Goal: Task Accomplishment & Management: Use online tool/utility

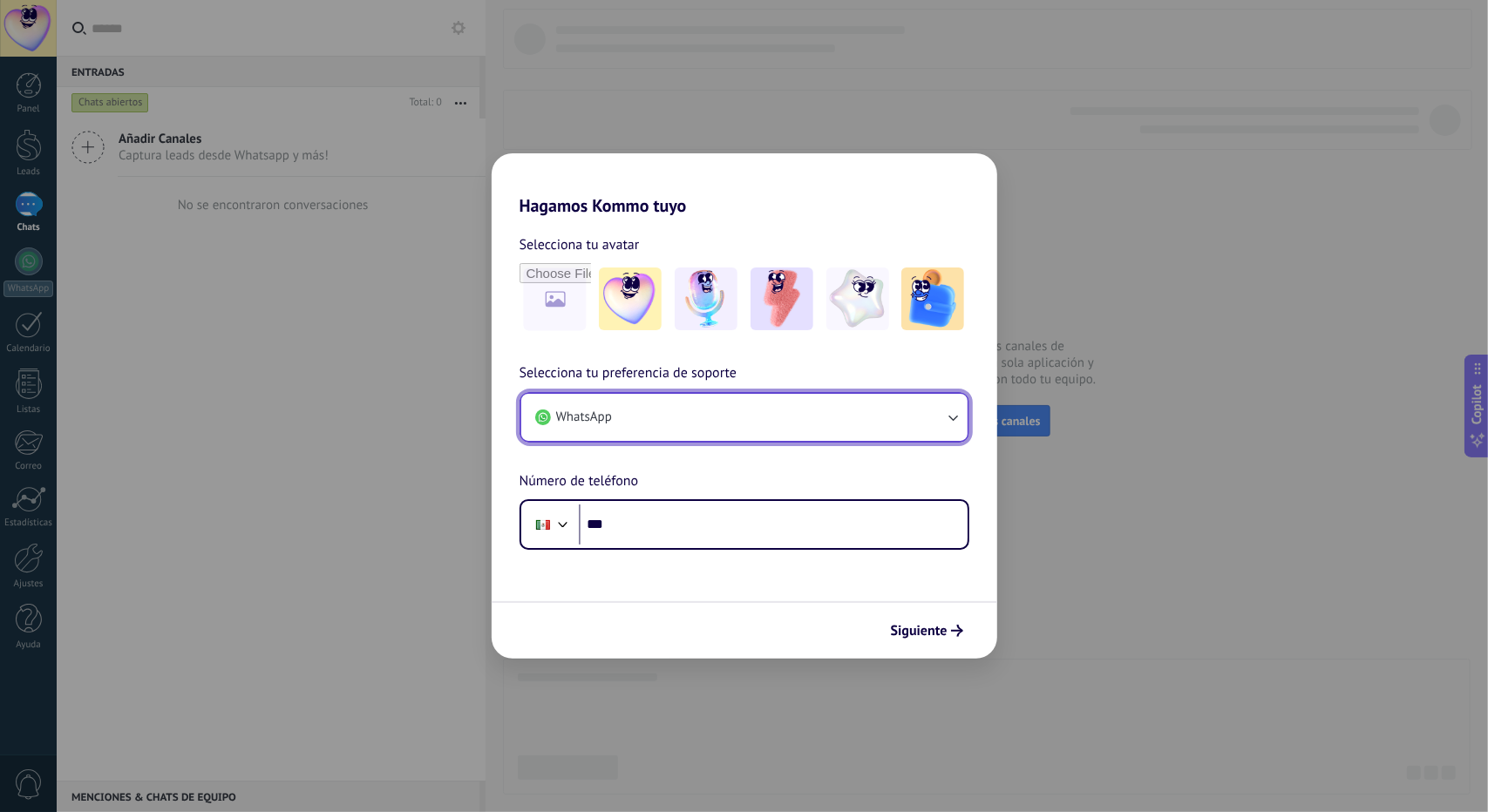
click at [761, 411] on button "WhatsApp" at bounding box center [744, 417] width 446 height 47
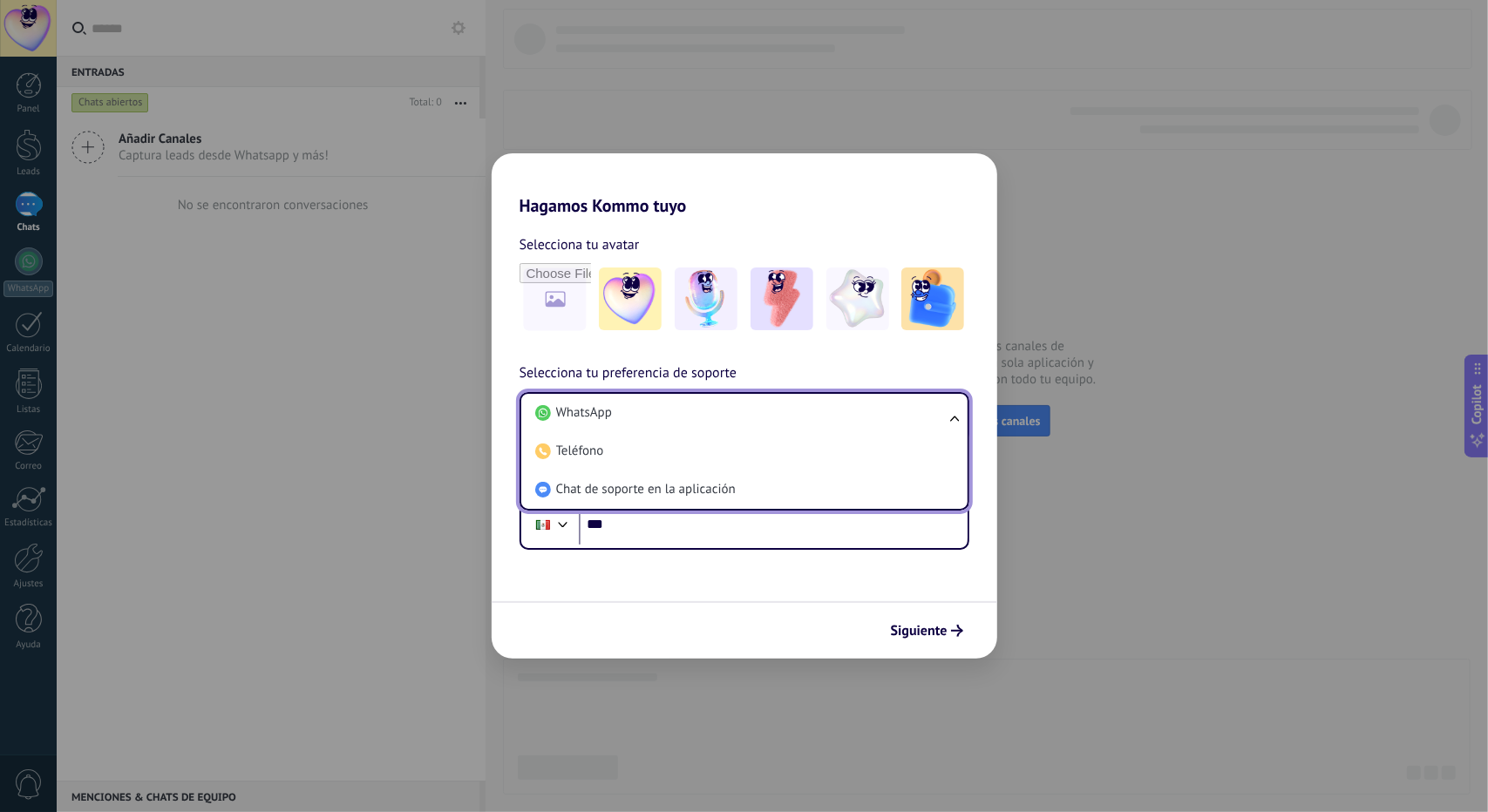
click at [761, 411] on li "WhatsApp" at bounding box center [741, 413] width 426 height 38
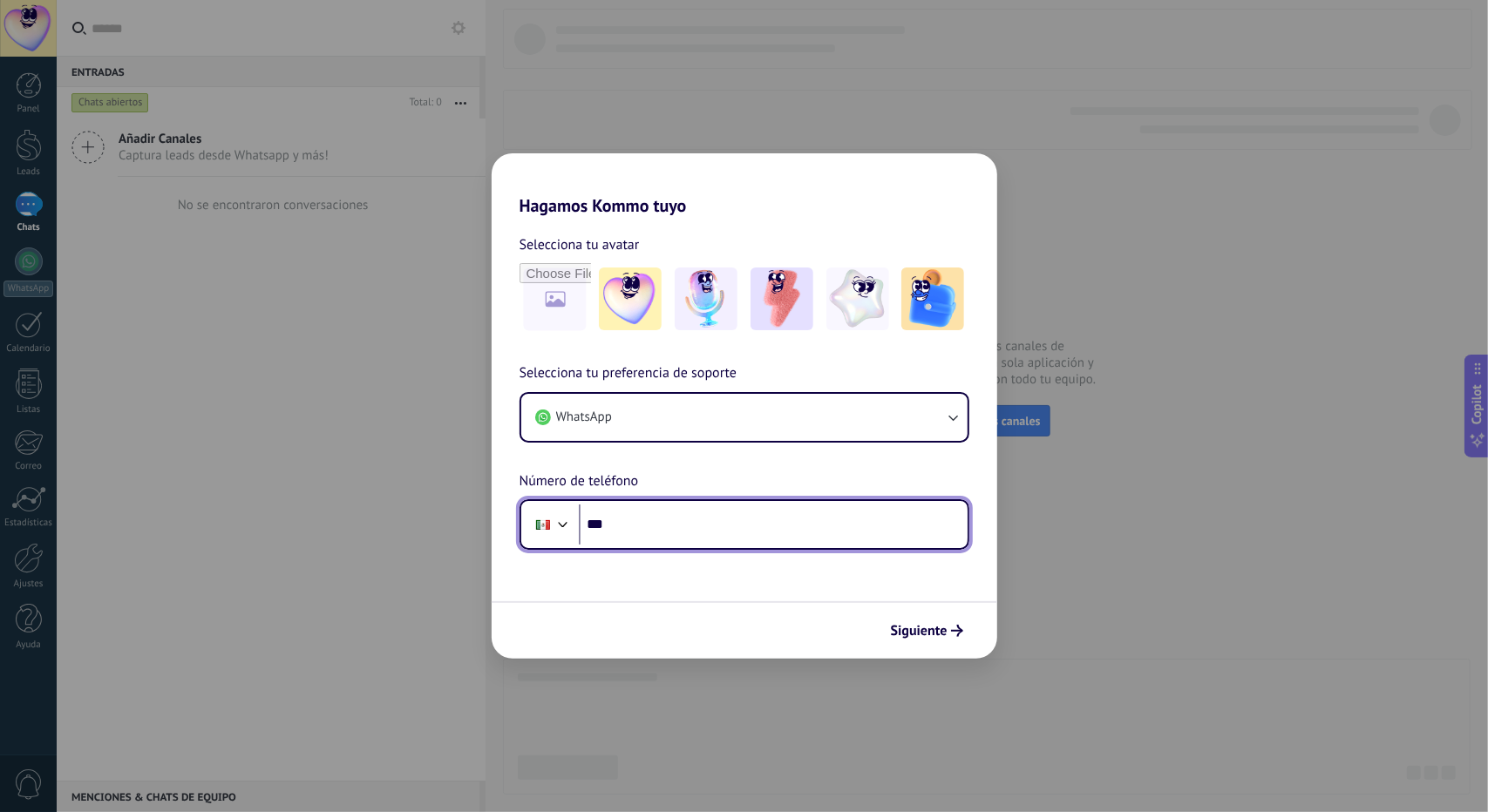
click at [675, 515] on input "***" at bounding box center [773, 525] width 388 height 40
type input "**********"
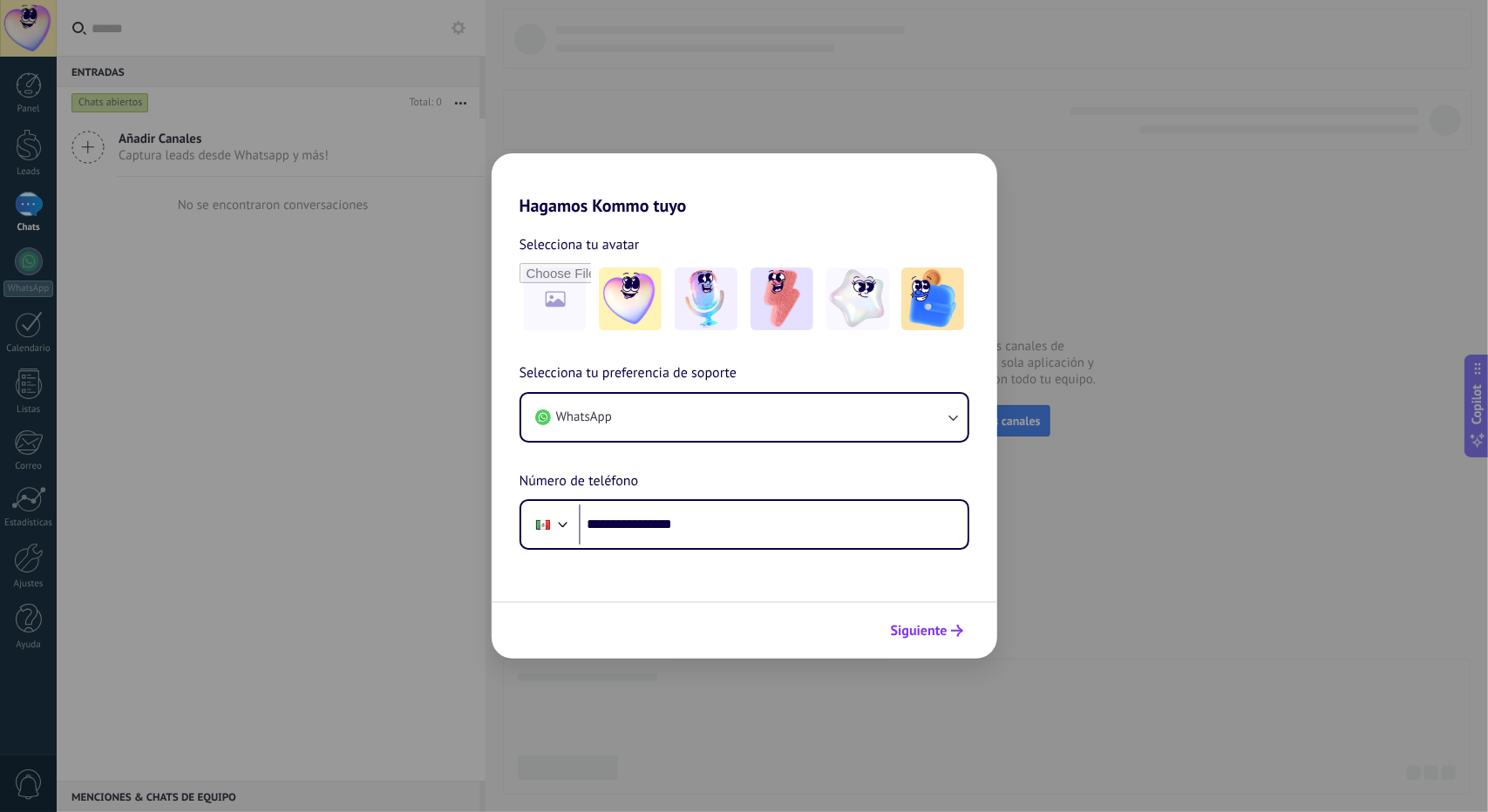
click at [940, 636] on span "Siguiente" at bounding box center [920, 631] width 57 height 12
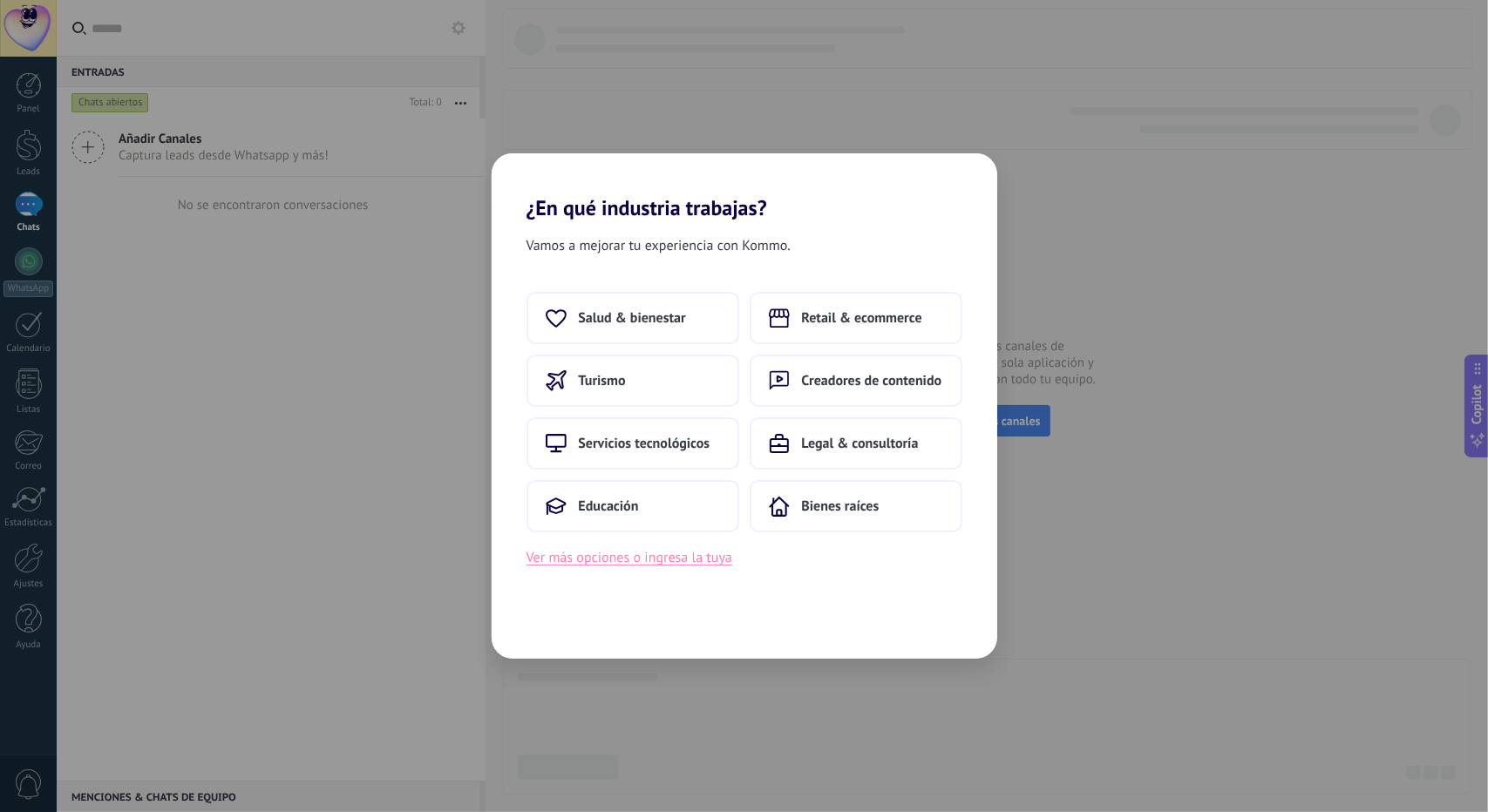
click at [646, 559] on button "Ver más opciones o ingresa la tuya" at bounding box center [629, 558] width 206 height 23
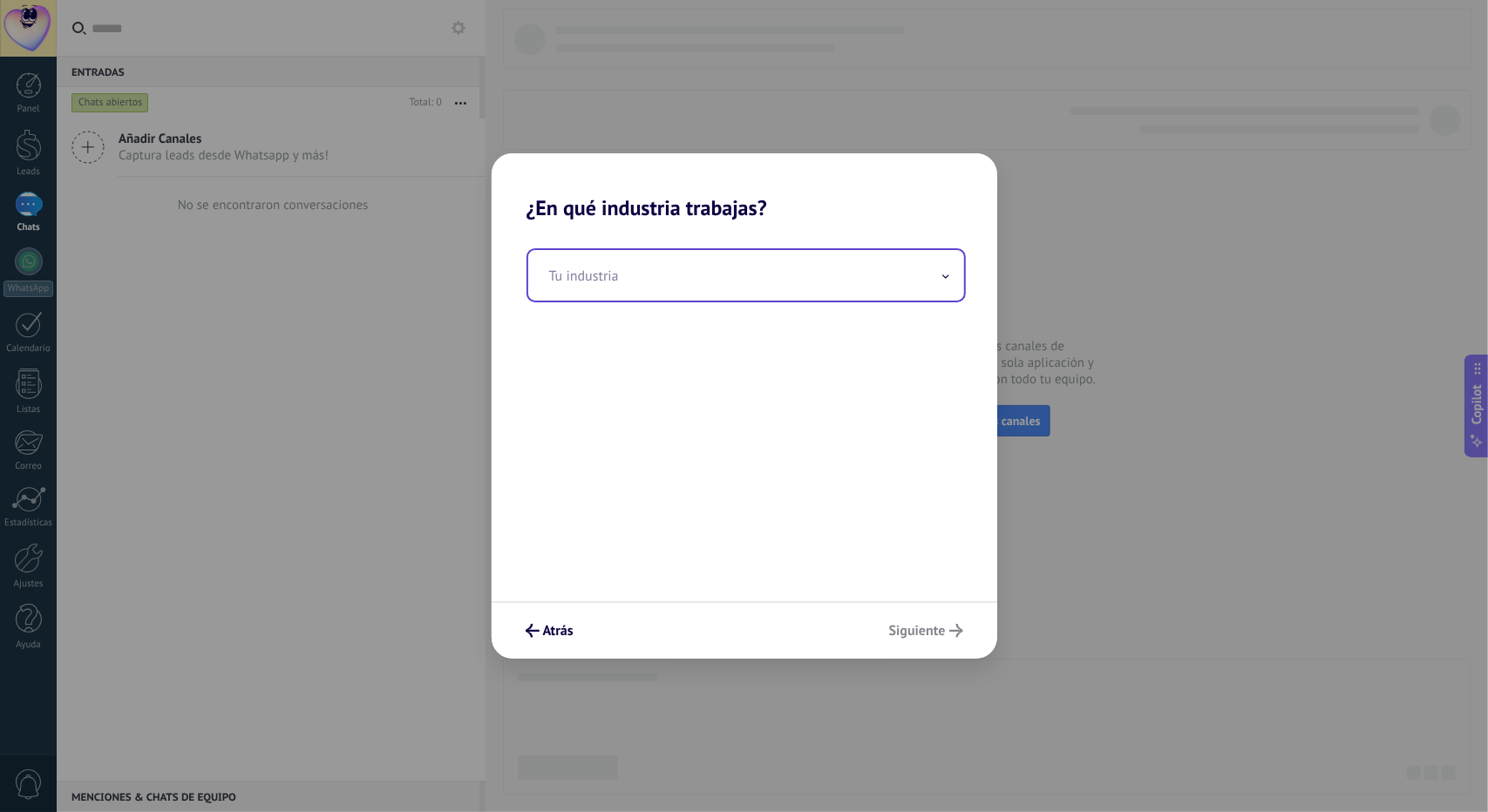
click at [671, 298] on input "text" at bounding box center [746, 275] width 436 height 50
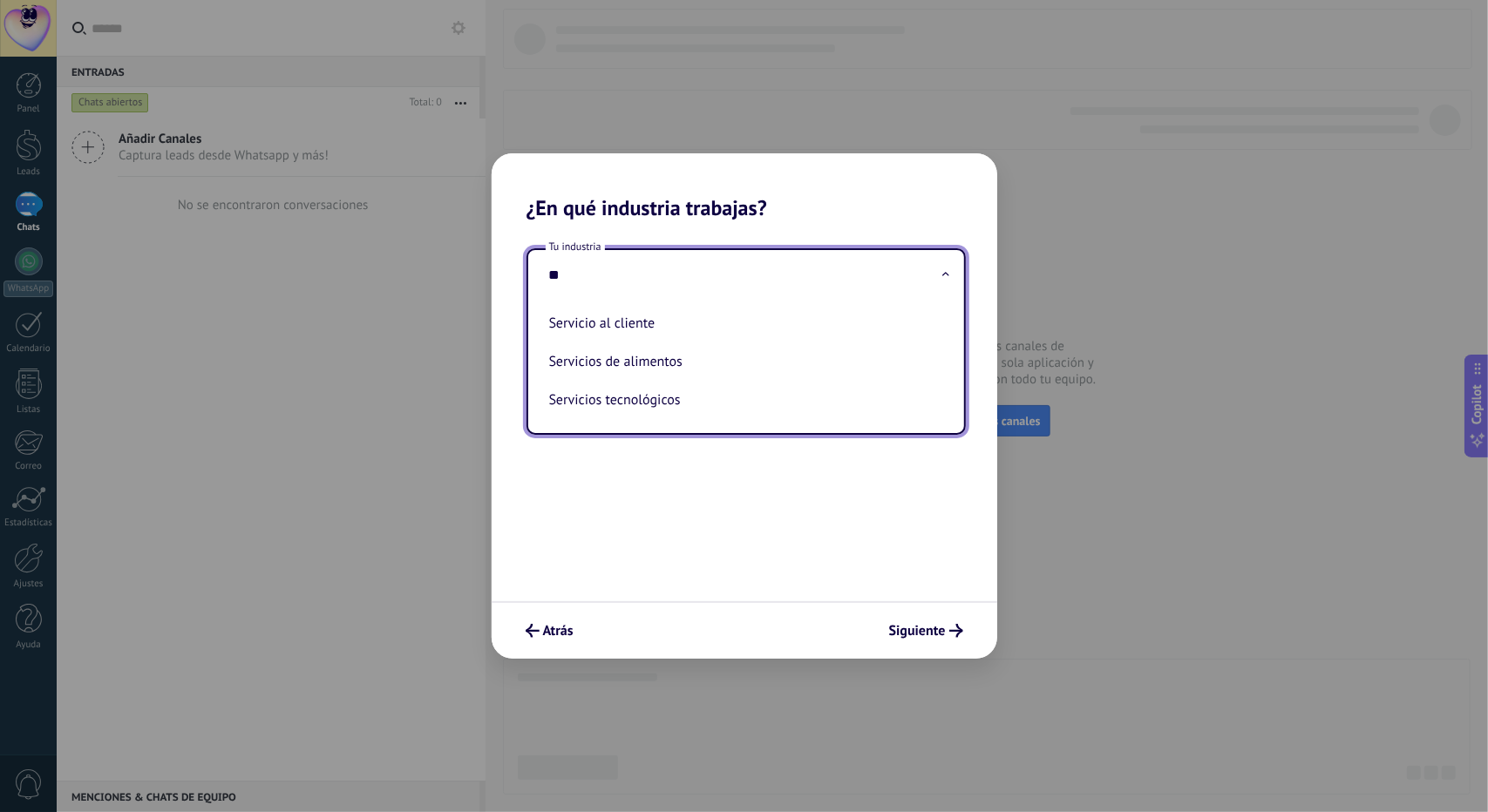
type input "*"
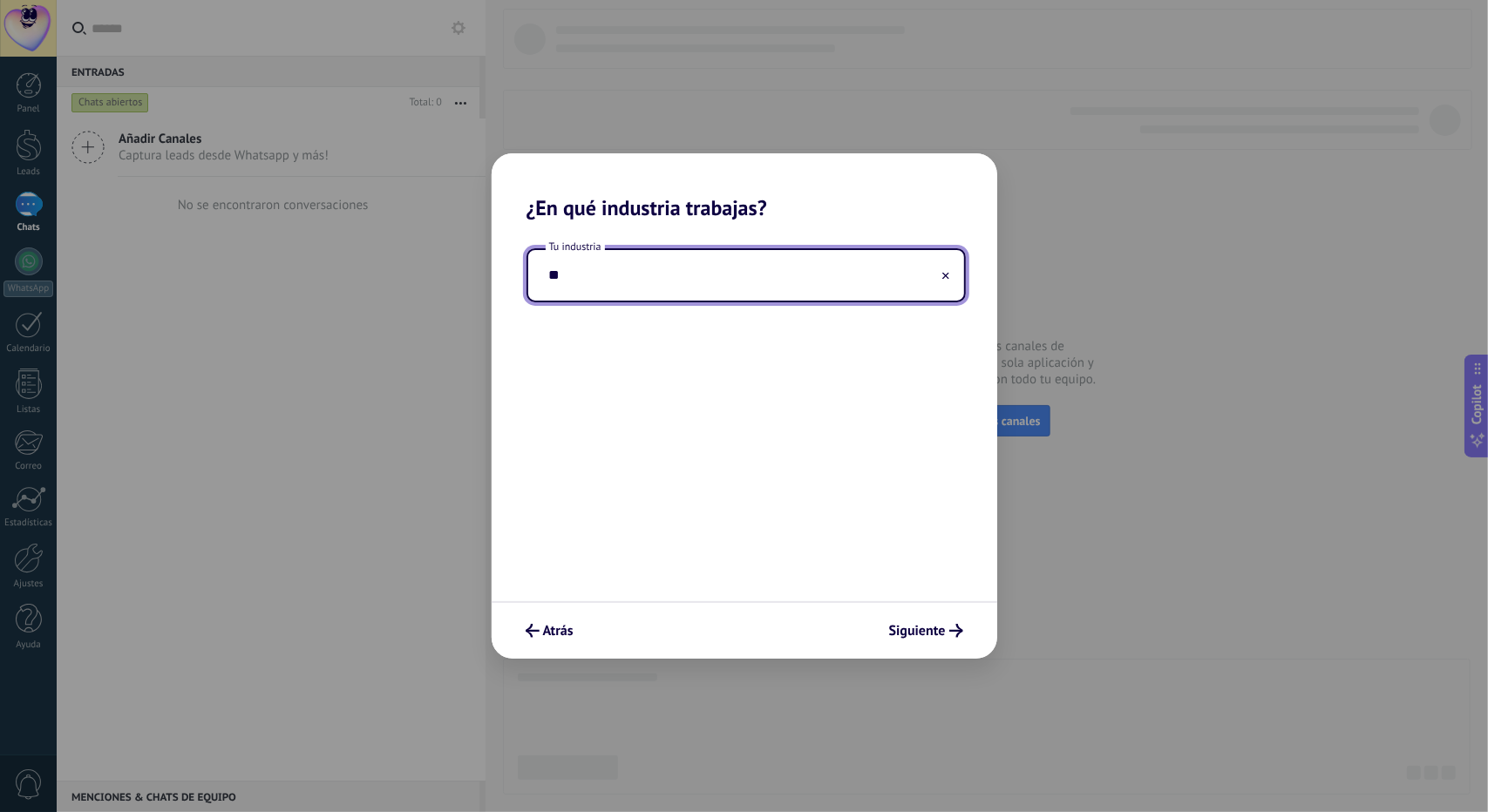
type input "*"
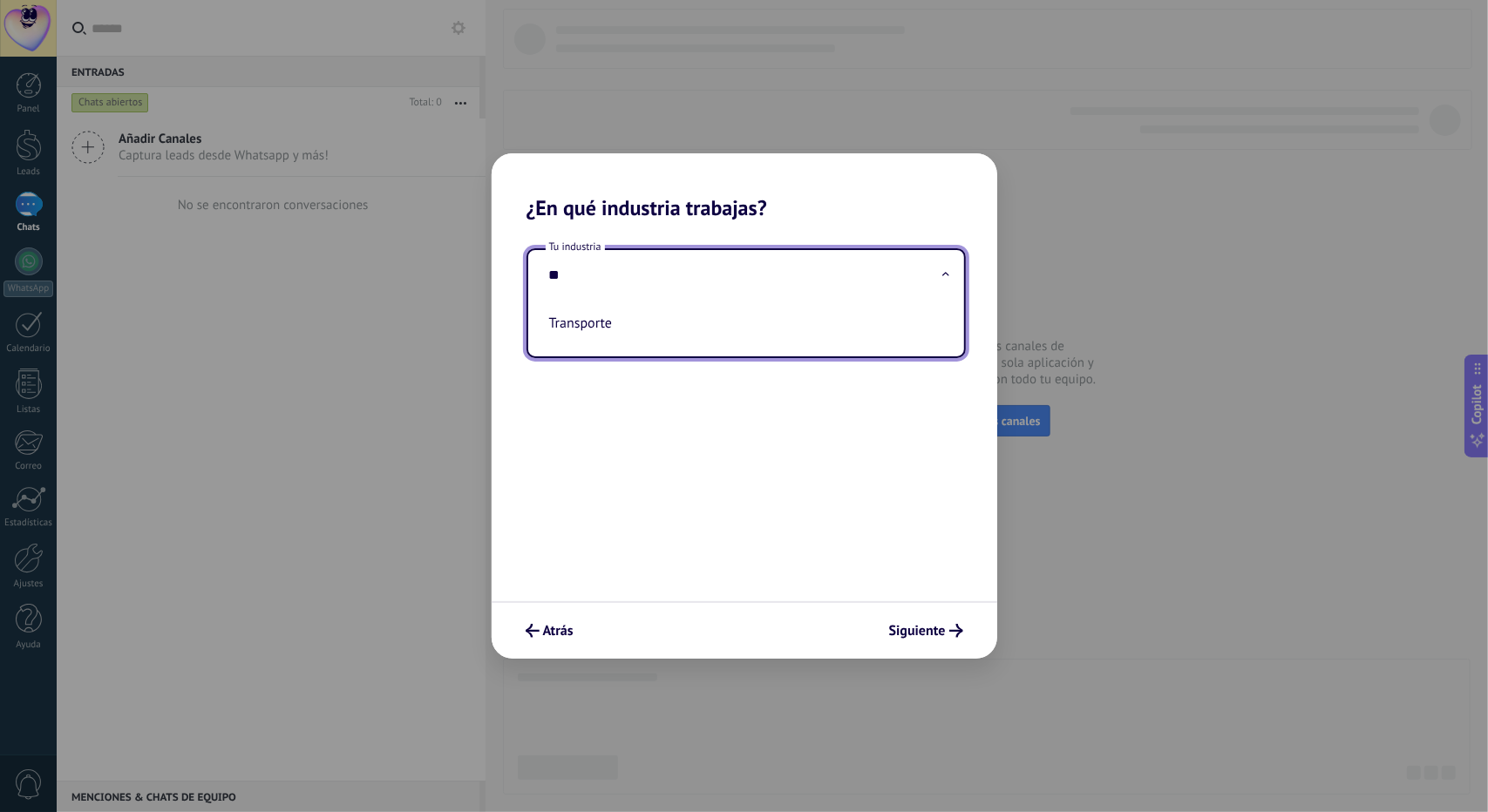
type input "*"
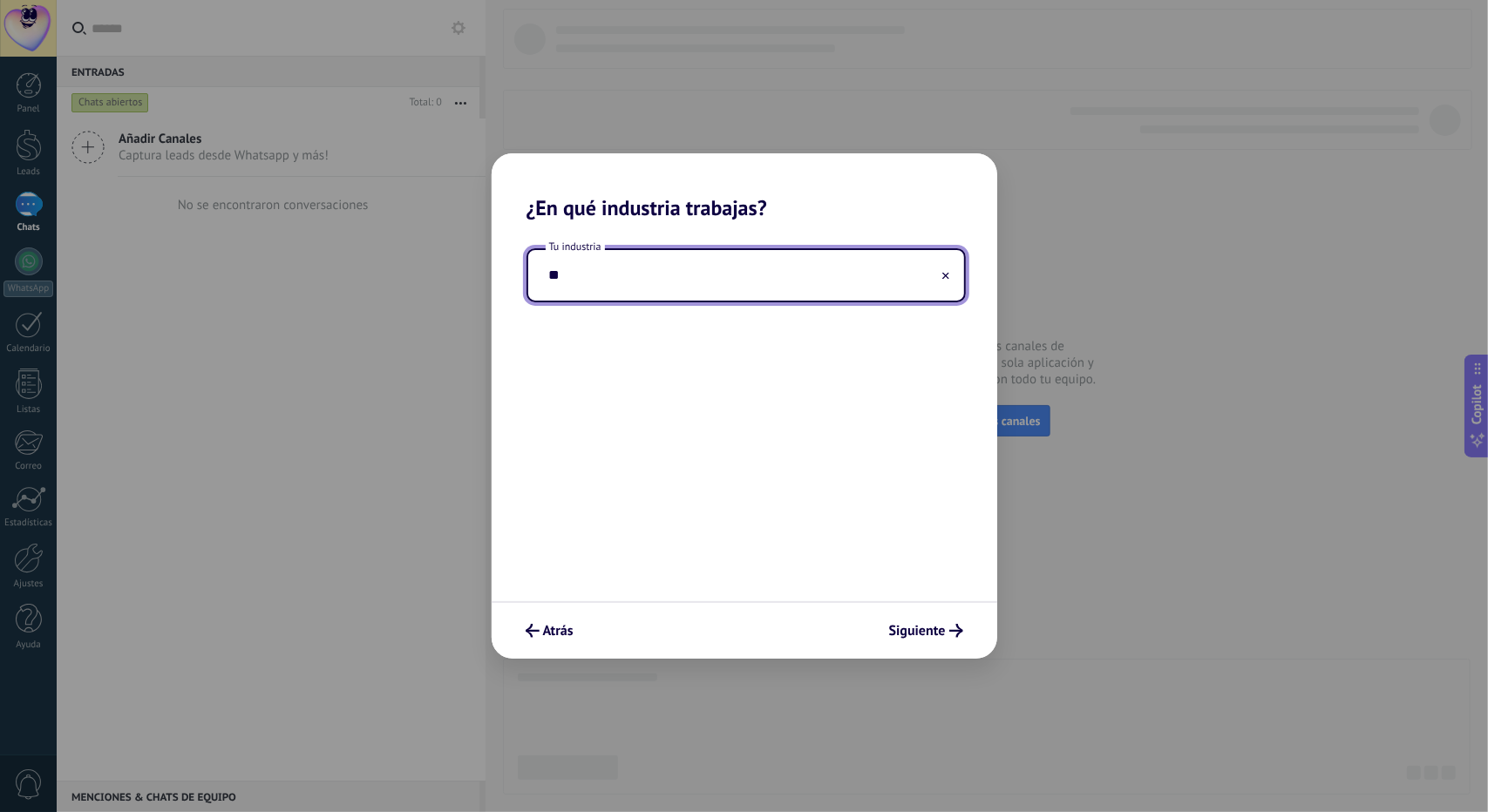
type input "*"
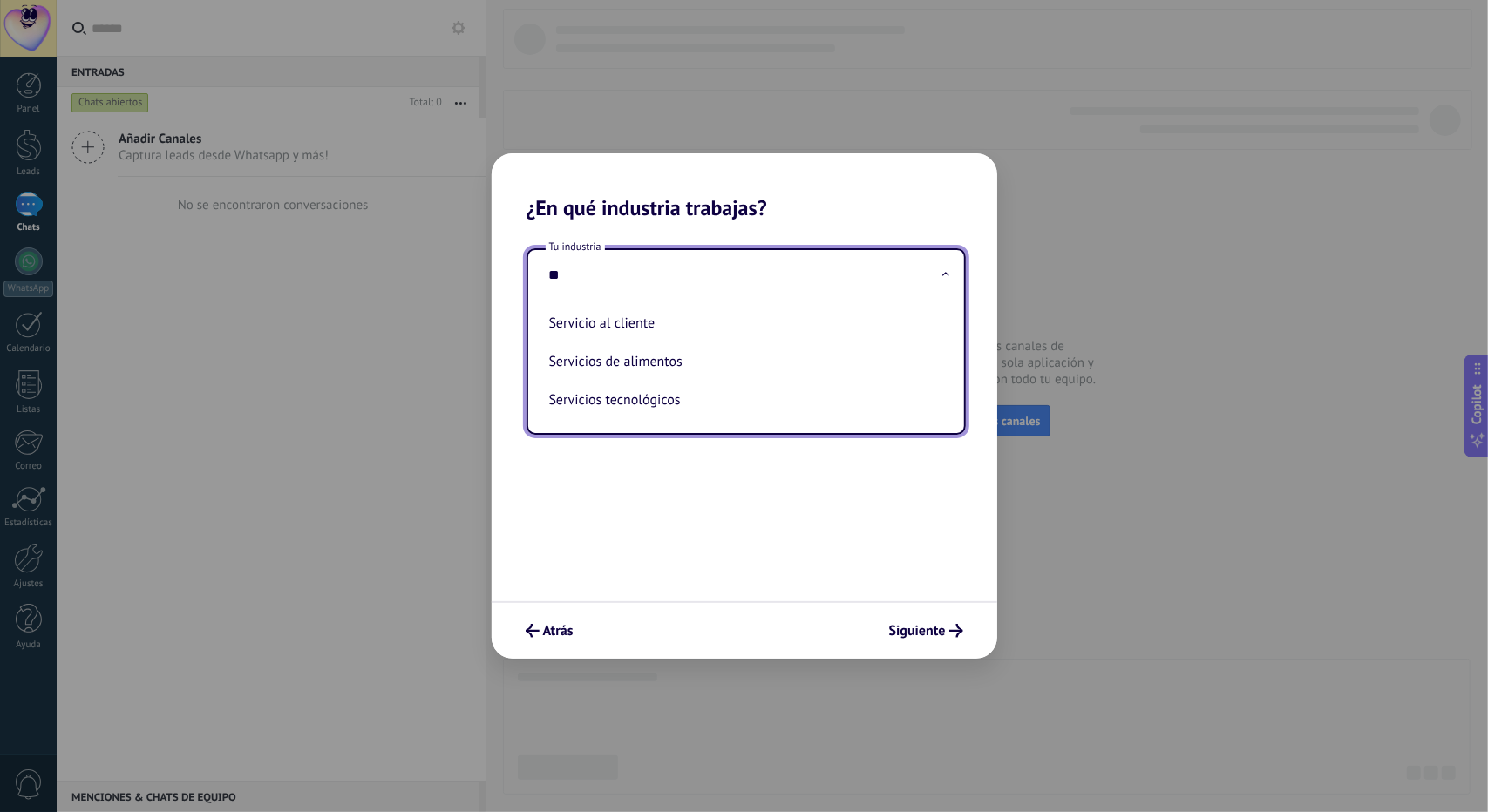
type input "*"
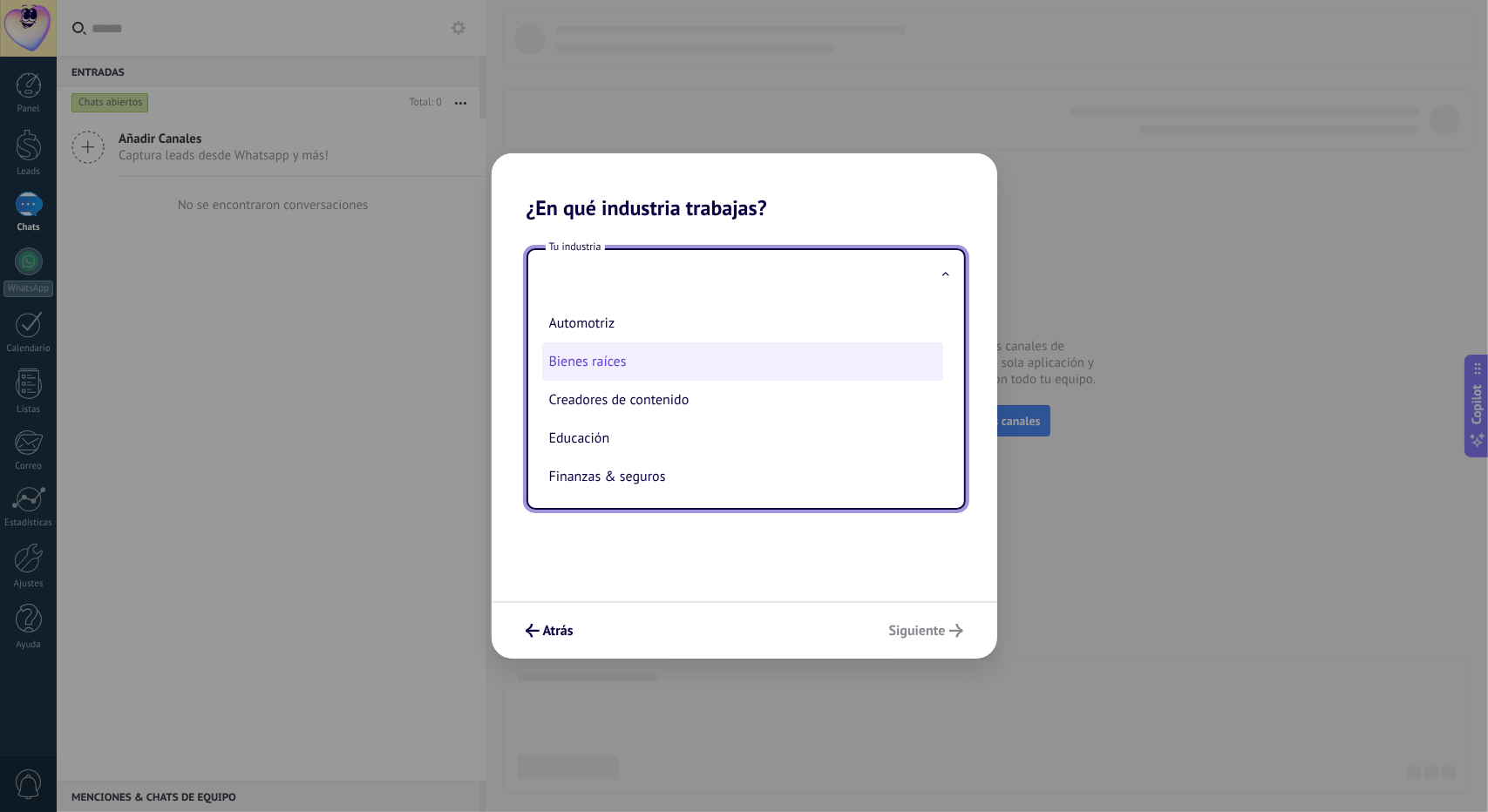
click at [711, 349] on li "Bienes raíces" at bounding box center [743, 362] width 401 height 38
type input "**********"
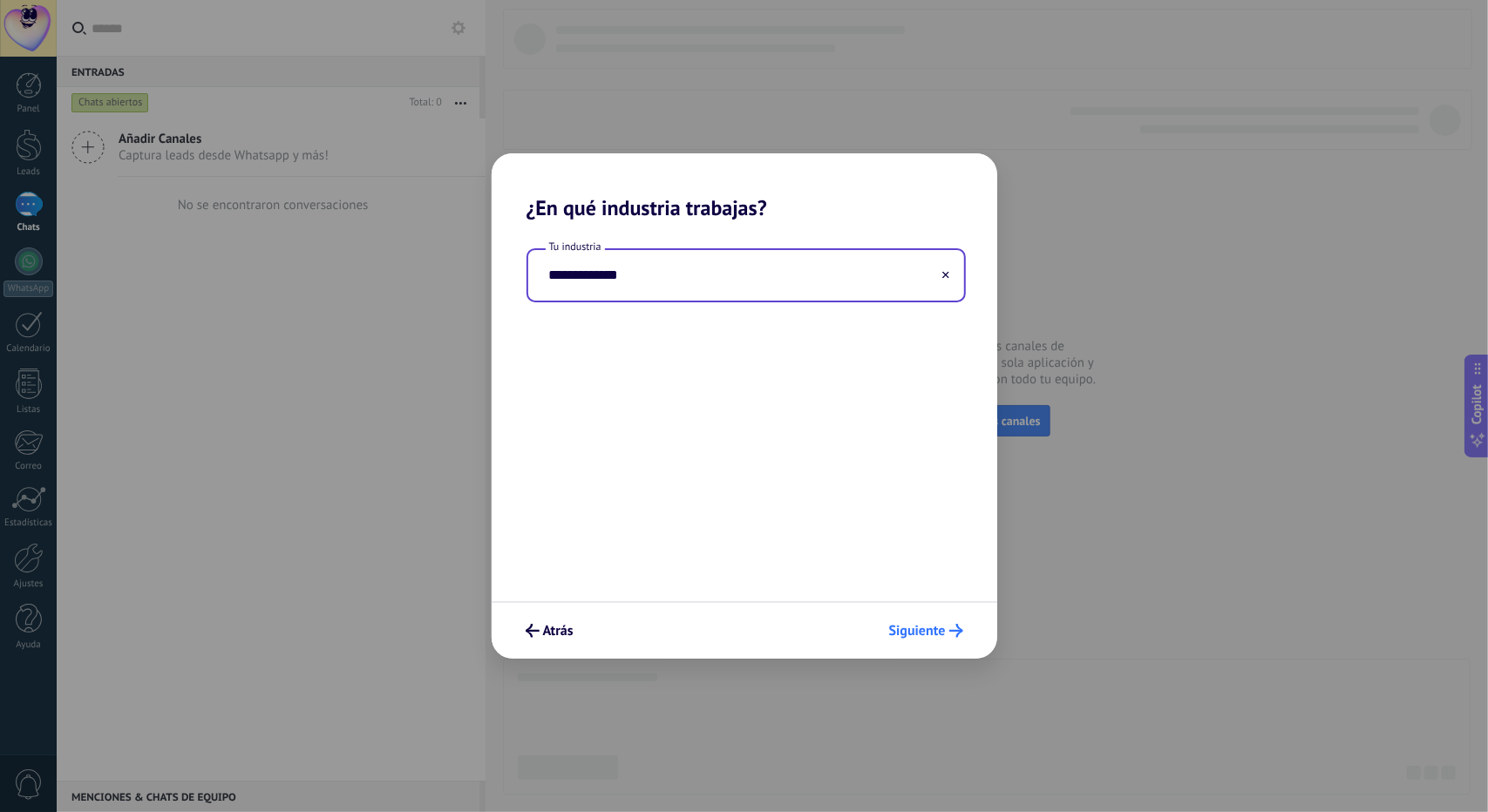
click at [938, 626] on span "Siguiente" at bounding box center [918, 631] width 57 height 12
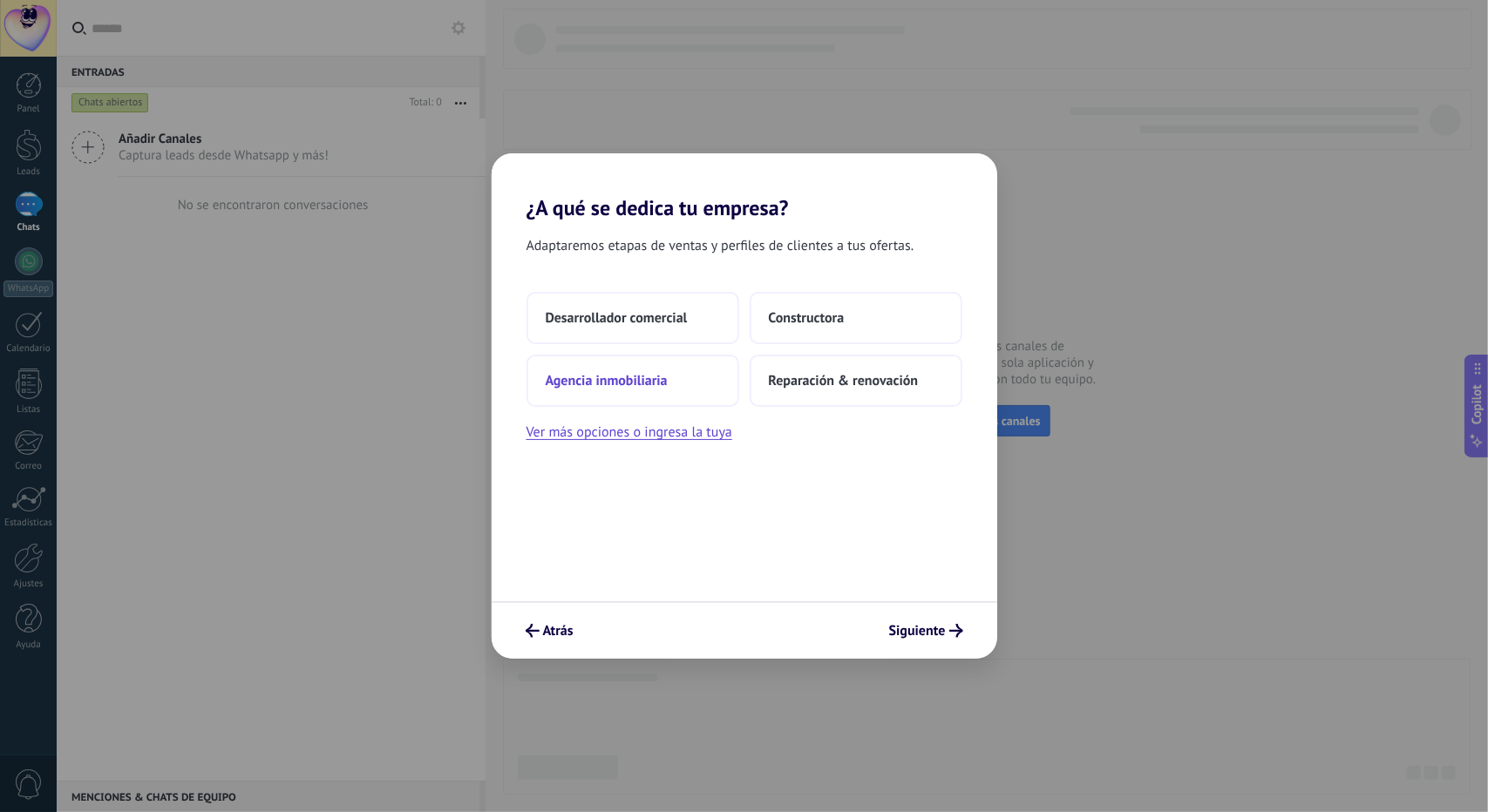
click at [675, 404] on button "Agencia inmobiliaria" at bounding box center [632, 381] width 212 height 52
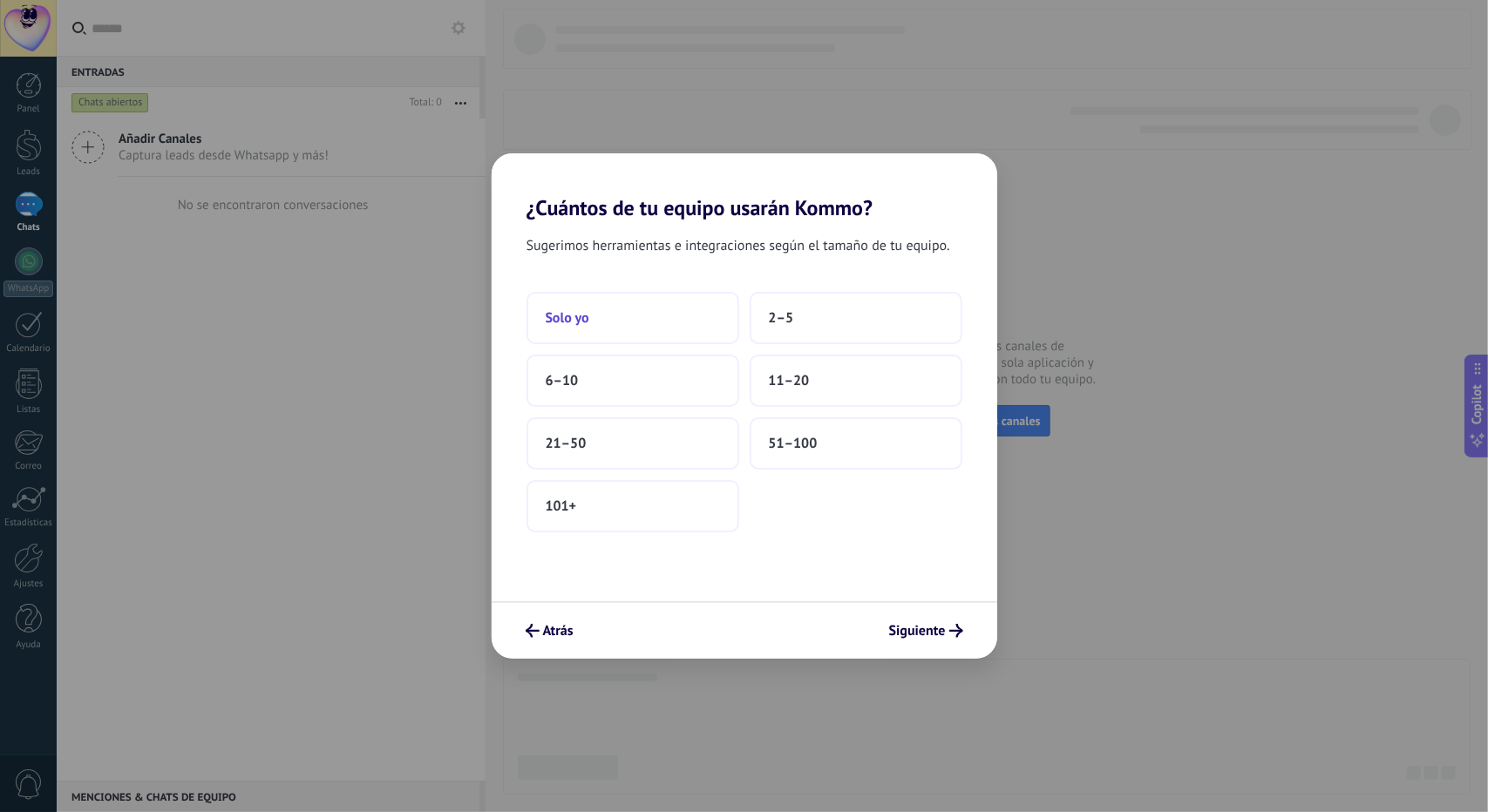
click at [674, 320] on button "Solo yo" at bounding box center [632, 318] width 212 height 52
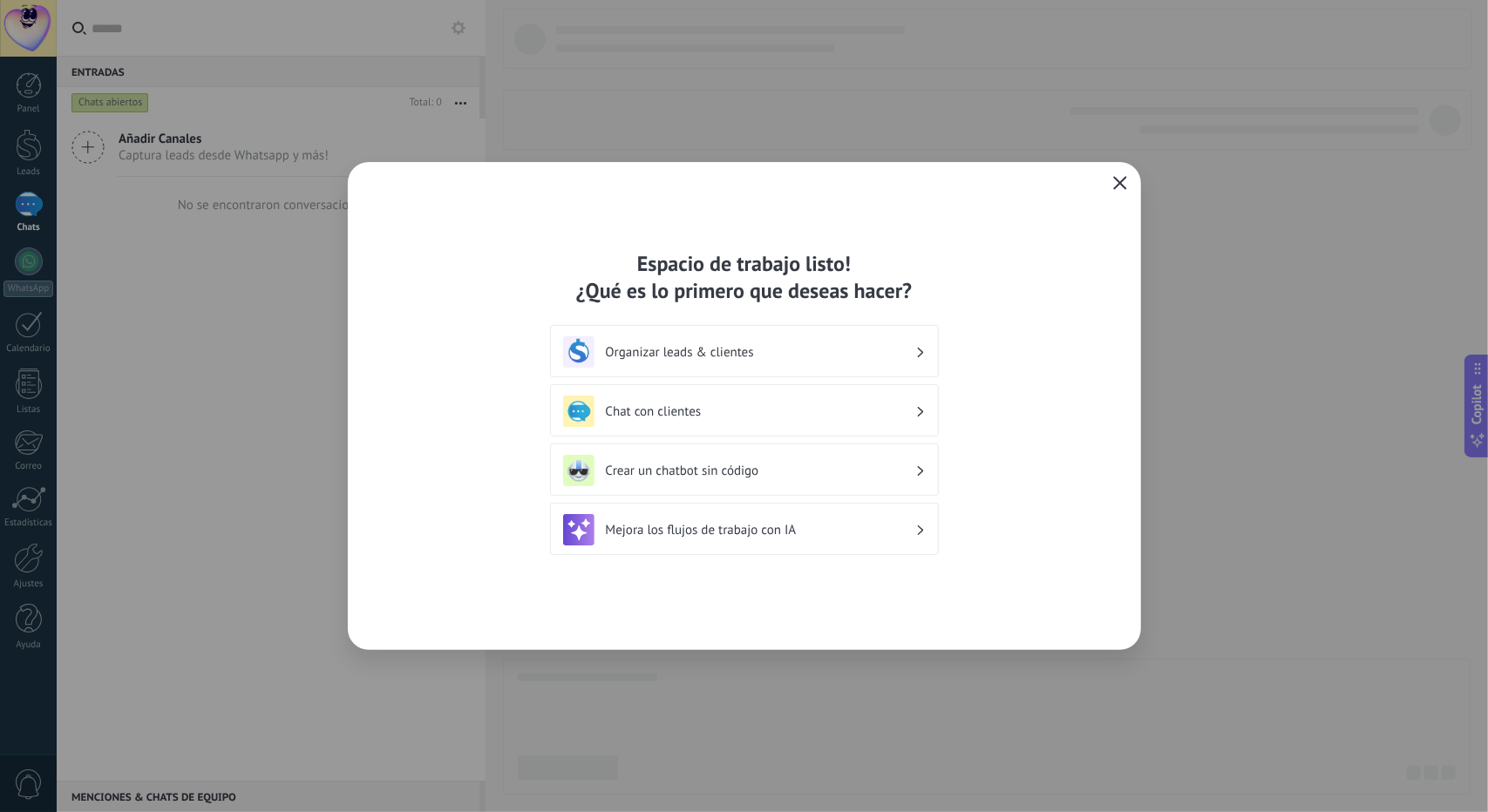
click at [1118, 182] on icon "button" at bounding box center [1120, 183] width 14 height 14
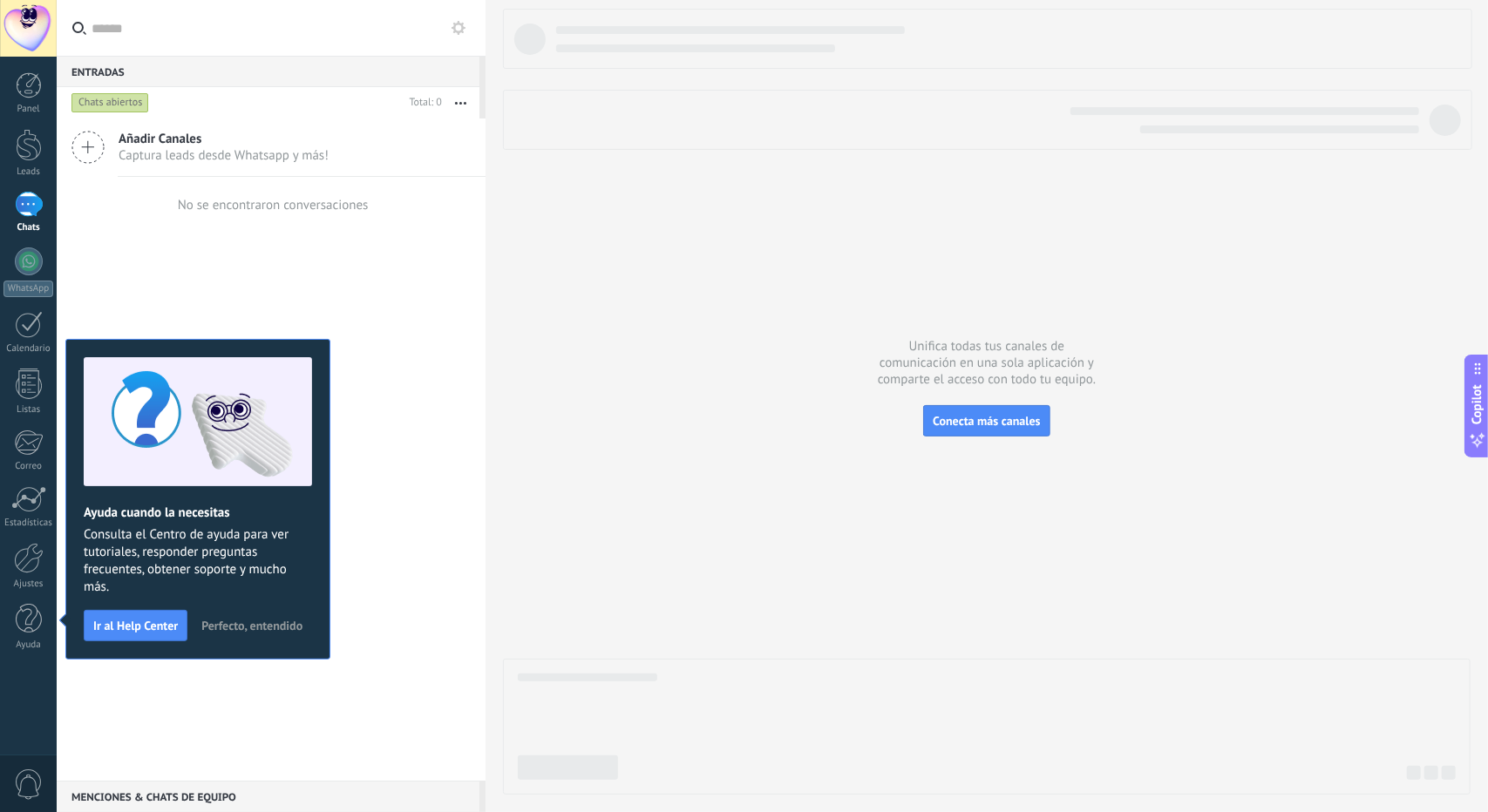
click at [248, 625] on span "Perfecto, entendido" at bounding box center [252, 625] width 101 height 12
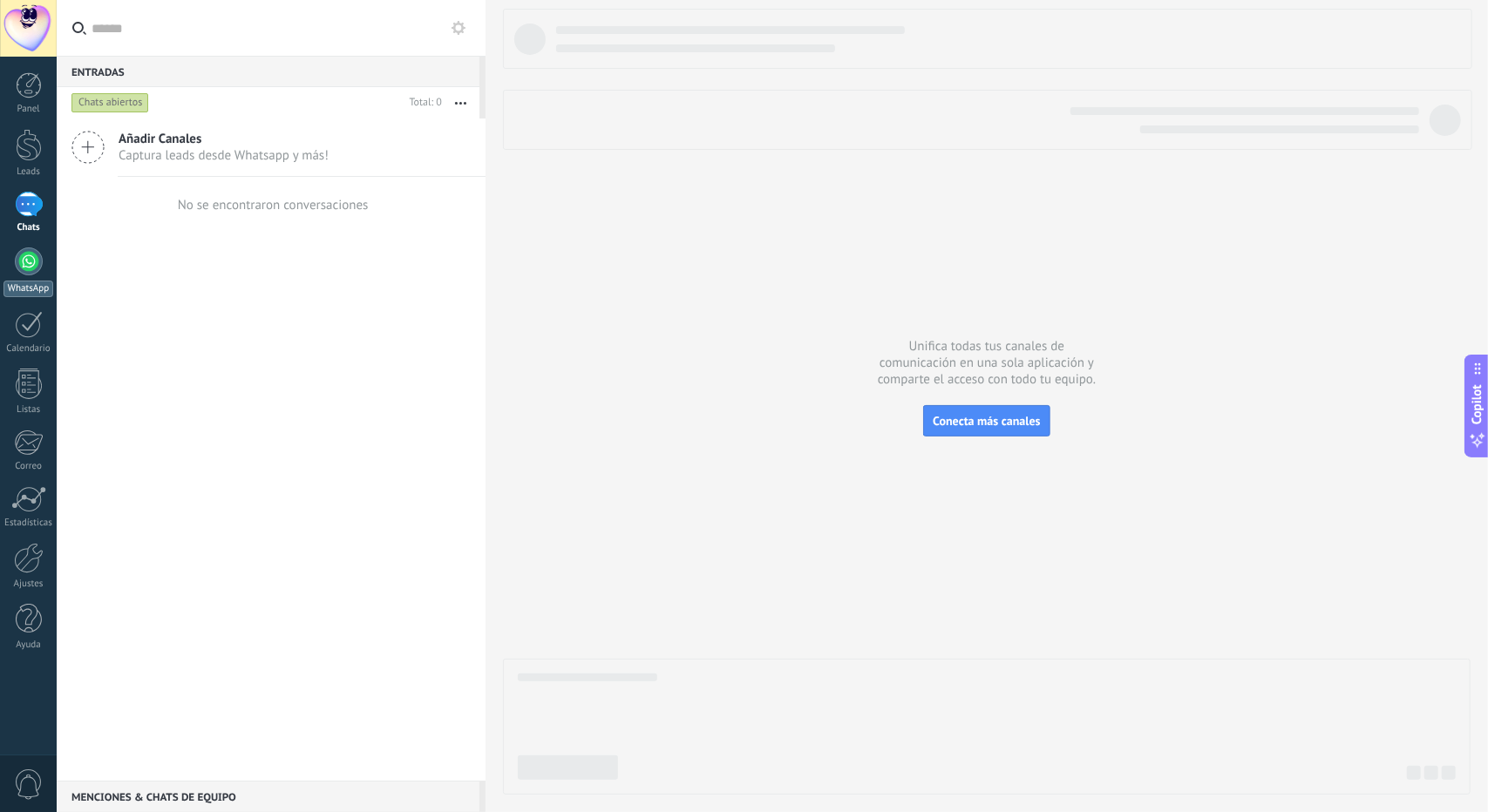
click at [30, 281] on div "WhatsApp" at bounding box center [29, 288] width 50 height 16
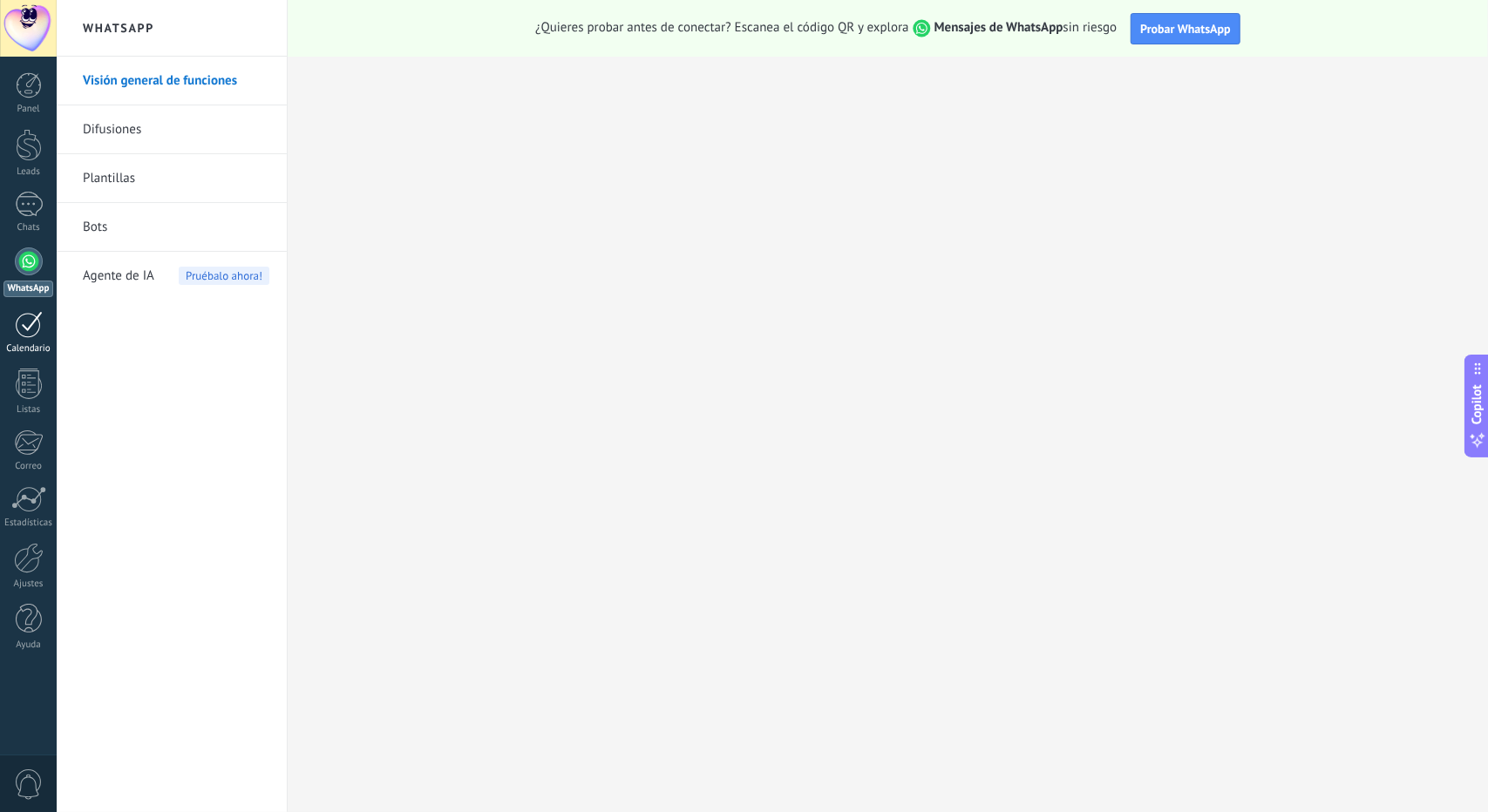
click at [38, 336] on div at bounding box center [29, 325] width 28 height 27
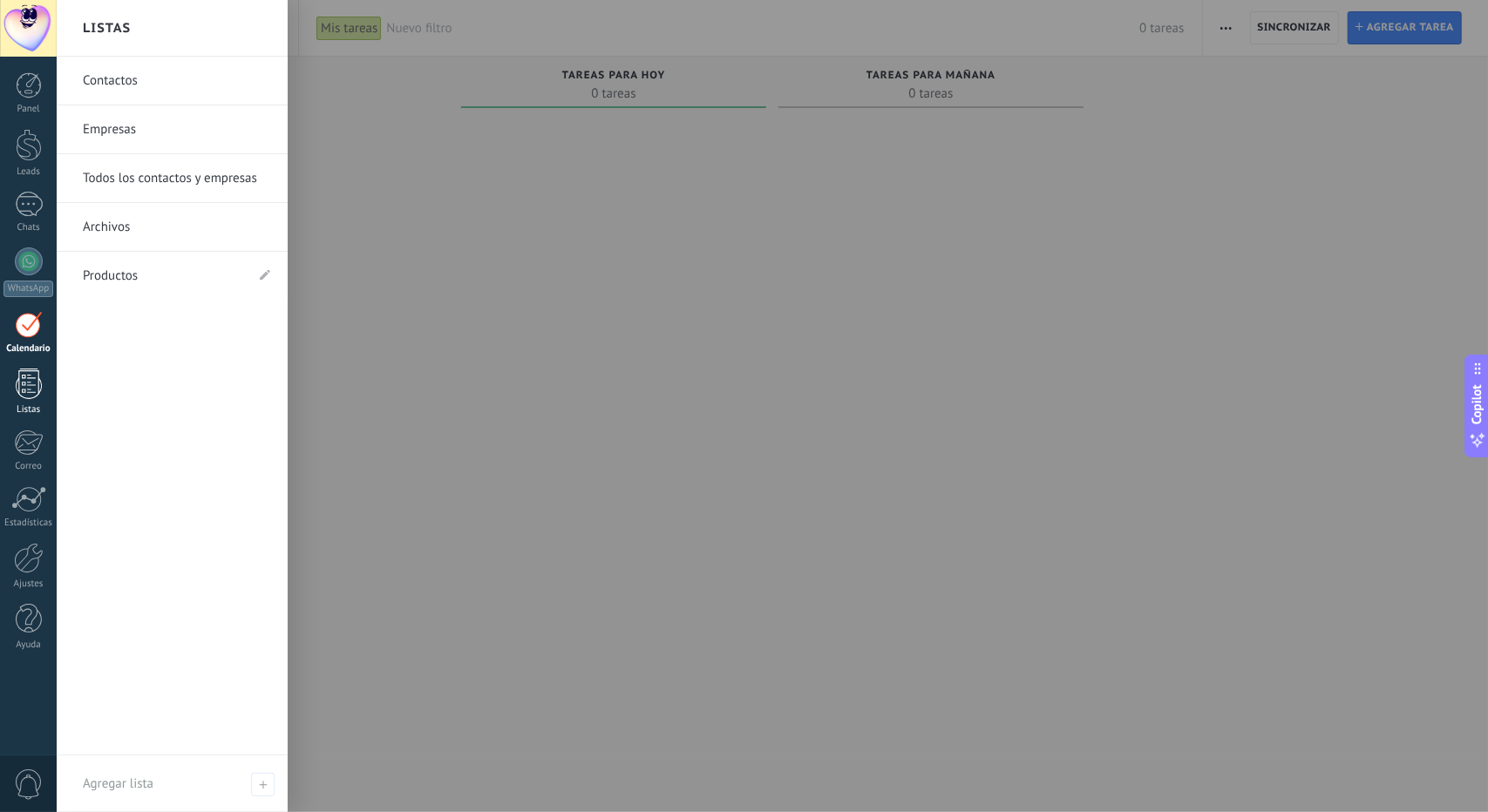
click at [29, 391] on div at bounding box center [28, 384] width 26 height 30
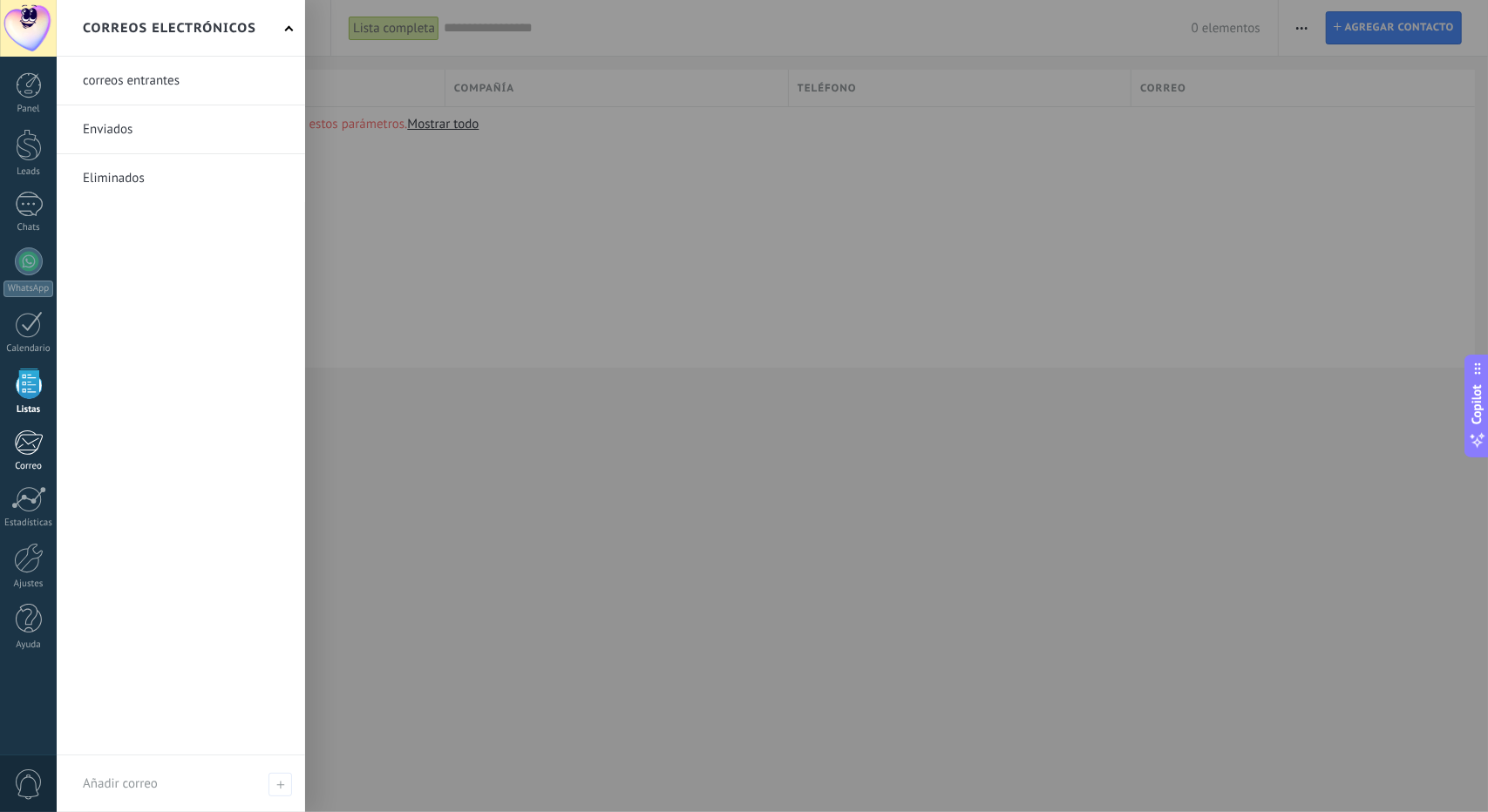
click at [35, 458] on link "Correo" at bounding box center [29, 450] width 57 height 43
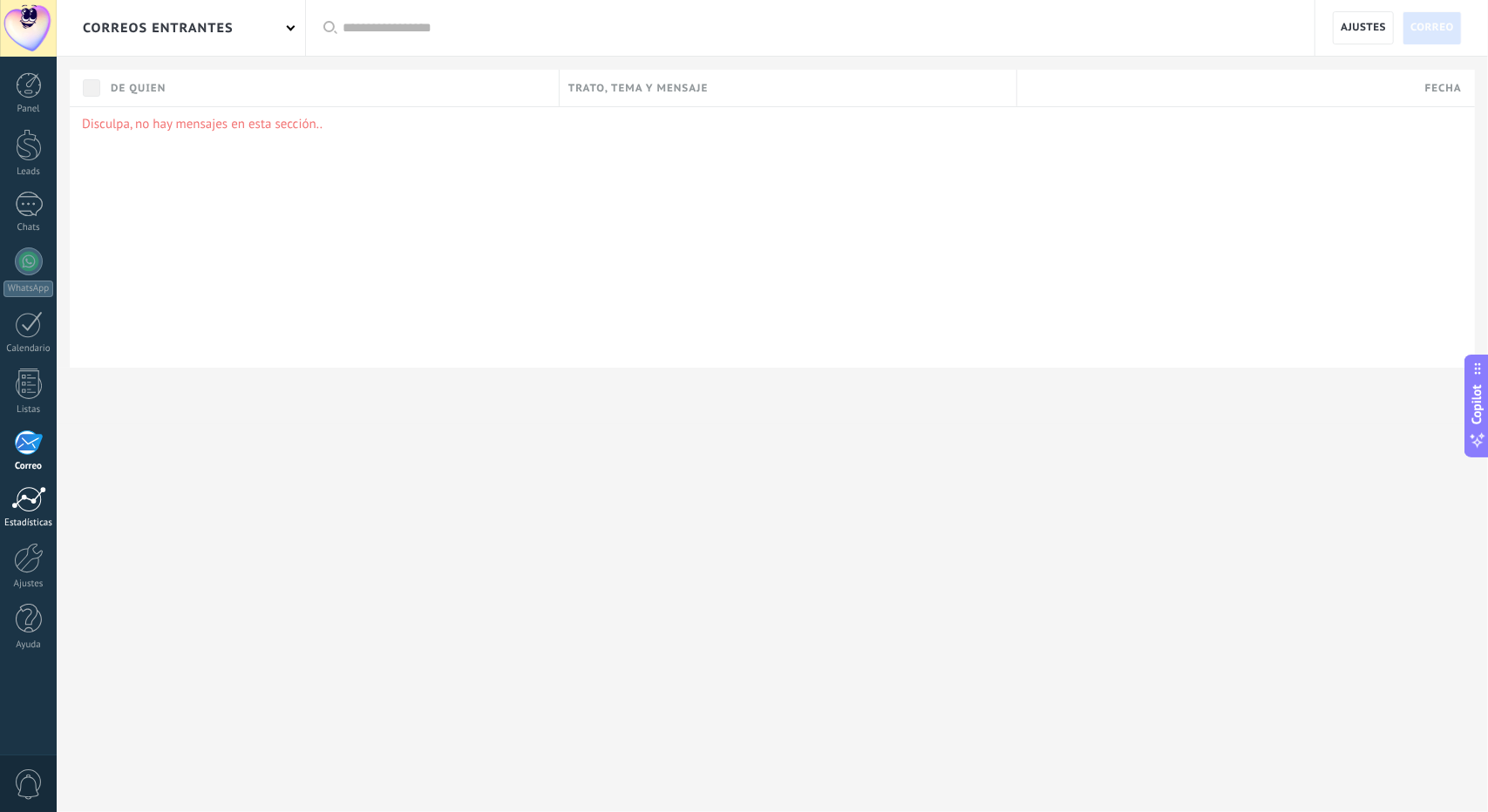
click at [38, 500] on div at bounding box center [29, 499] width 35 height 26
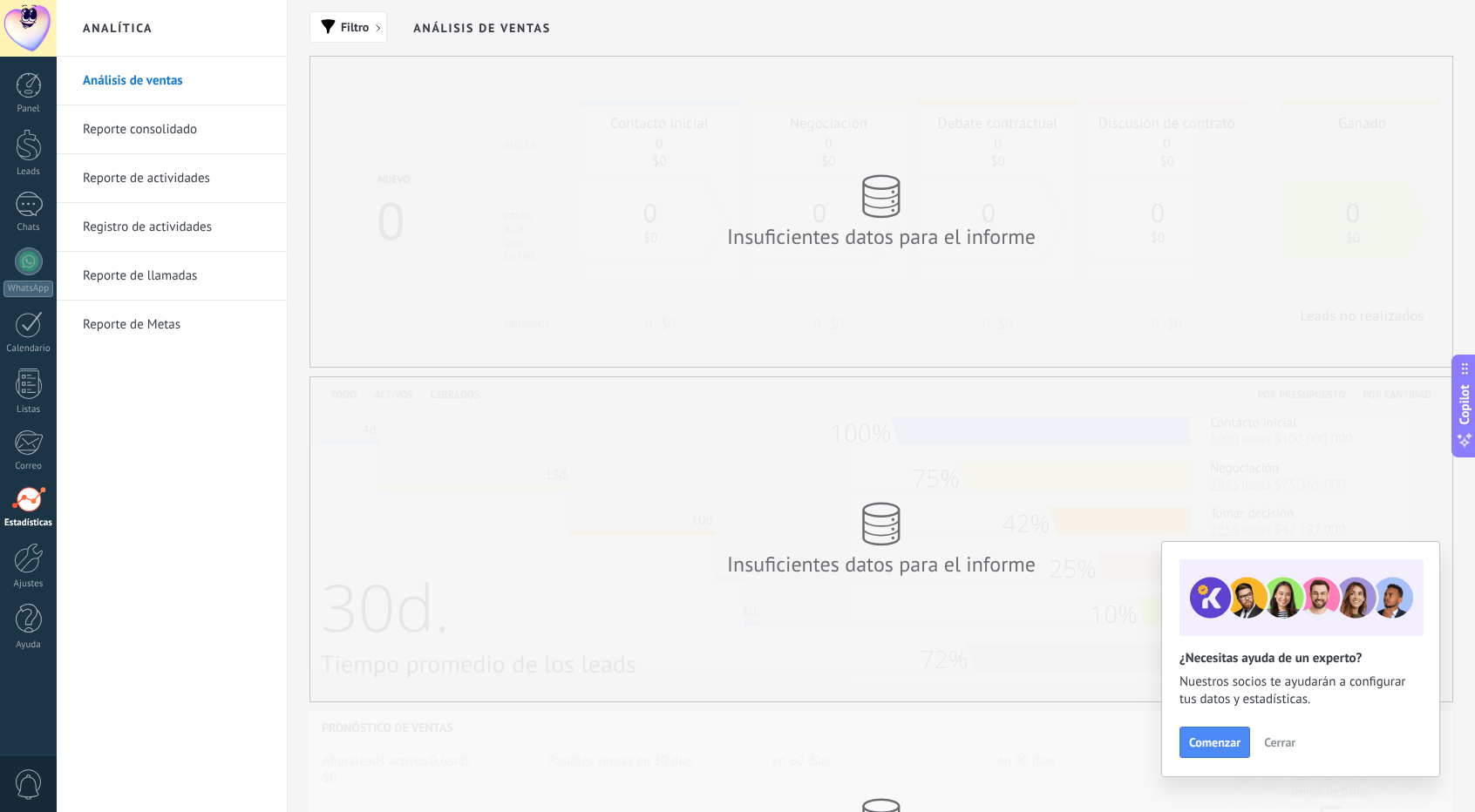
click at [1261, 745] on button "Cerrar" at bounding box center [1279, 742] width 47 height 26
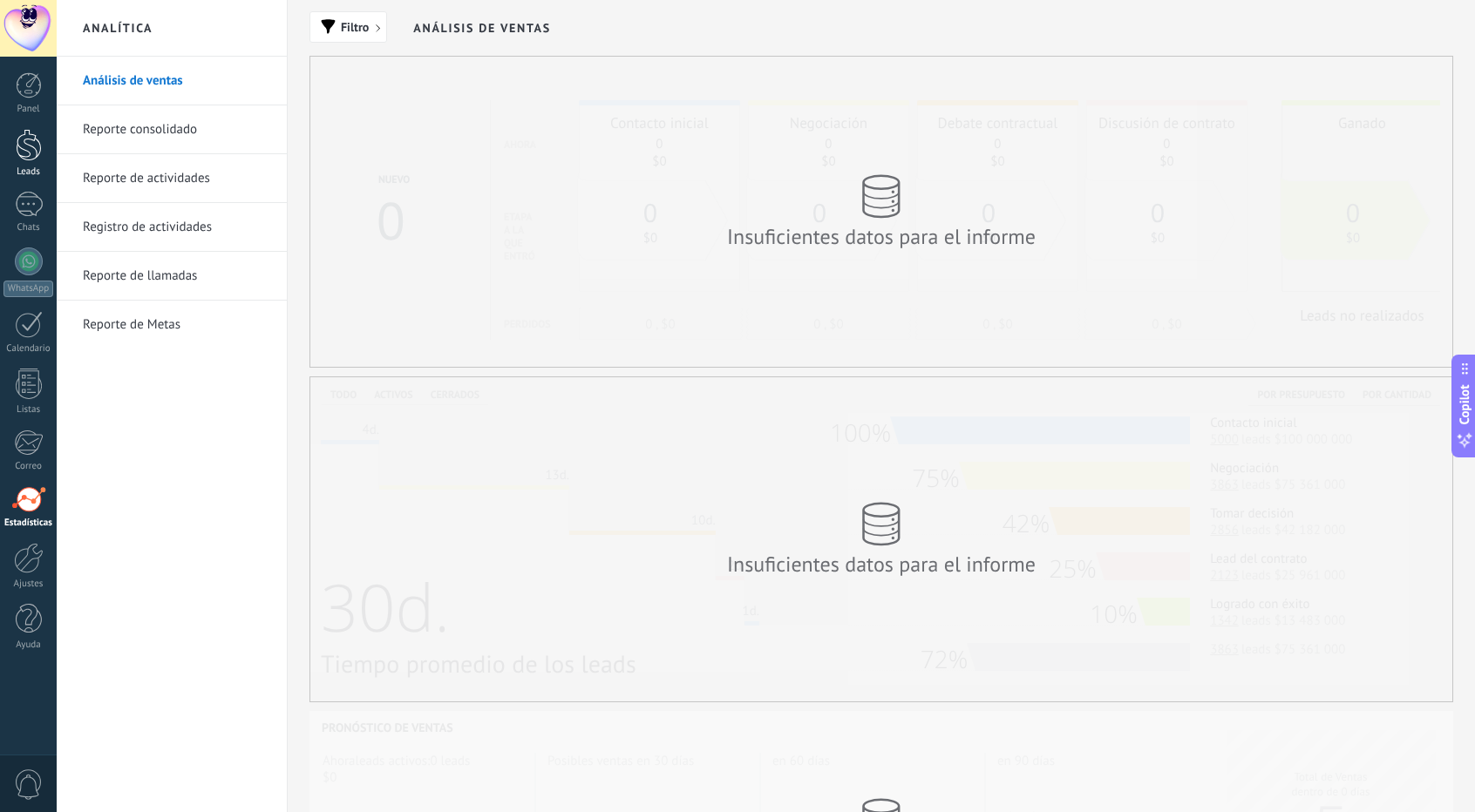
click at [30, 148] on div at bounding box center [28, 146] width 26 height 32
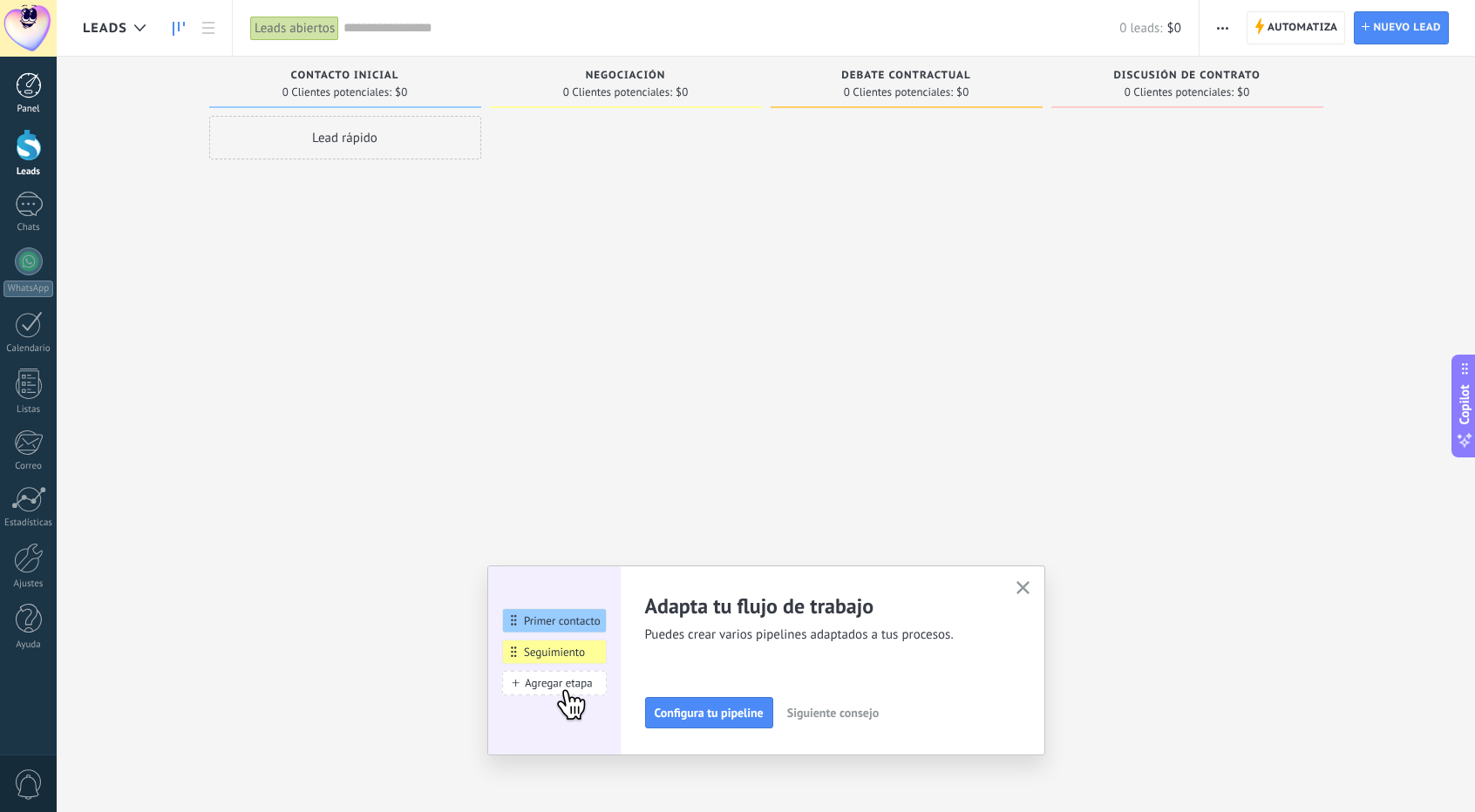
click at [30, 88] on div at bounding box center [28, 85] width 26 height 26
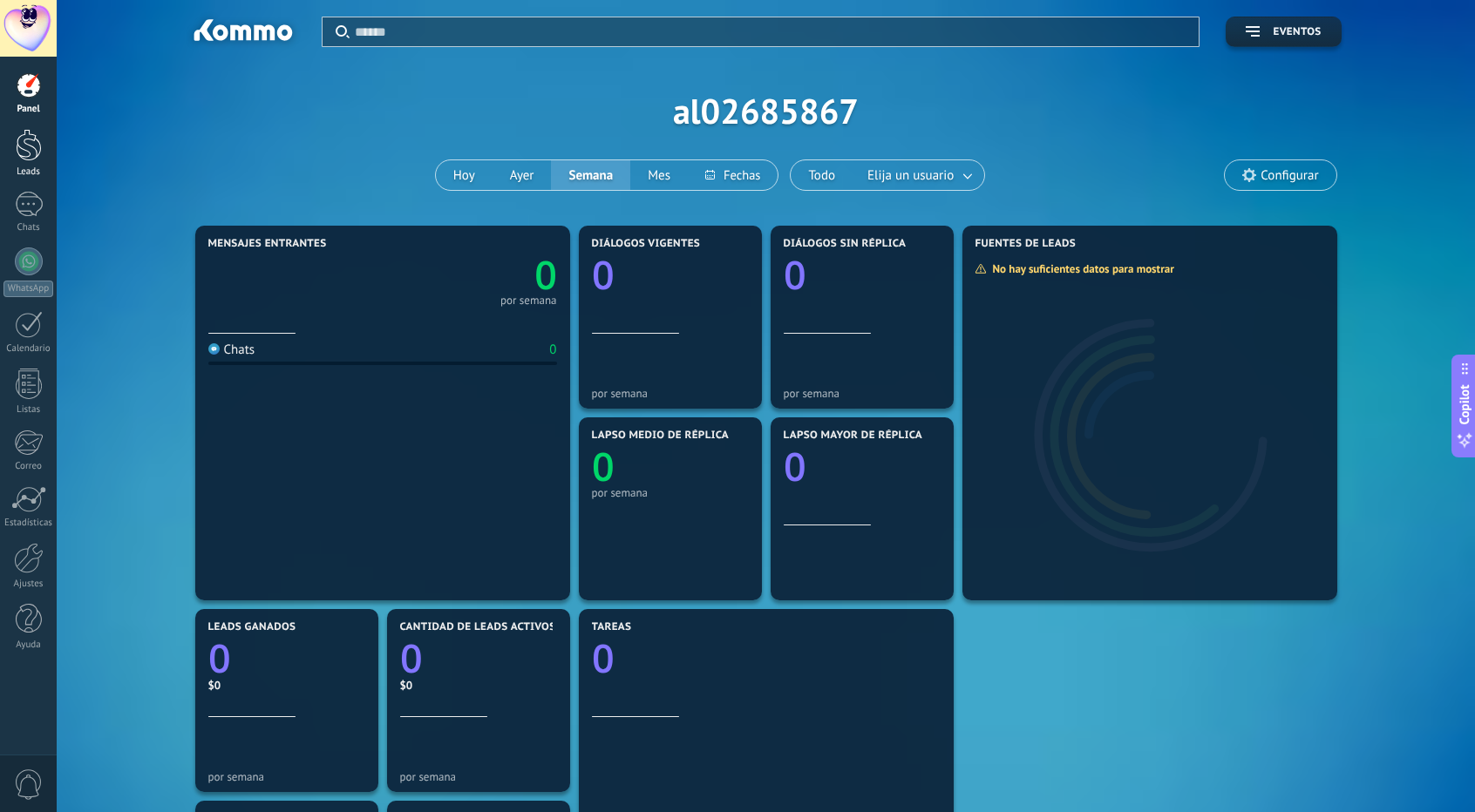
click at [30, 165] on link "Leads" at bounding box center [29, 153] width 57 height 49
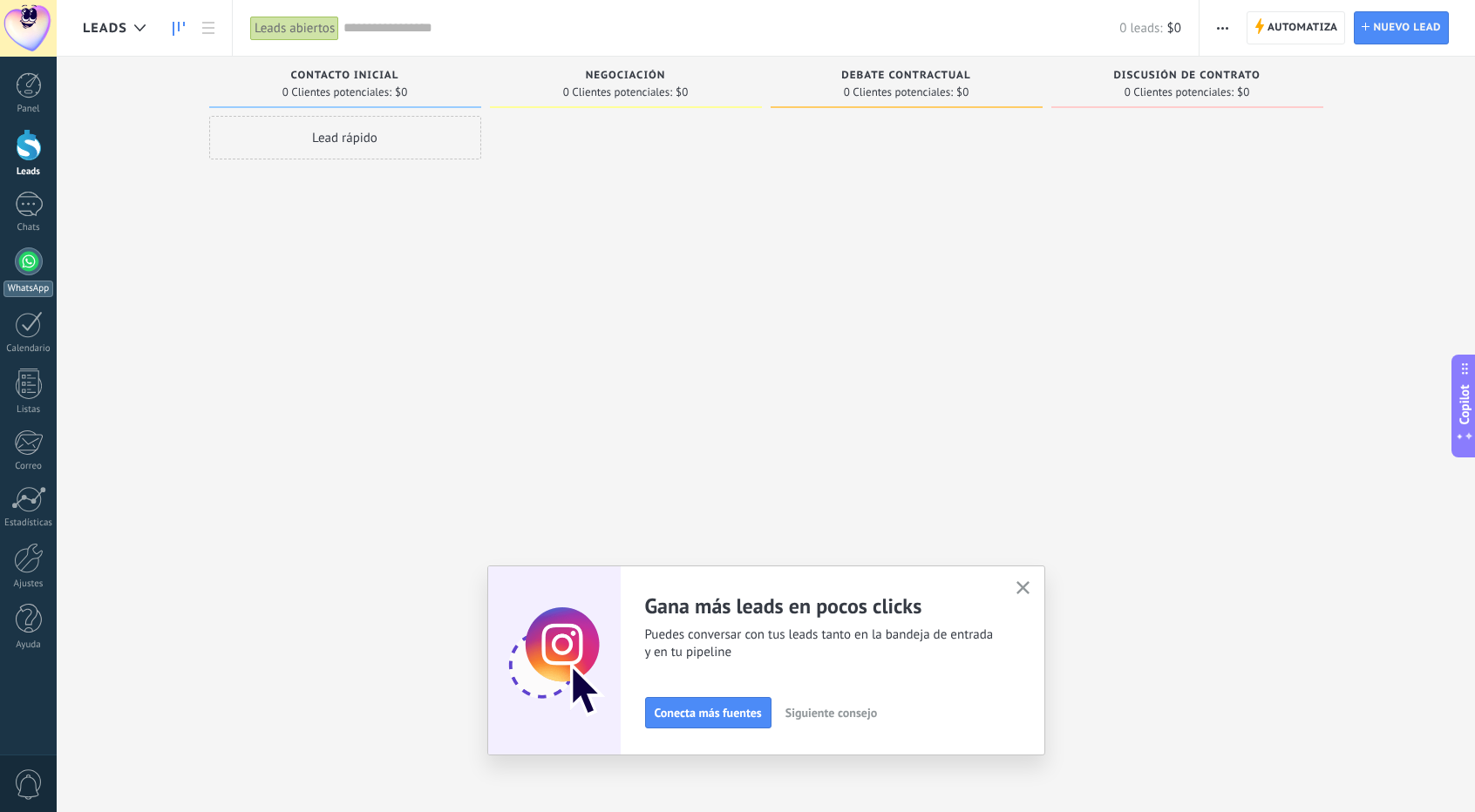
click at [33, 263] on div at bounding box center [29, 261] width 28 height 28
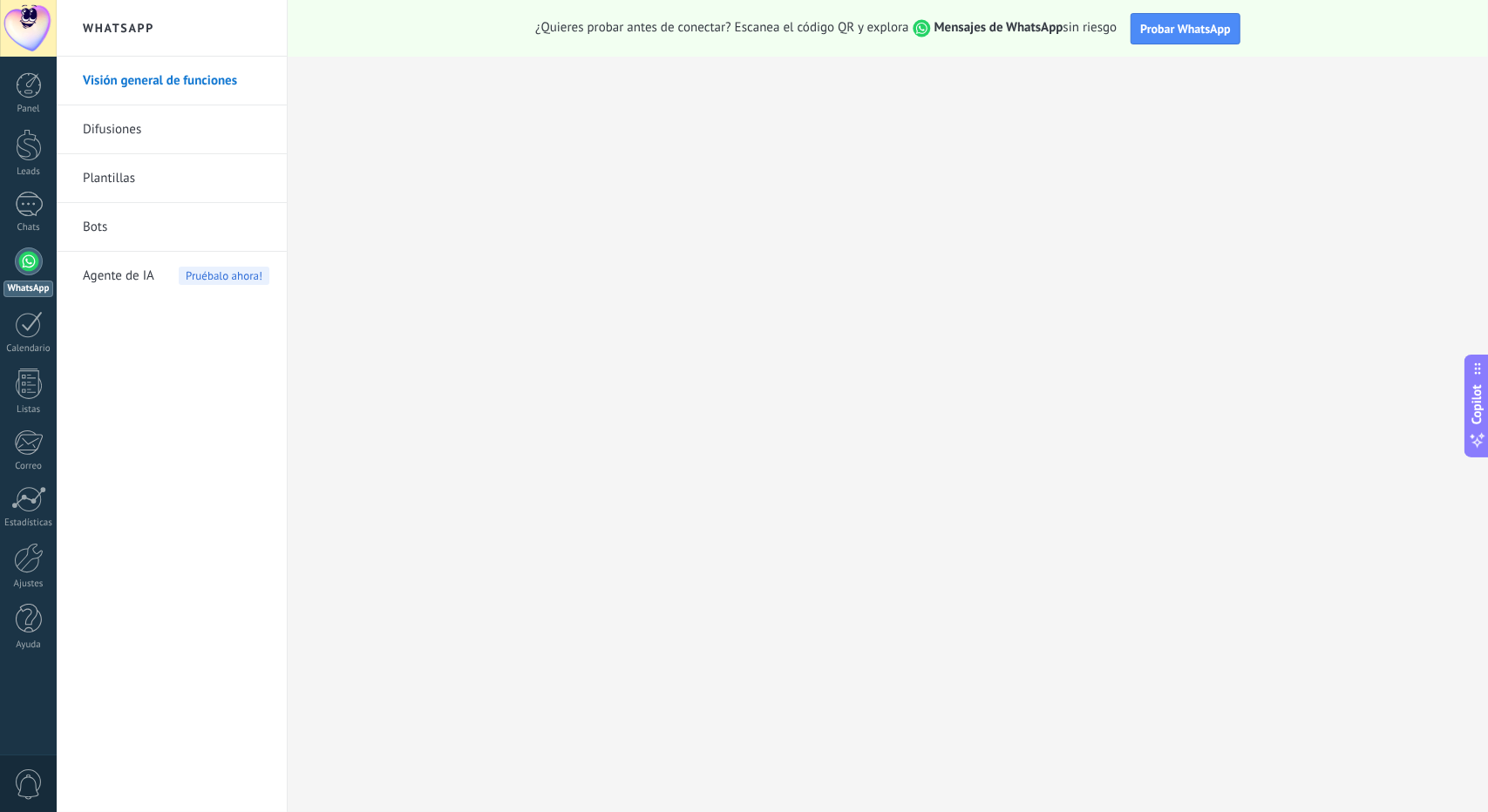
click at [149, 240] on link "Bots" at bounding box center [176, 227] width 187 height 49
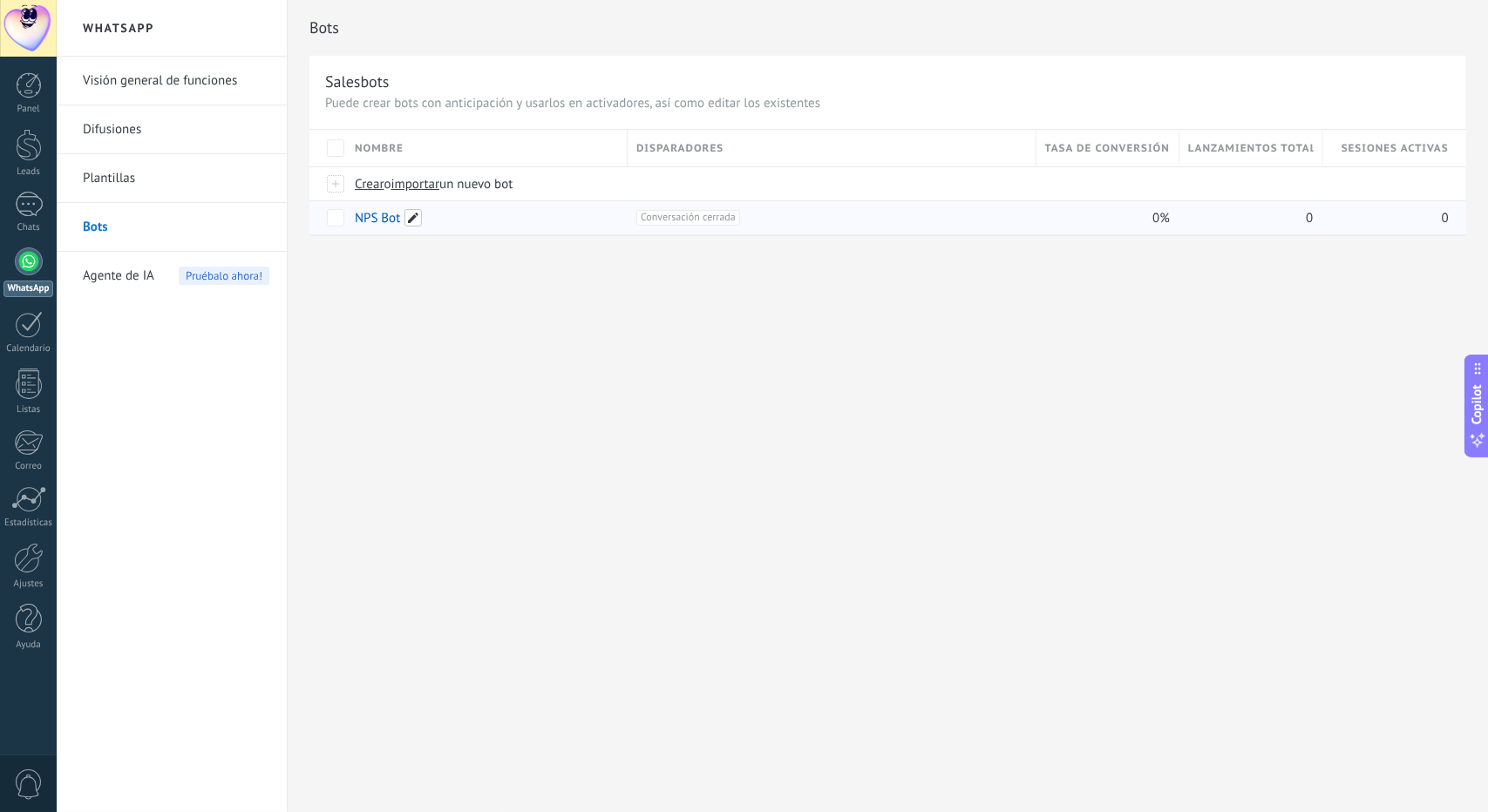
click at [411, 220] on span at bounding box center [413, 218] width 17 height 17
click at [369, 188] on span "Crear" at bounding box center [369, 184] width 30 height 16
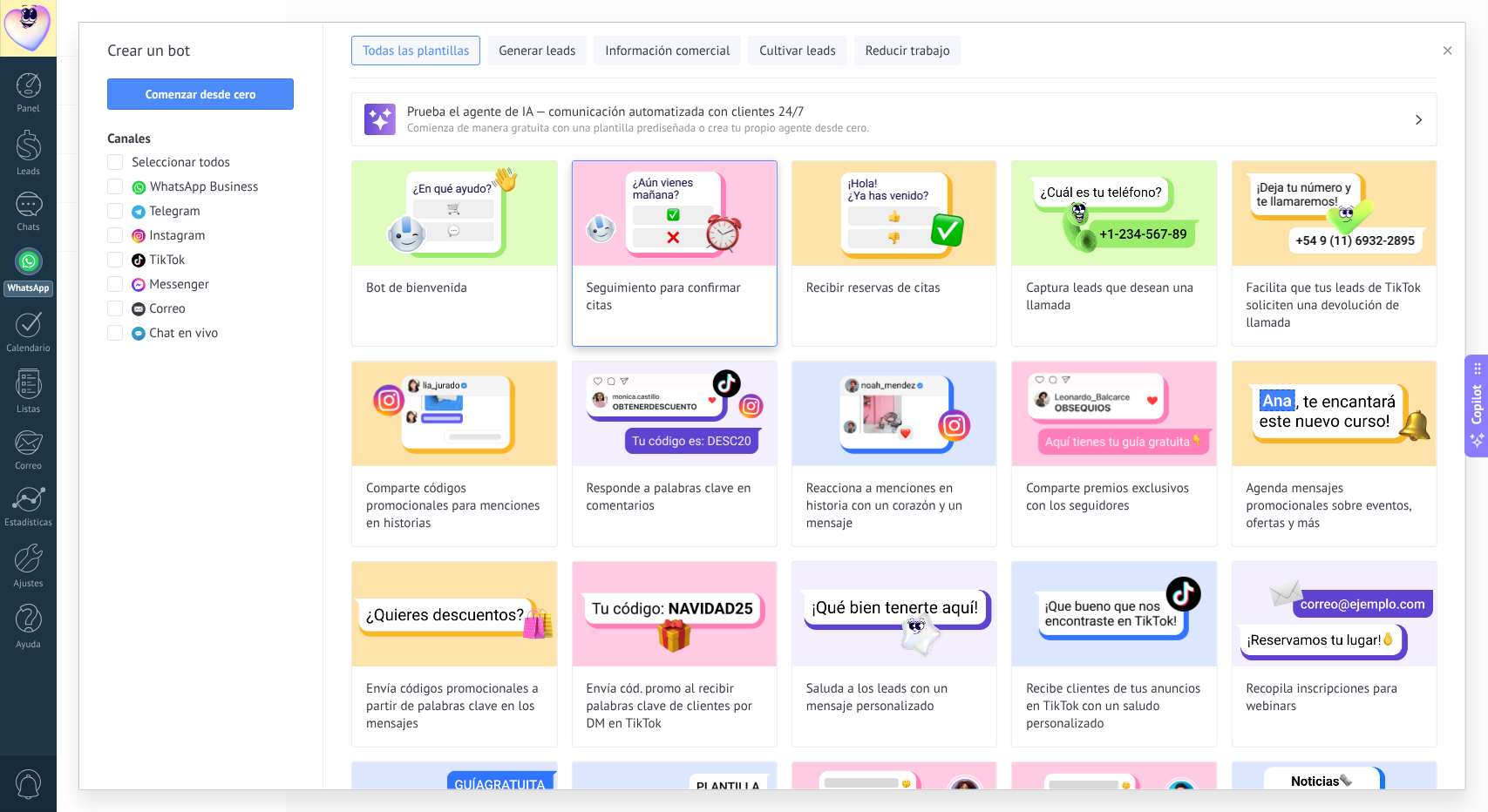
click at [700, 273] on div "Seguimiento para confirmar citas" at bounding box center [675, 253] width 206 height 187
type input "**********"
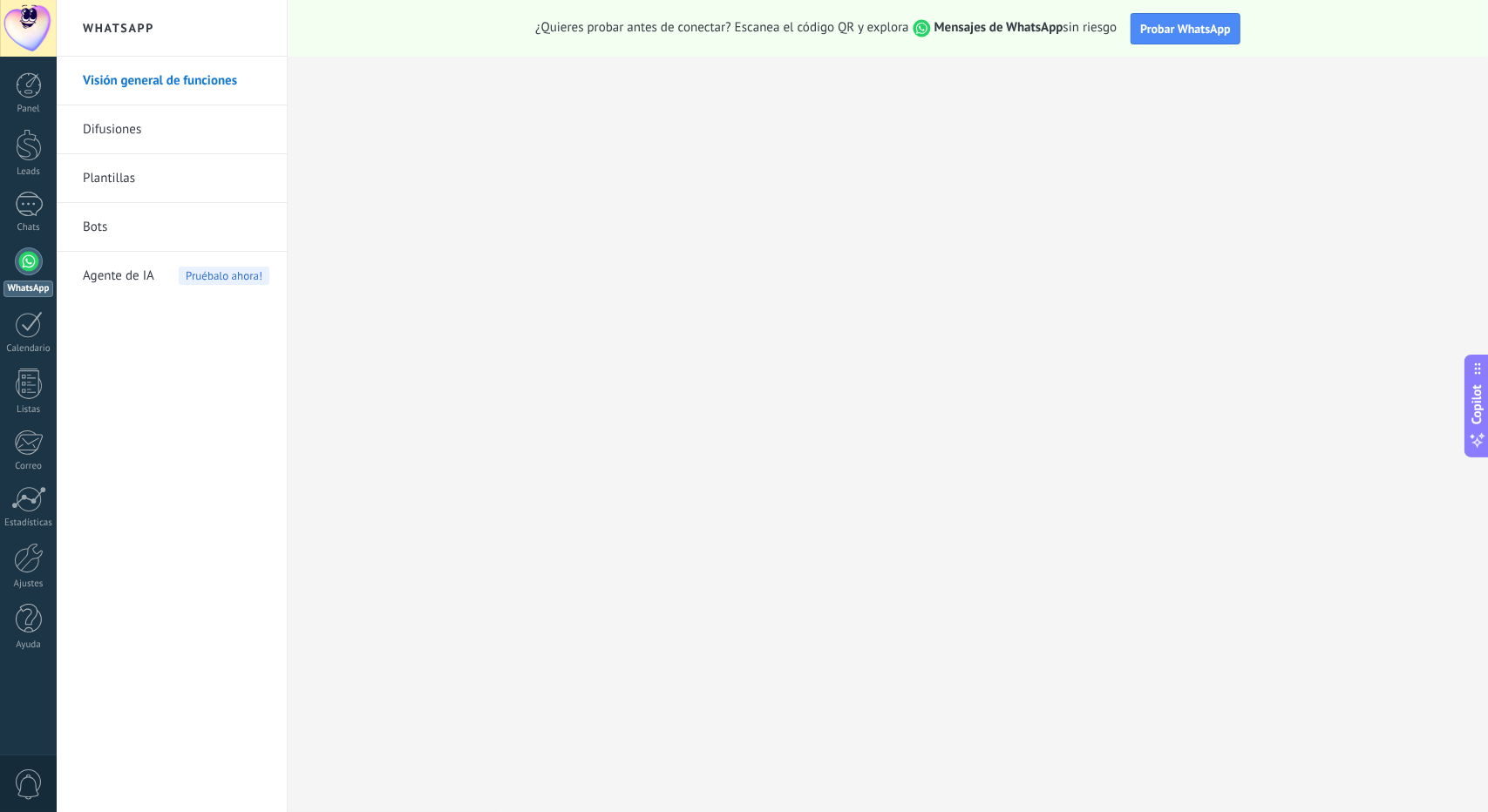
click at [136, 232] on link "Bots" at bounding box center [176, 227] width 187 height 49
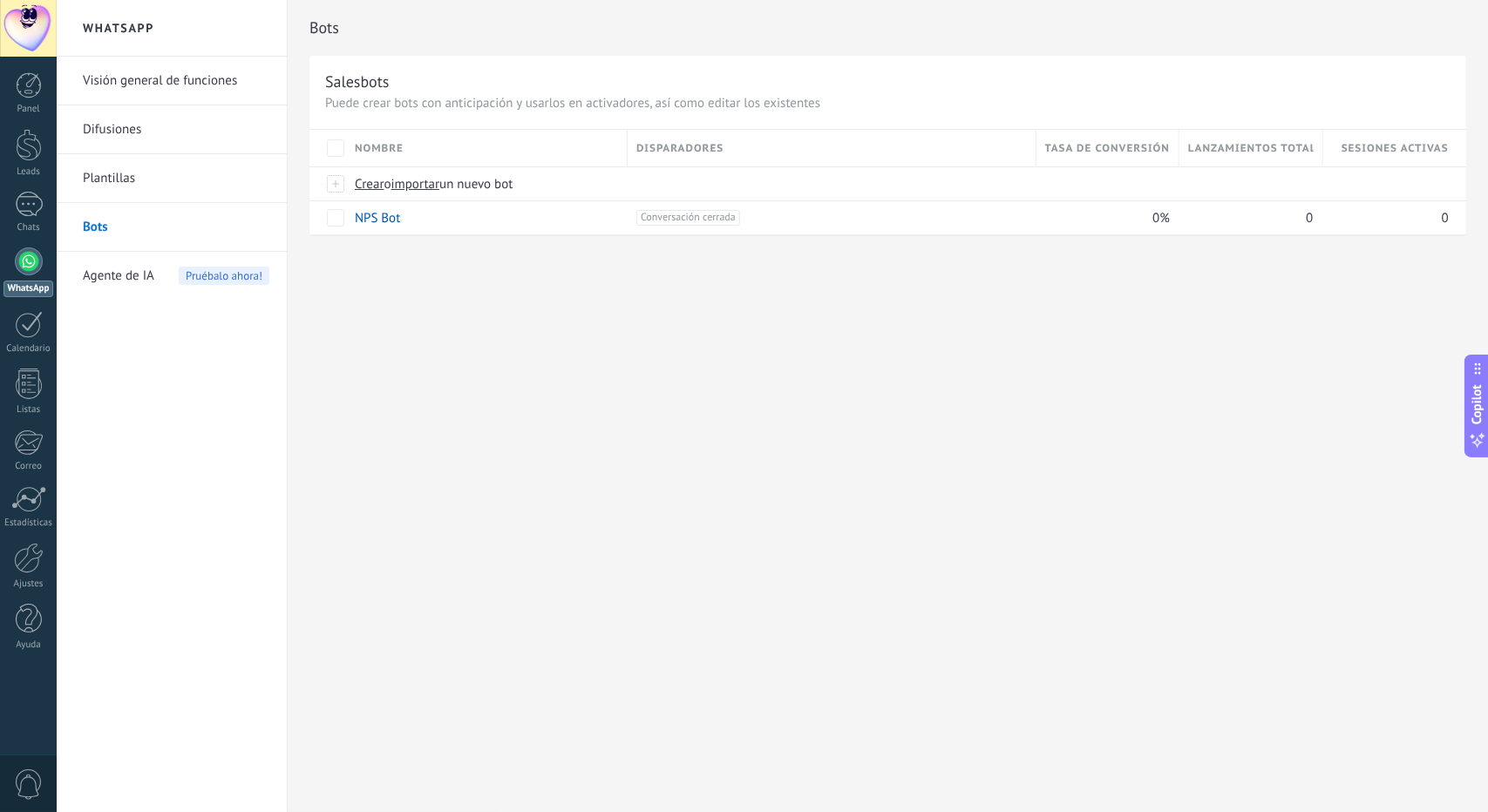
click at [147, 184] on link "Plantillas" at bounding box center [176, 178] width 187 height 49
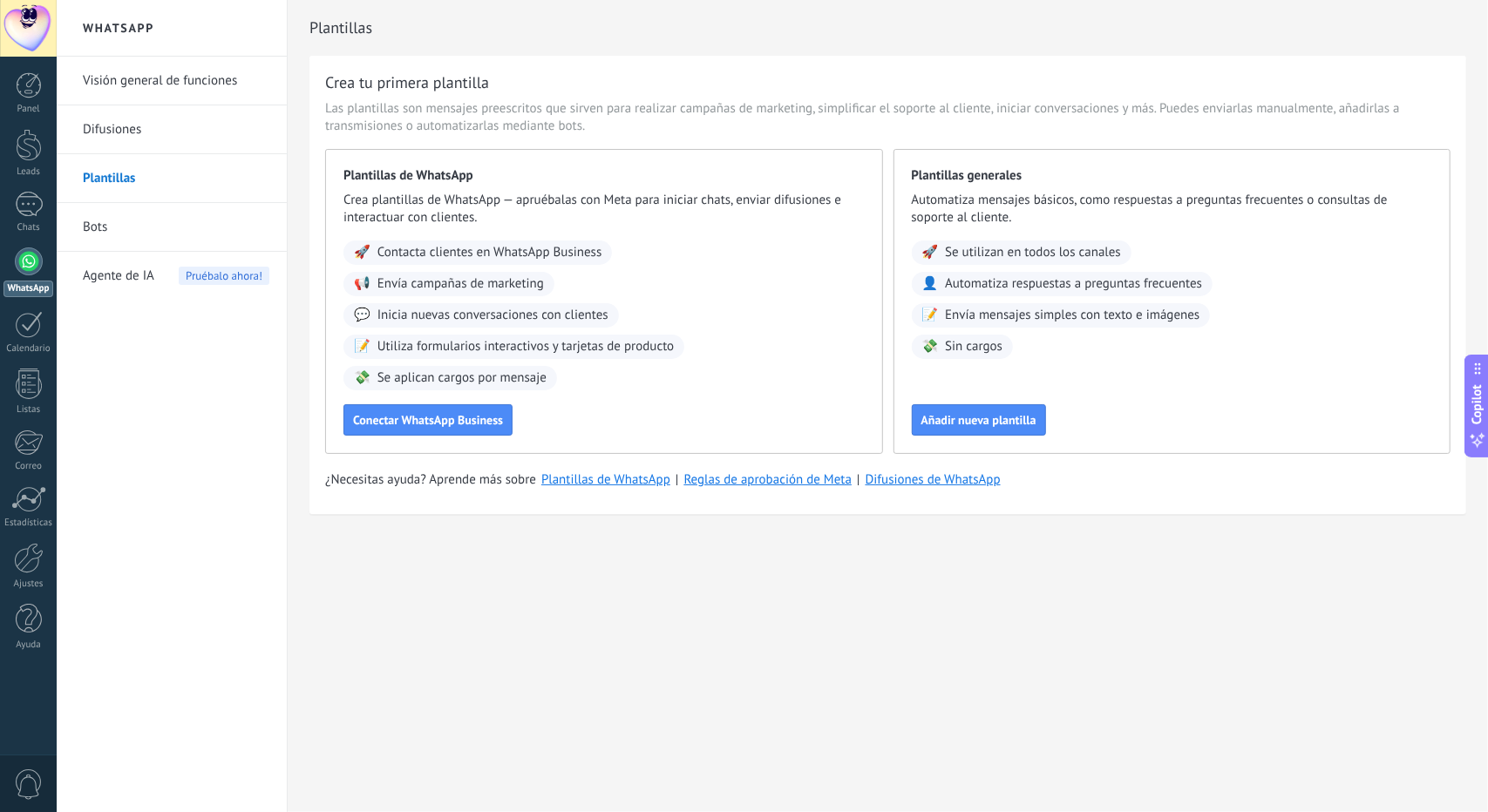
click at [191, 273] on span "Pruébalo ahora!" at bounding box center [224, 275] width 90 height 18
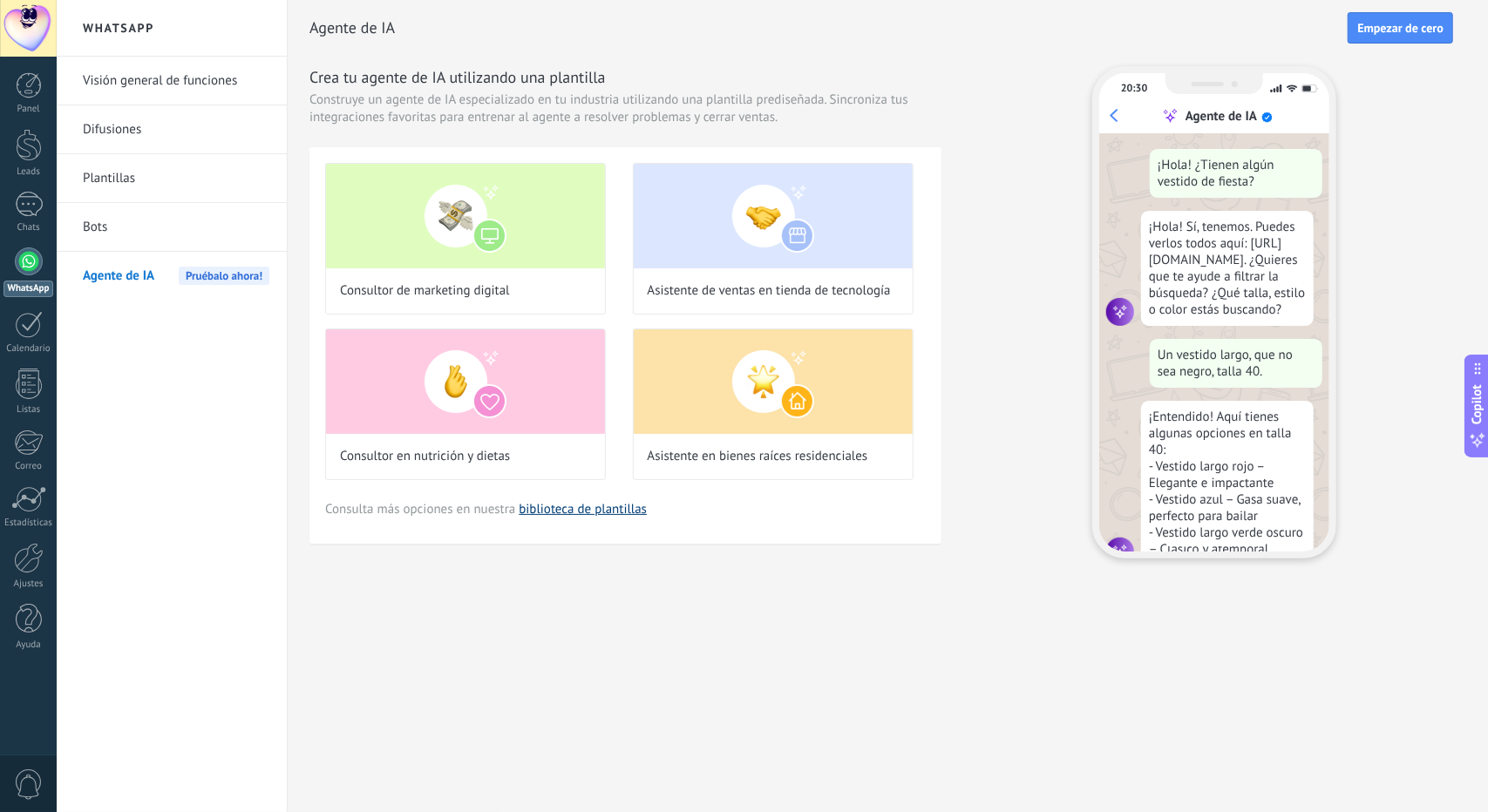
scroll to position [57, 0]
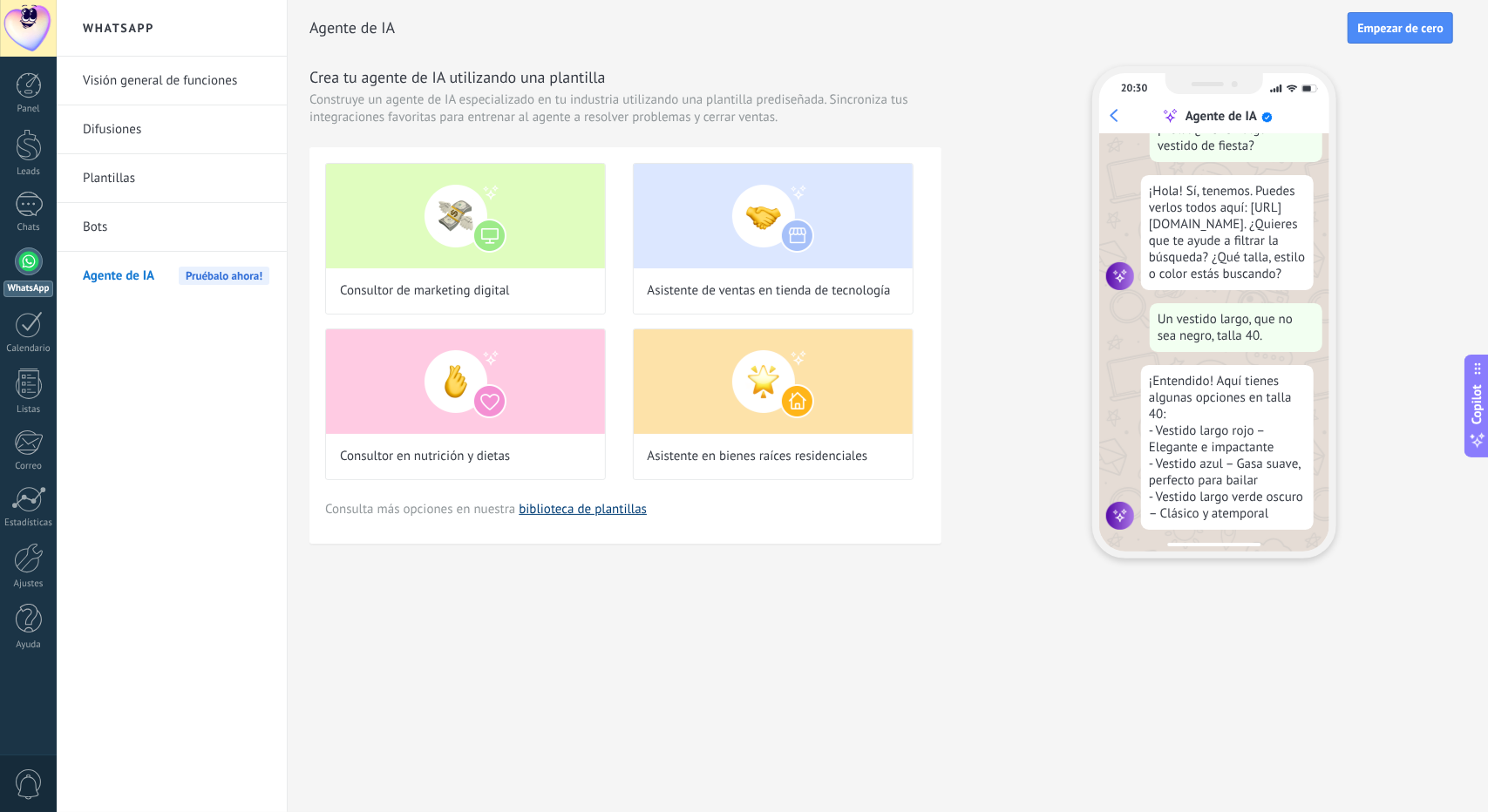
click at [589, 511] on link "biblioteca de plantillas" at bounding box center [583, 509] width 129 height 16
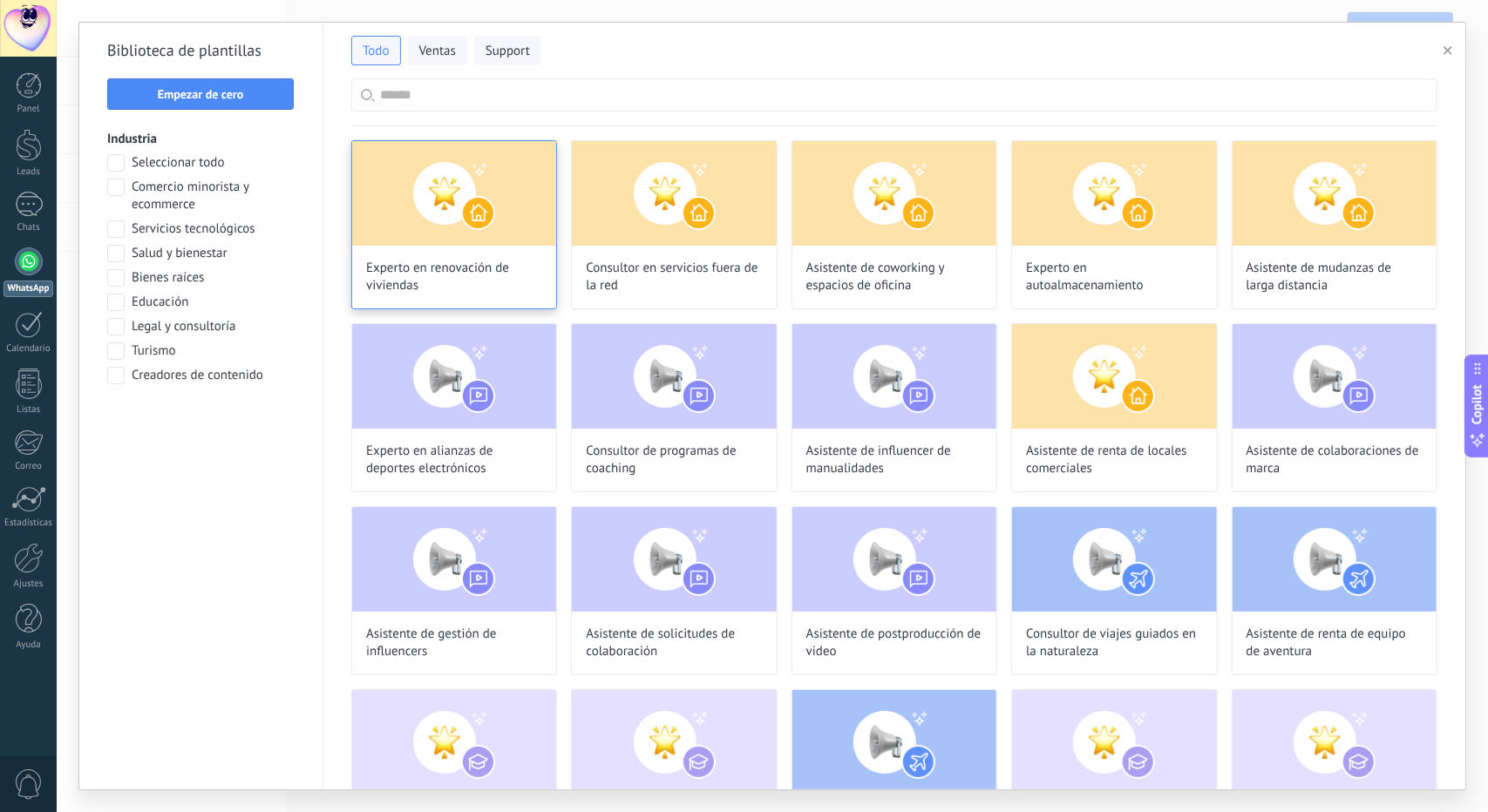
scroll to position [216, 0]
click at [166, 280] on span "Bienes raíces" at bounding box center [168, 278] width 72 height 17
click at [217, 408] on button "Aplicar" at bounding box center [201, 421] width 188 height 31
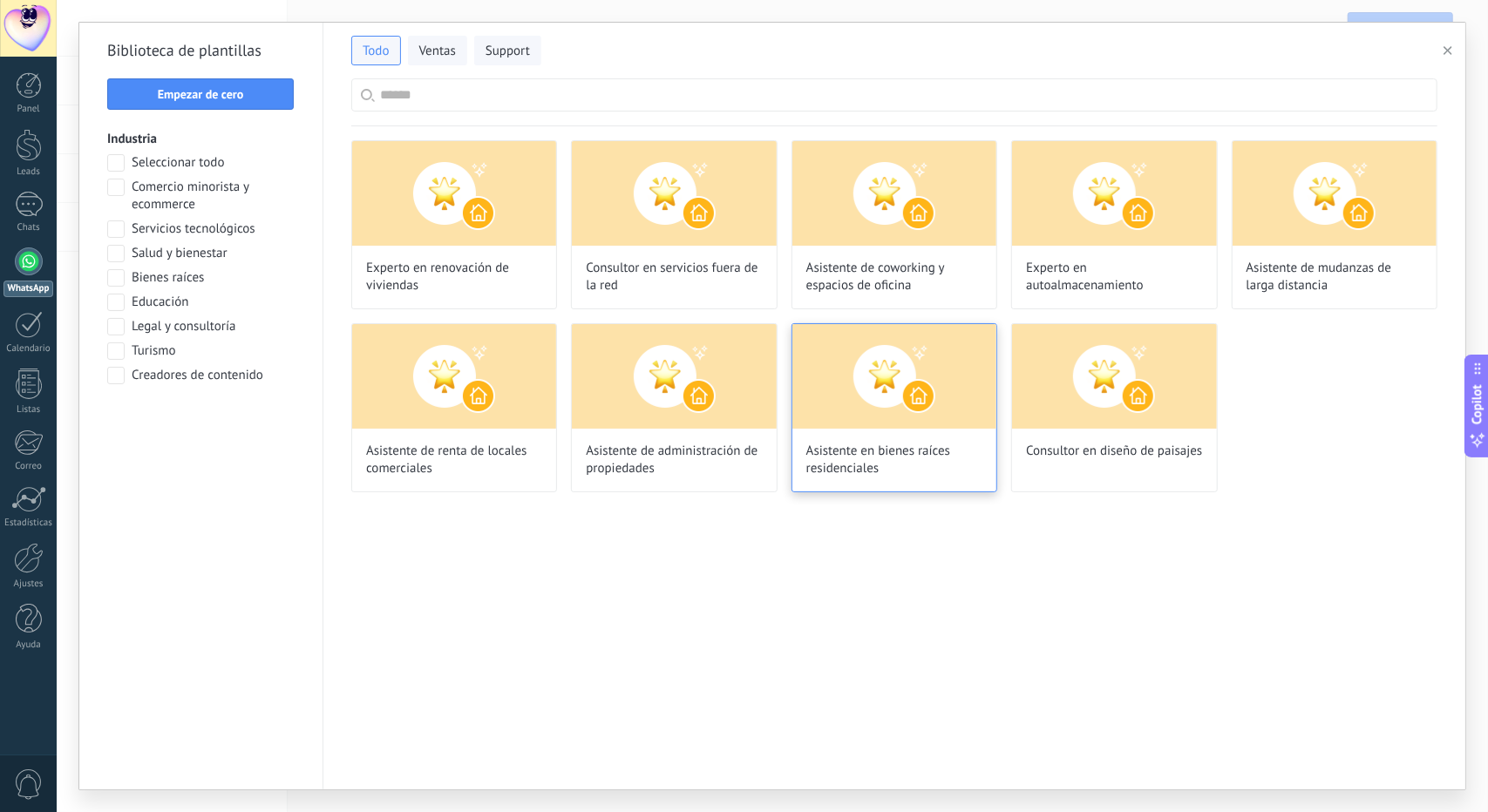
scroll to position [0, 0]
click at [113, 258] on span at bounding box center [116, 253] width 17 height 17
click at [111, 284] on span at bounding box center [116, 278] width 17 height 17
click at [169, 411] on button "Aplicar" at bounding box center [201, 421] width 188 height 31
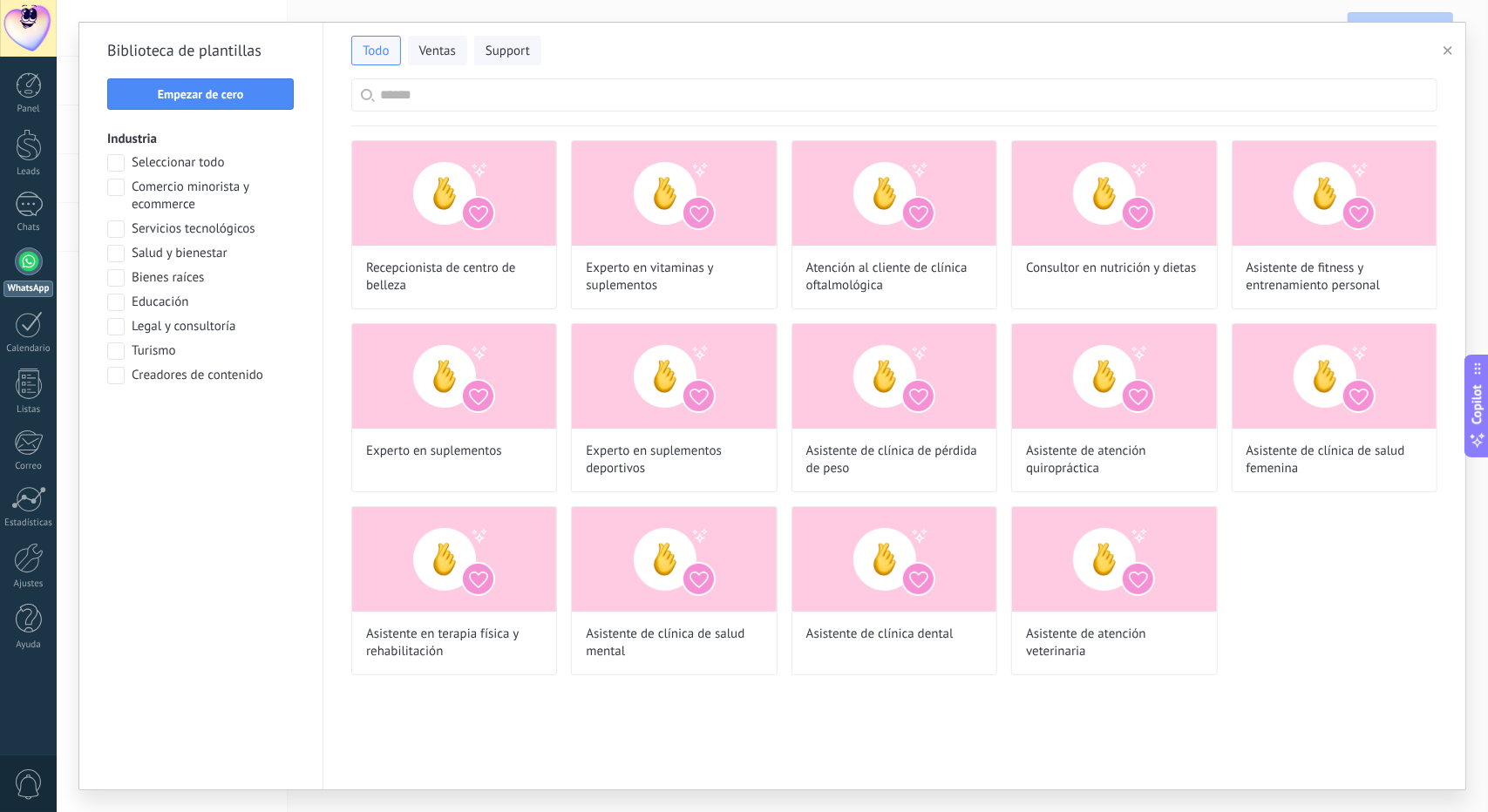
click at [116, 281] on span at bounding box center [116, 278] width 17 height 17
click at [116, 254] on span at bounding box center [116, 253] width 17 height 17
click at [204, 398] on div "Industria Seleccionar todo Comercio minorista y ecommerce Servicios tecnológico…" at bounding box center [201, 283] width 188 height 306
click at [202, 420] on span "Aplicar" at bounding box center [201, 421] width 36 height 12
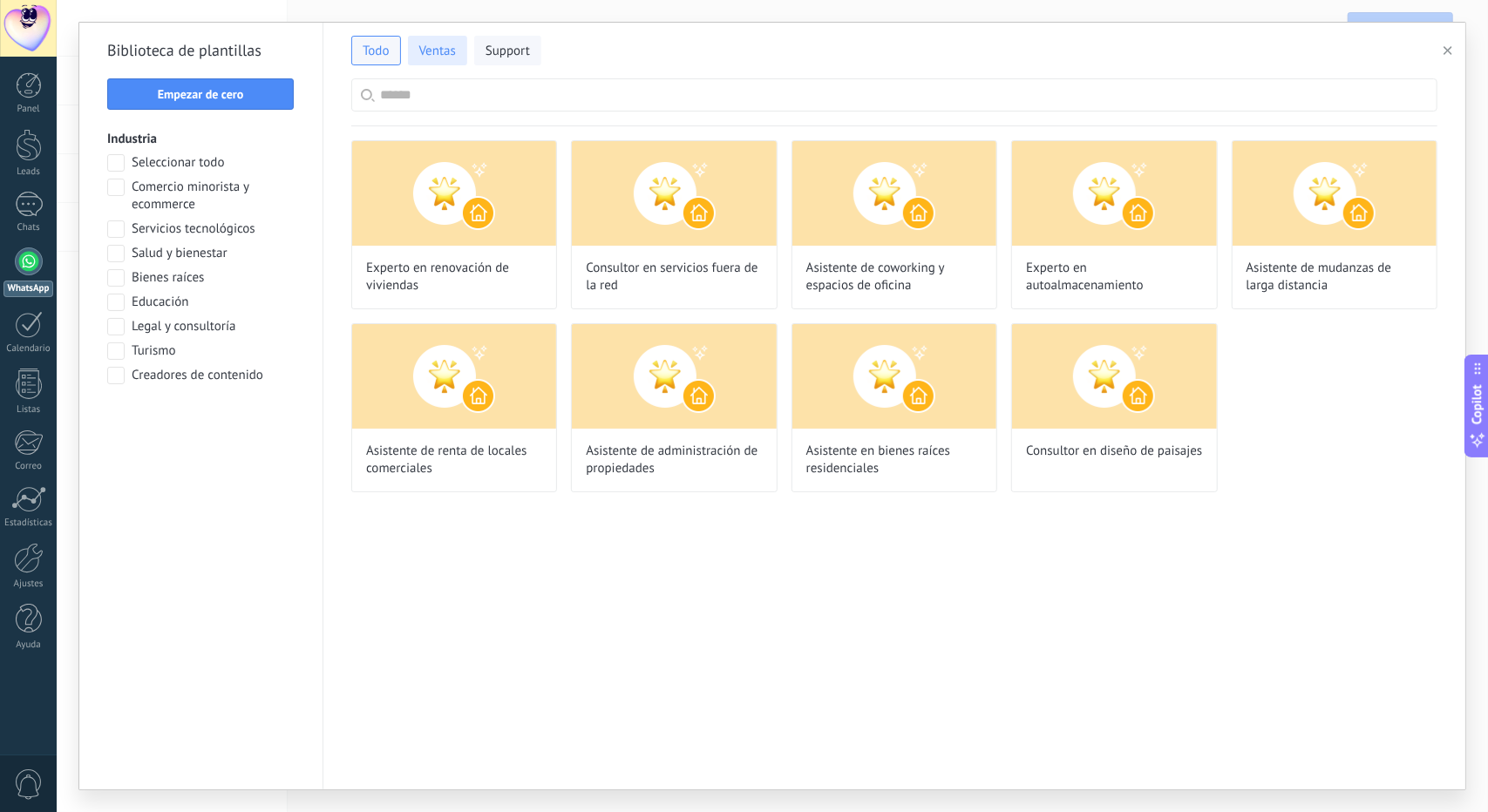
click at [446, 50] on span "Ventas" at bounding box center [437, 51] width 36 height 17
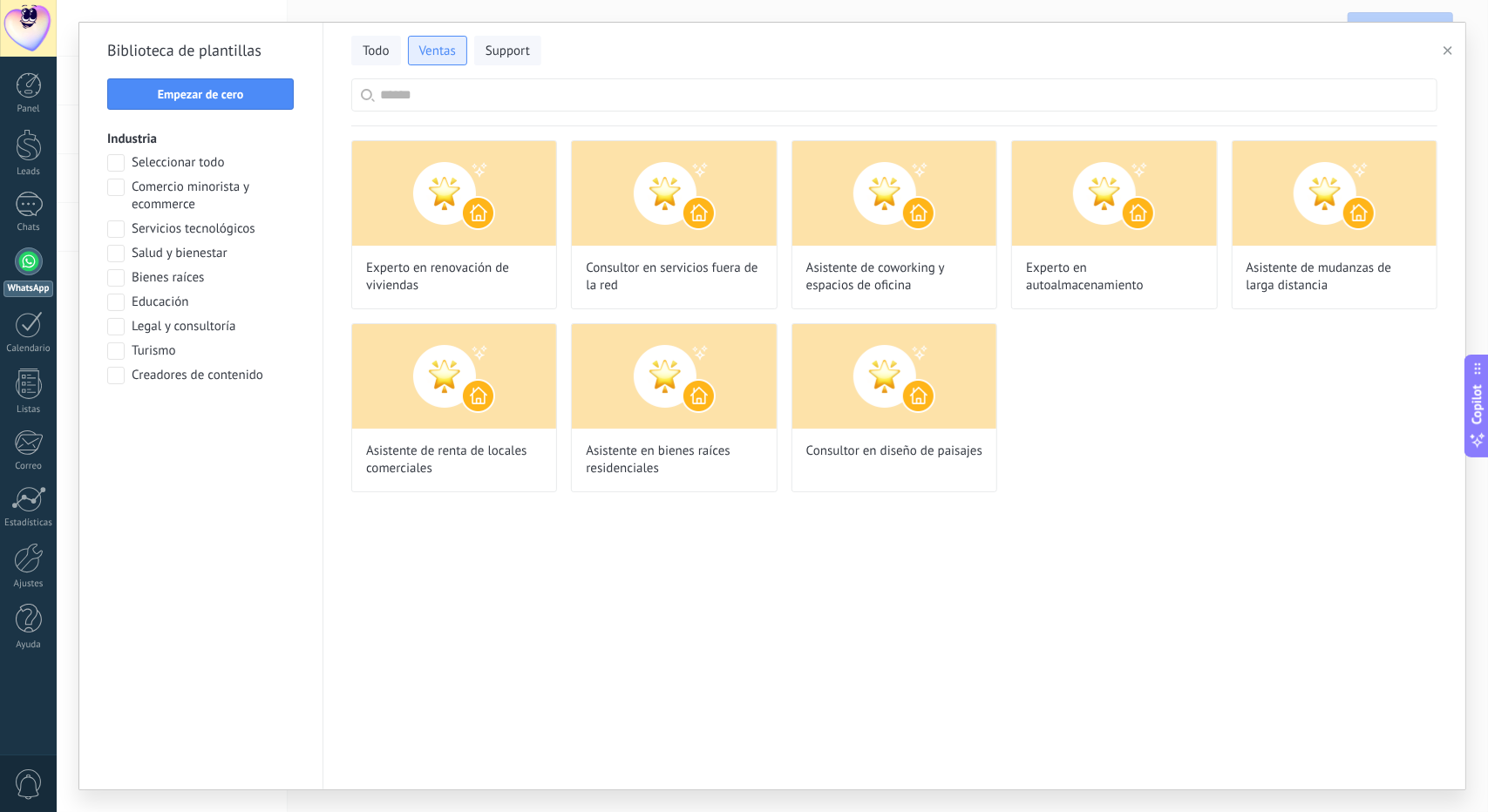
scroll to position [183, 0]
click at [668, 426] on img at bounding box center [674, 377] width 204 height 105
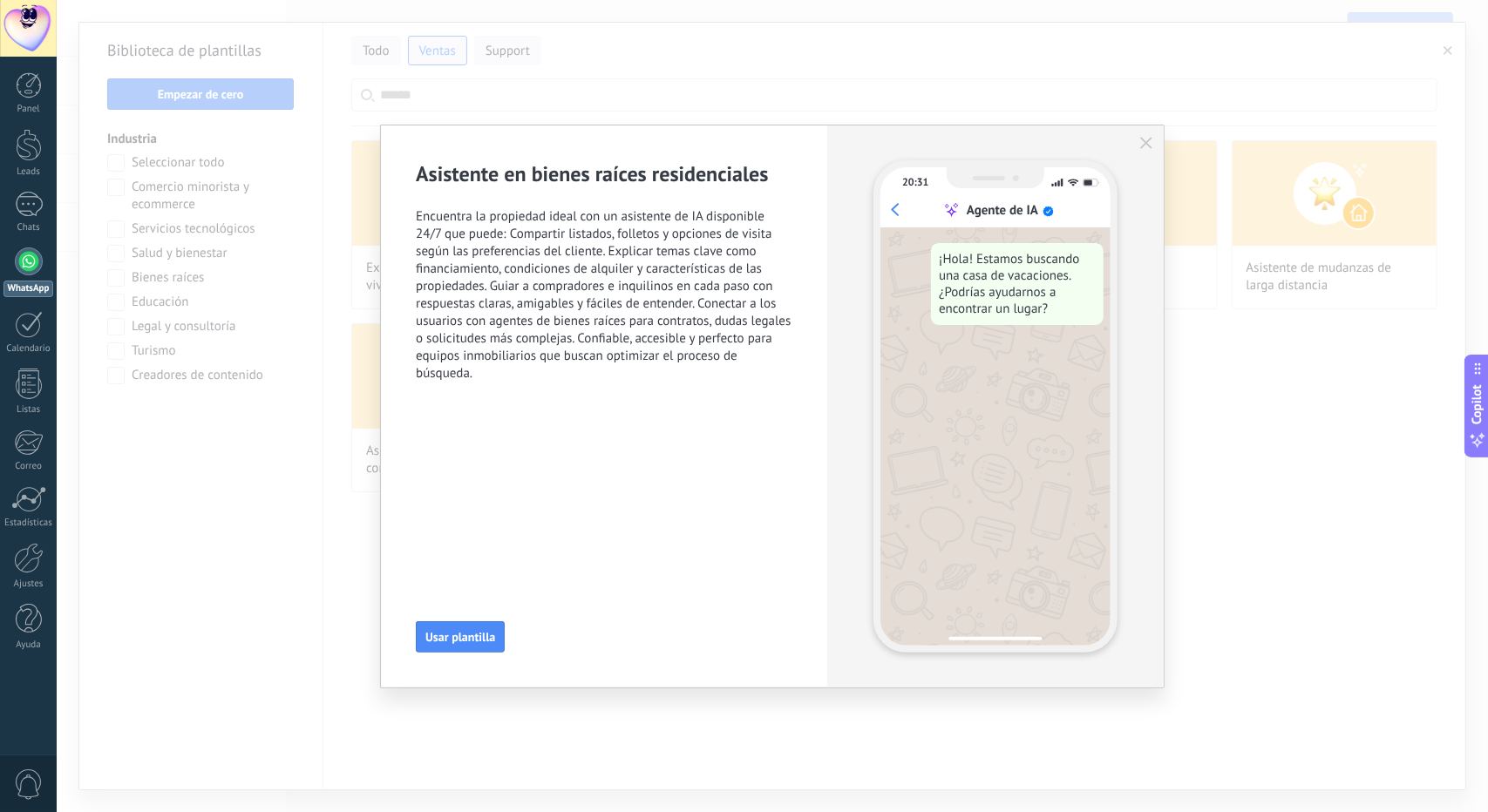
scroll to position [216, 0]
click at [469, 631] on span "Usar plantilla" at bounding box center [460, 637] width 69 height 12
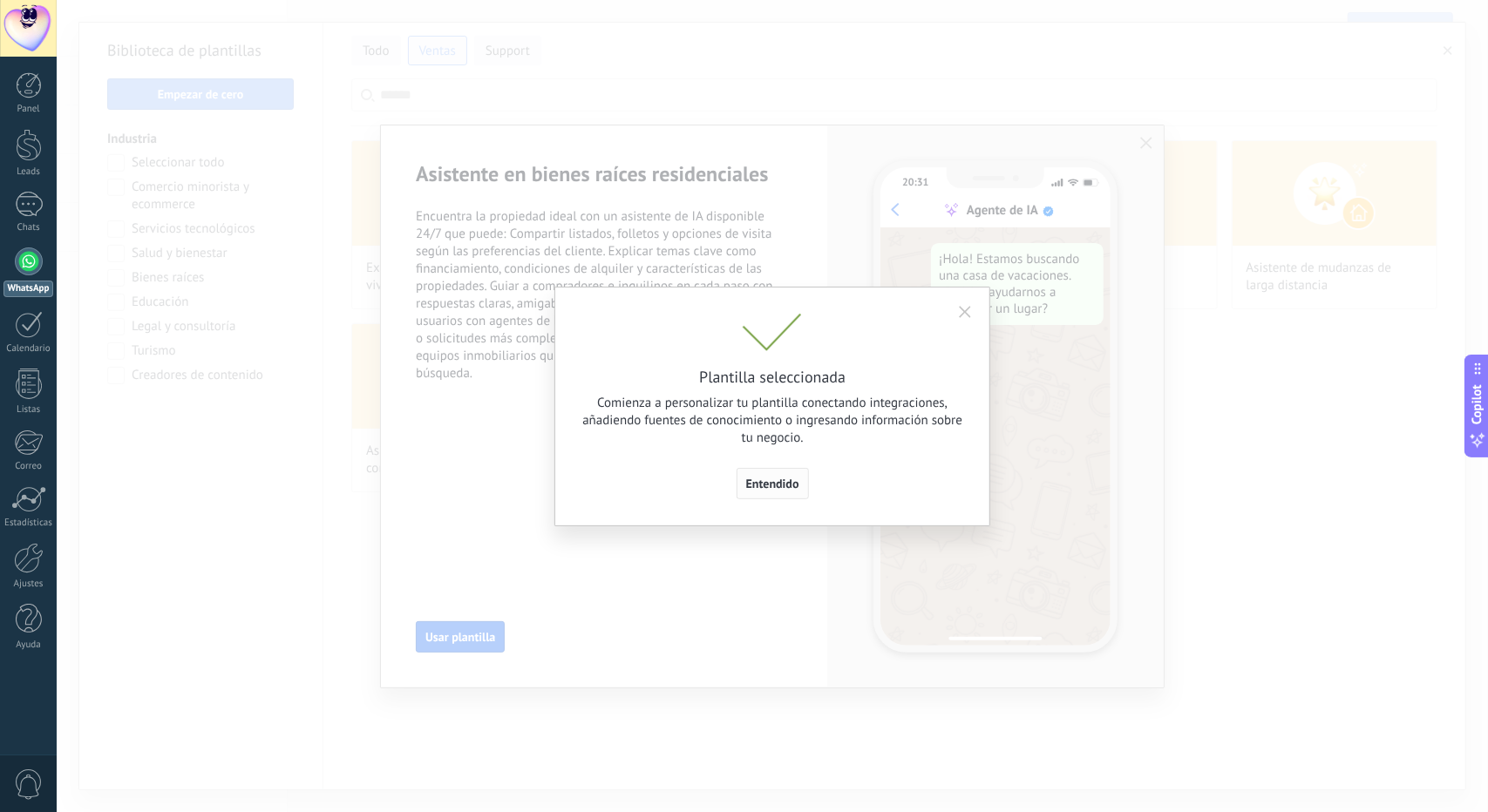
click at [773, 493] on button "Entendido" at bounding box center [773, 484] width 72 height 31
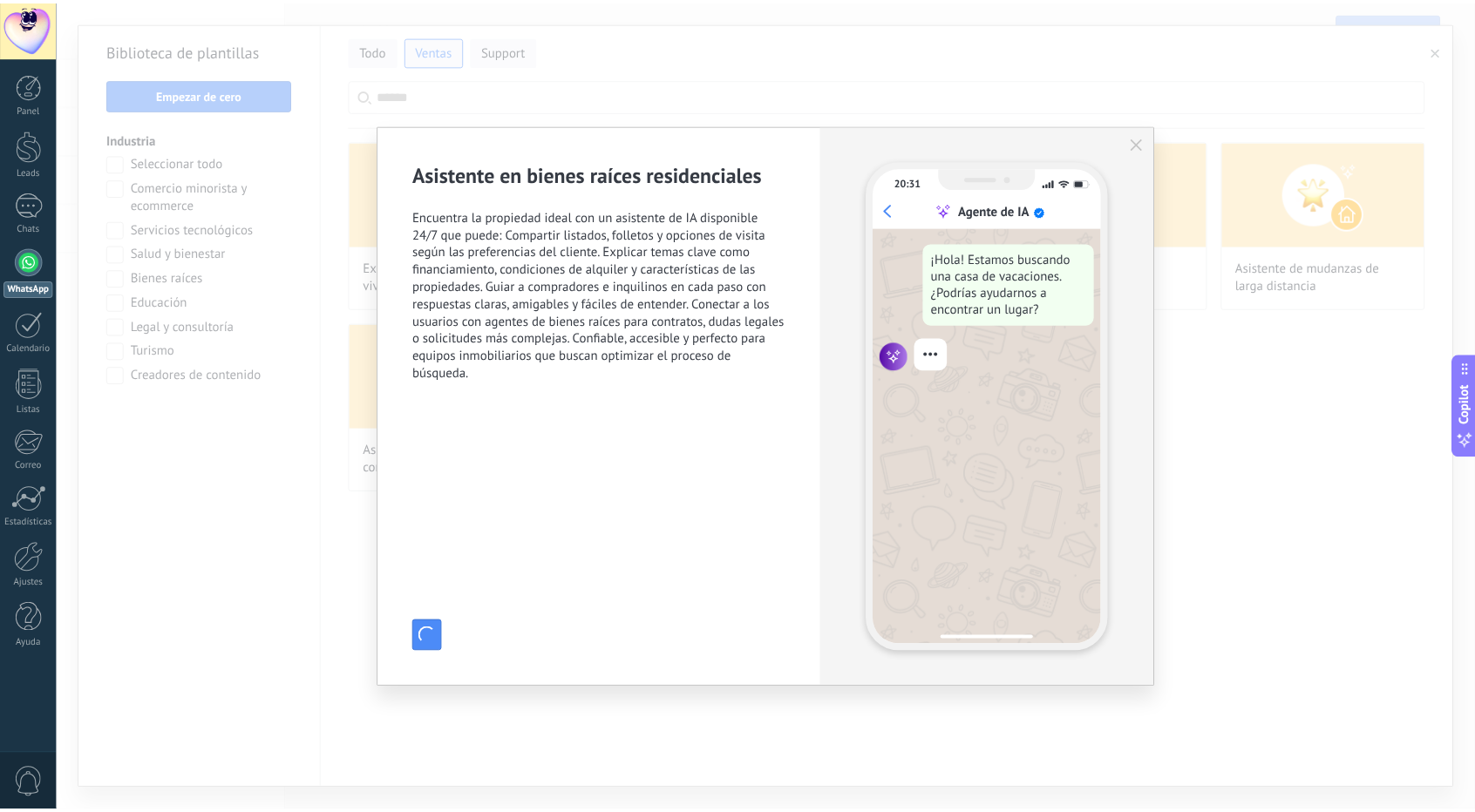
scroll to position [325, 0]
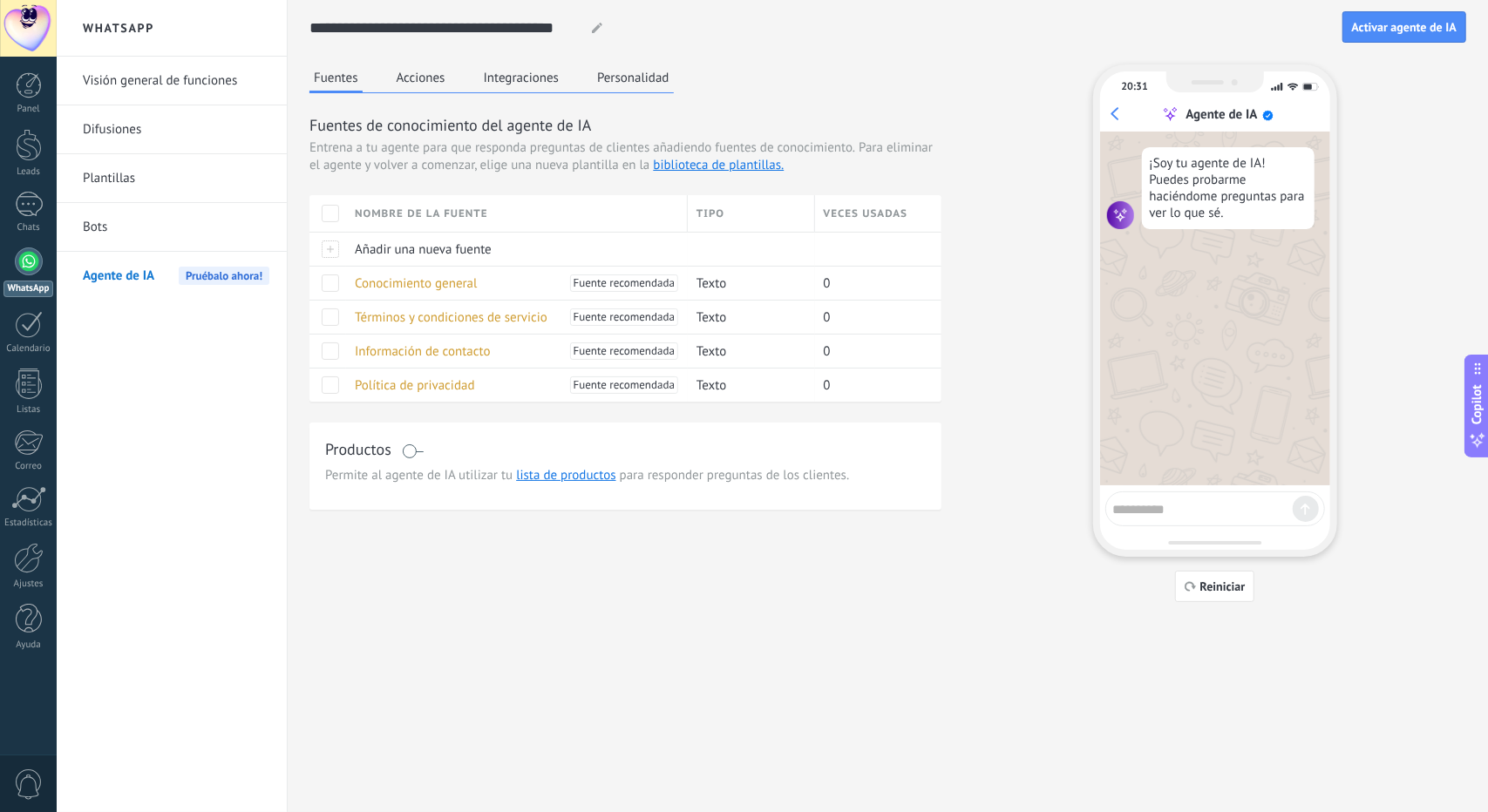
click at [413, 80] on button "Acciones" at bounding box center [421, 77] width 57 height 26
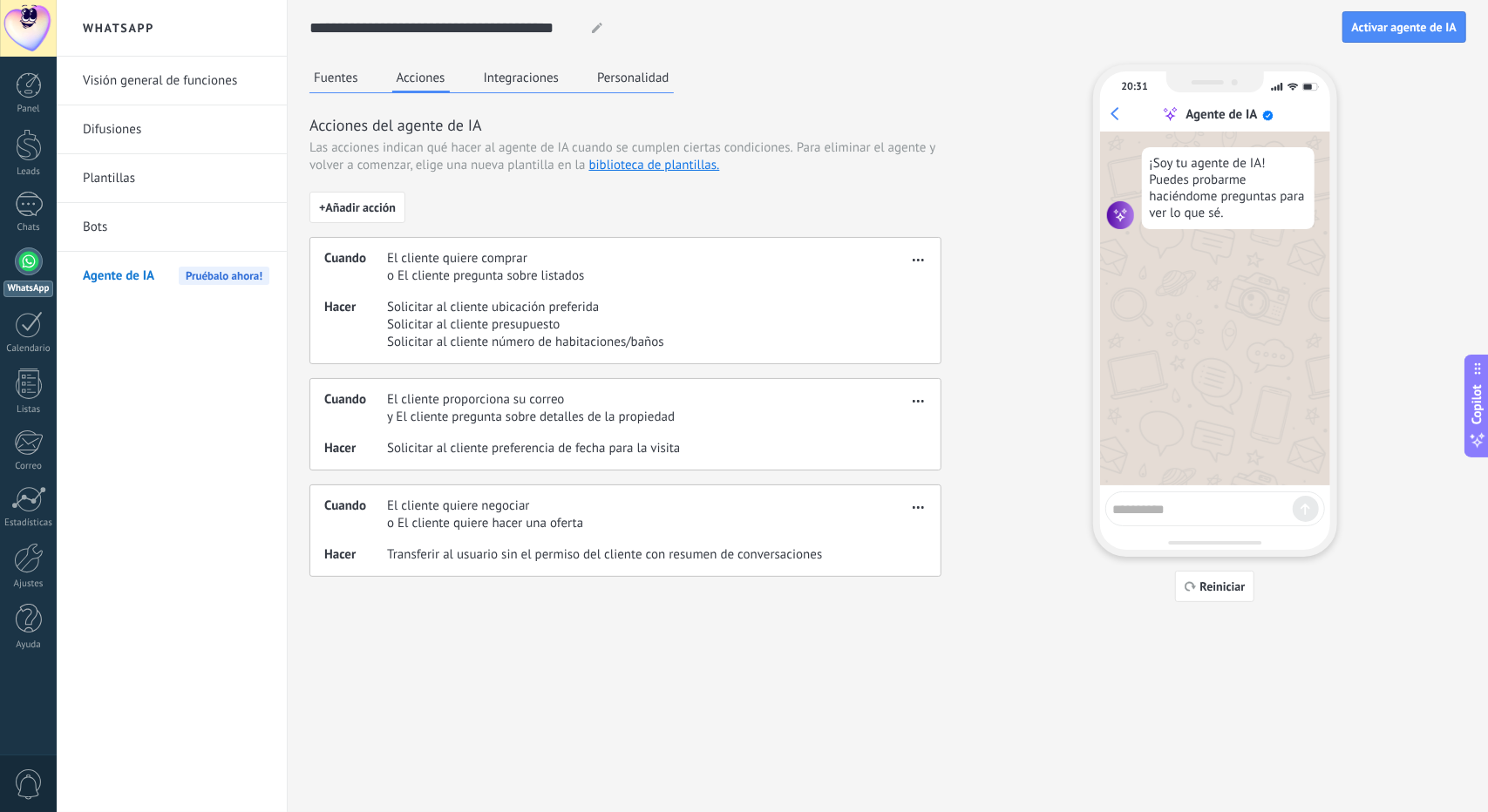
click at [520, 77] on button "Integraciones" at bounding box center [522, 77] width 85 height 26
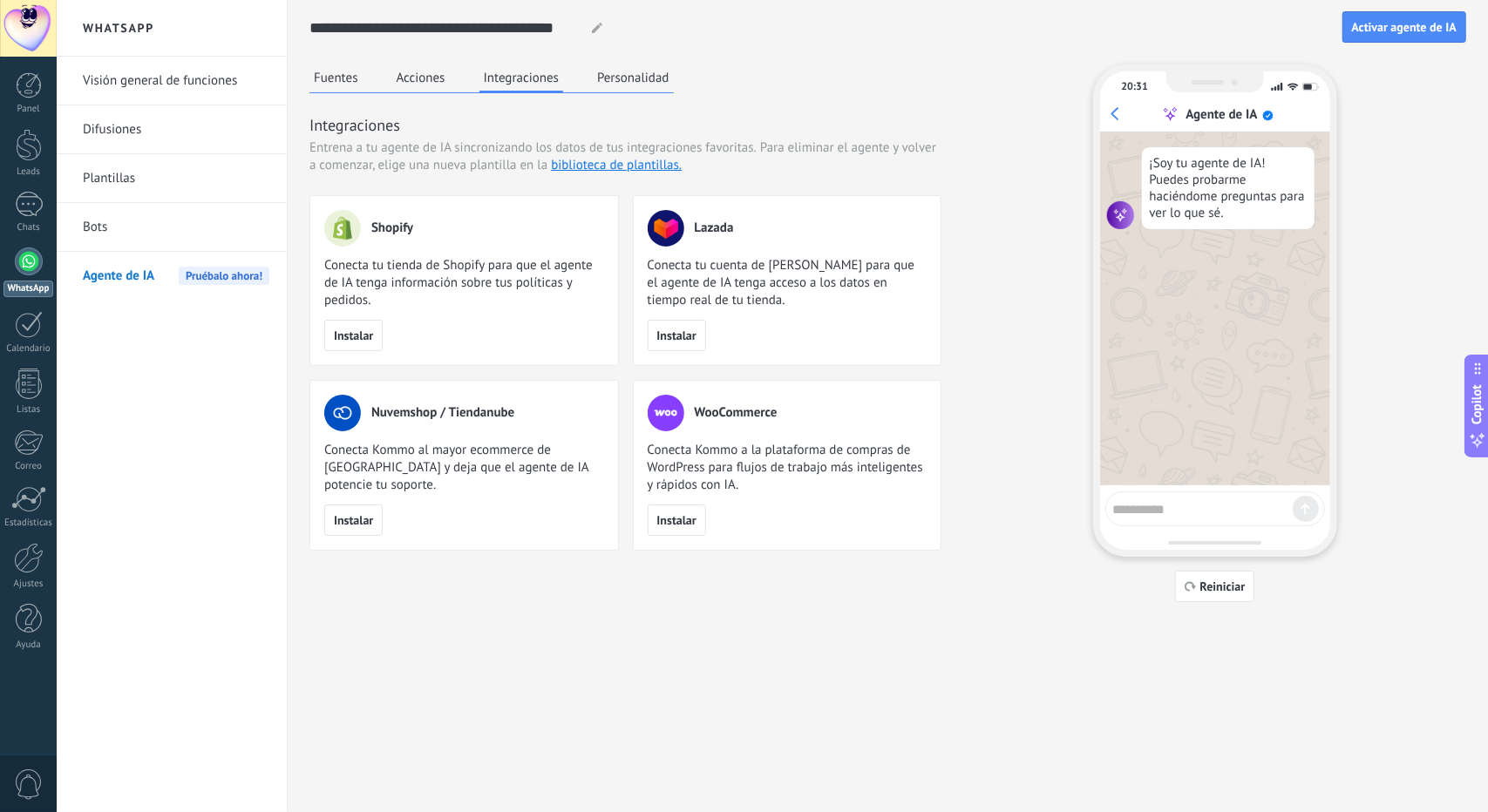
click at [670, 87] on button "Personalidad" at bounding box center [633, 77] width 81 height 26
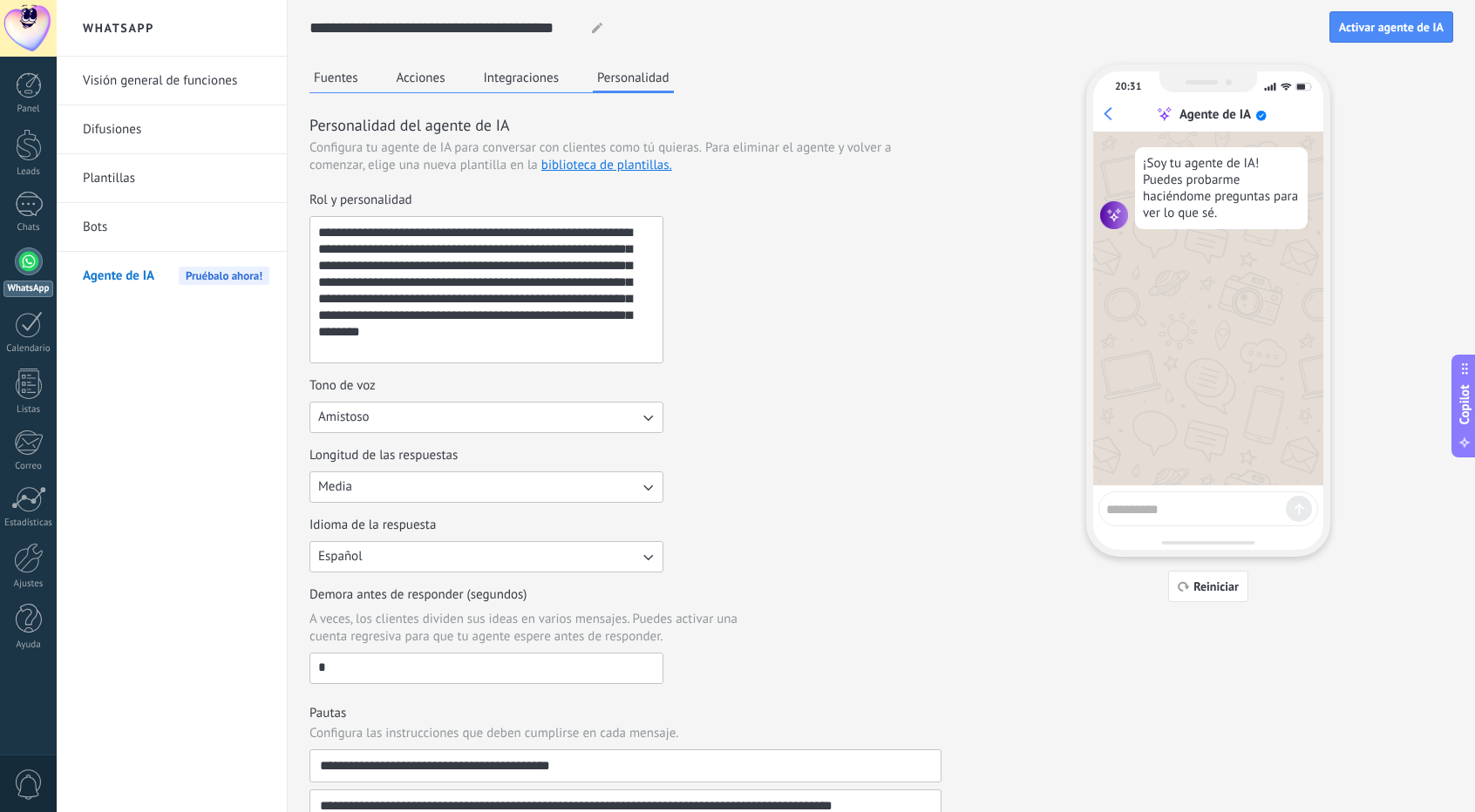
click at [1166, 510] on textarea at bounding box center [1196, 506] width 180 height 22
type textarea "***"
type textarea "*"
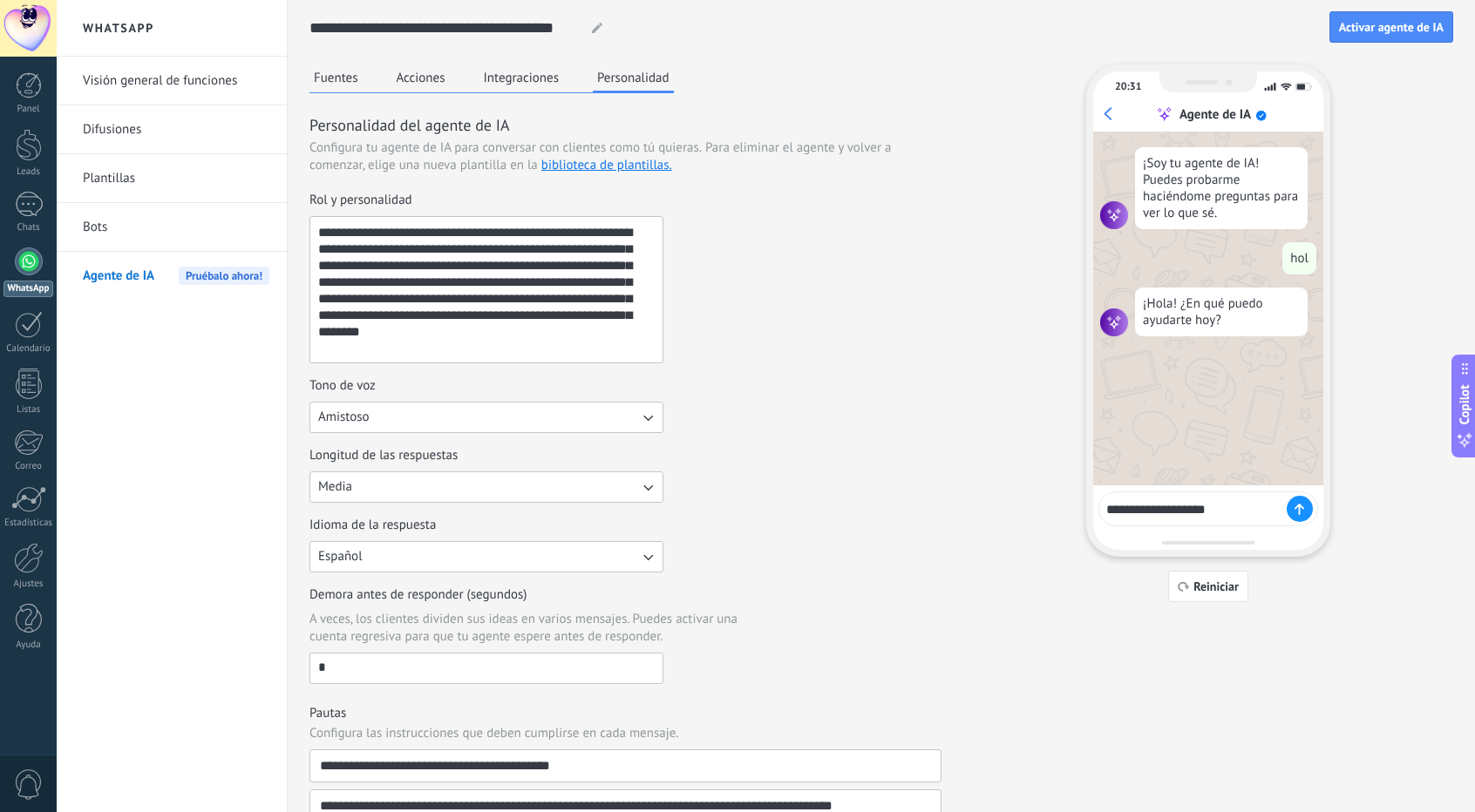
type textarea "**********"
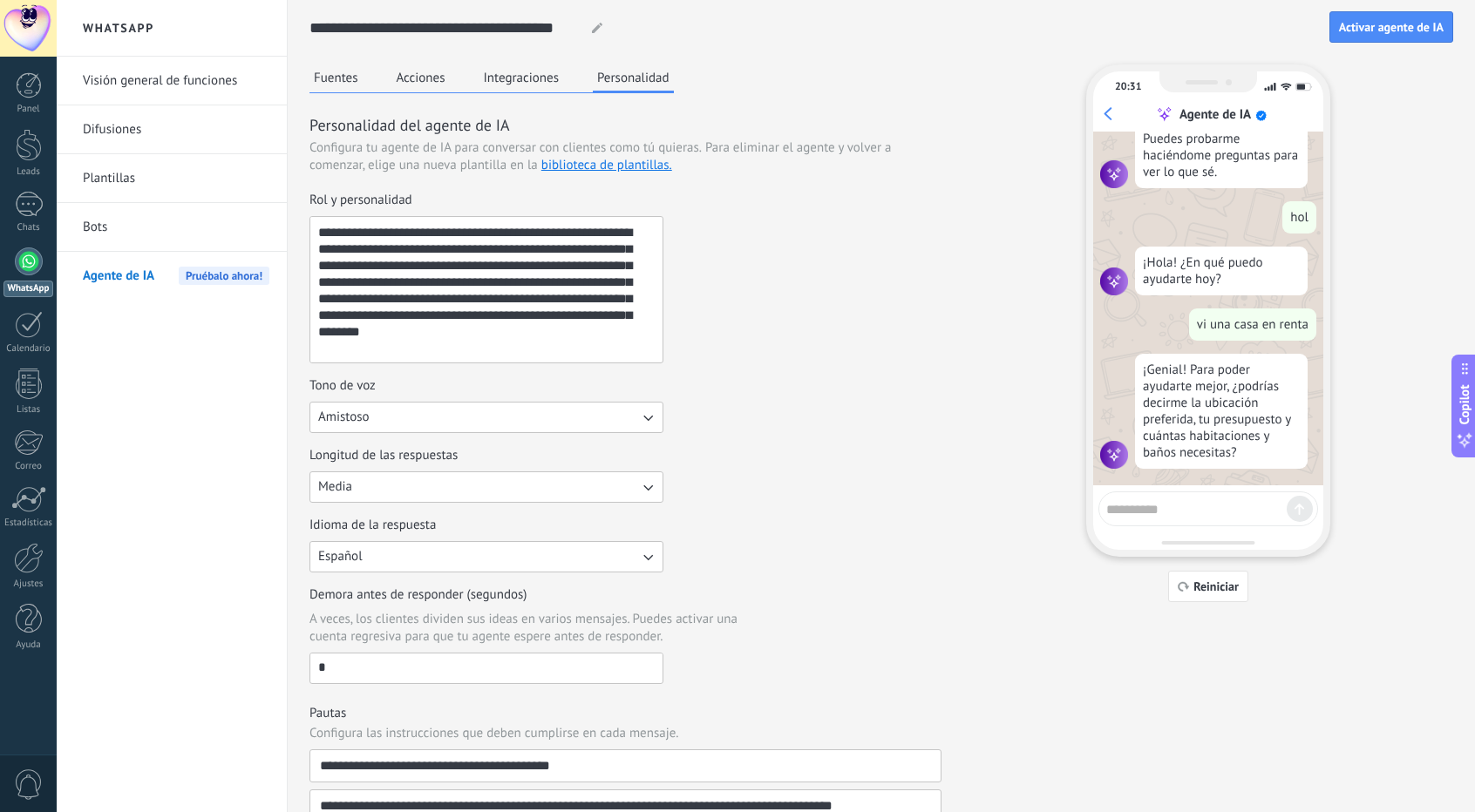
scroll to position [50, 0]
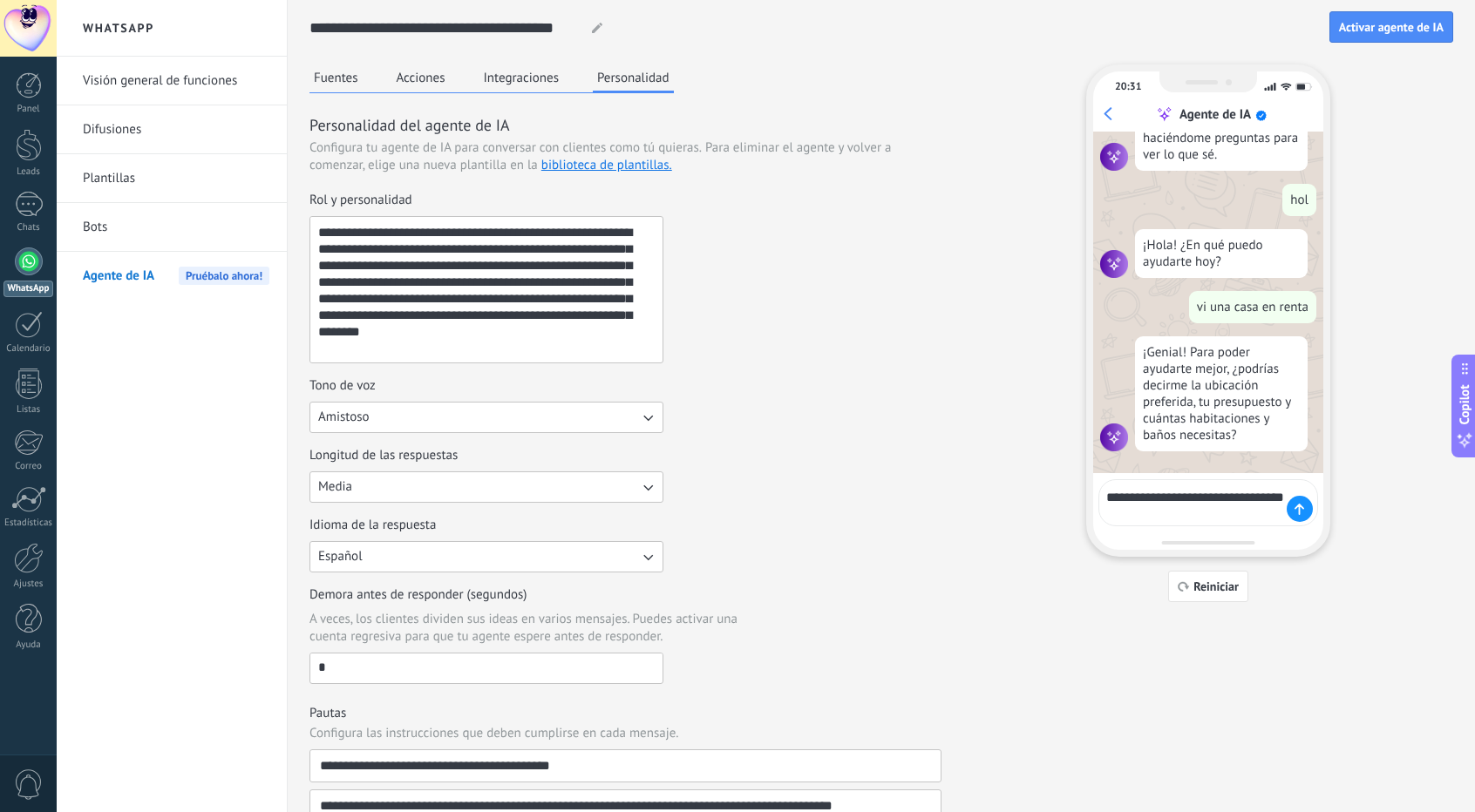
type textarea "**********"
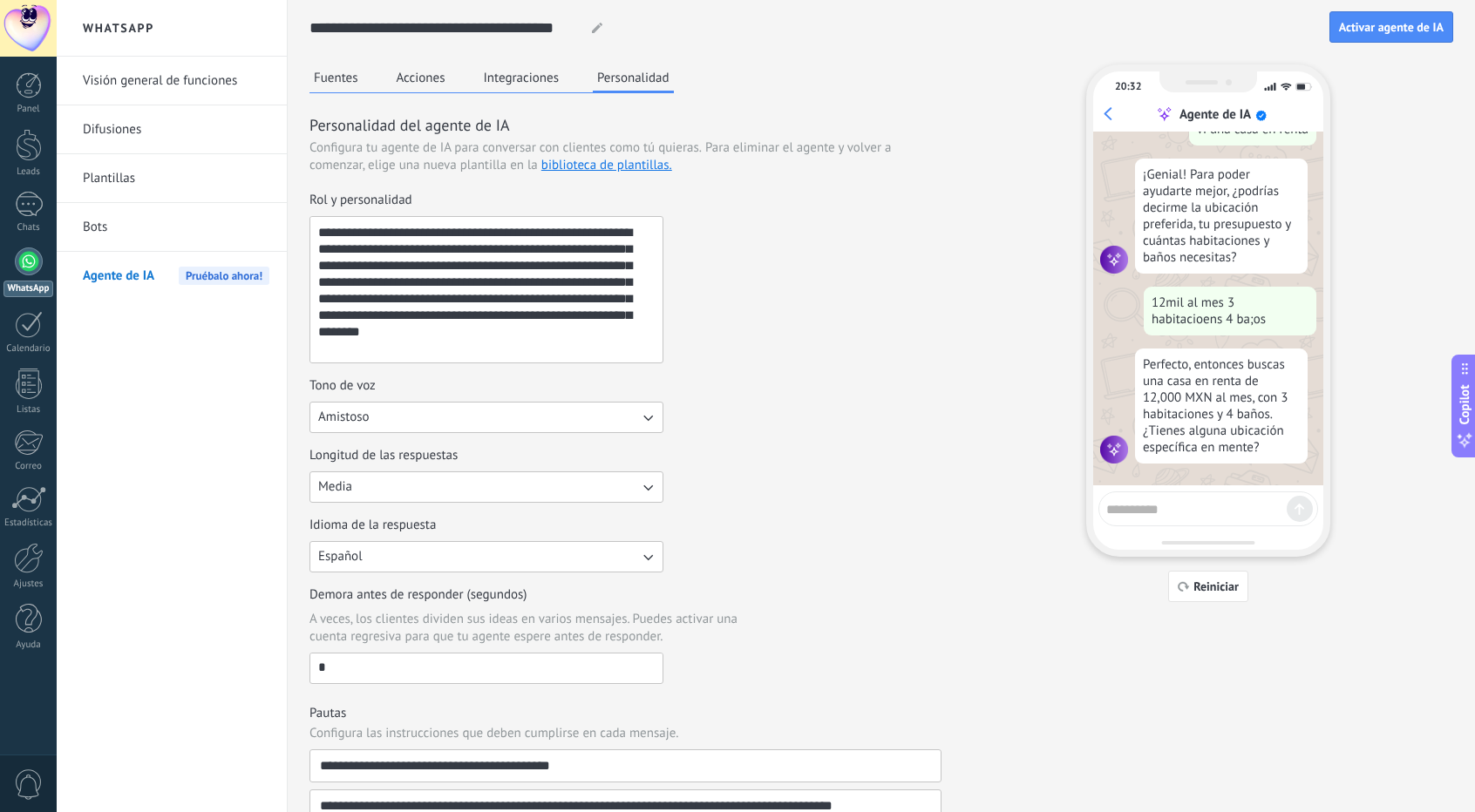
scroll to position [243, 0]
type textarea "**"
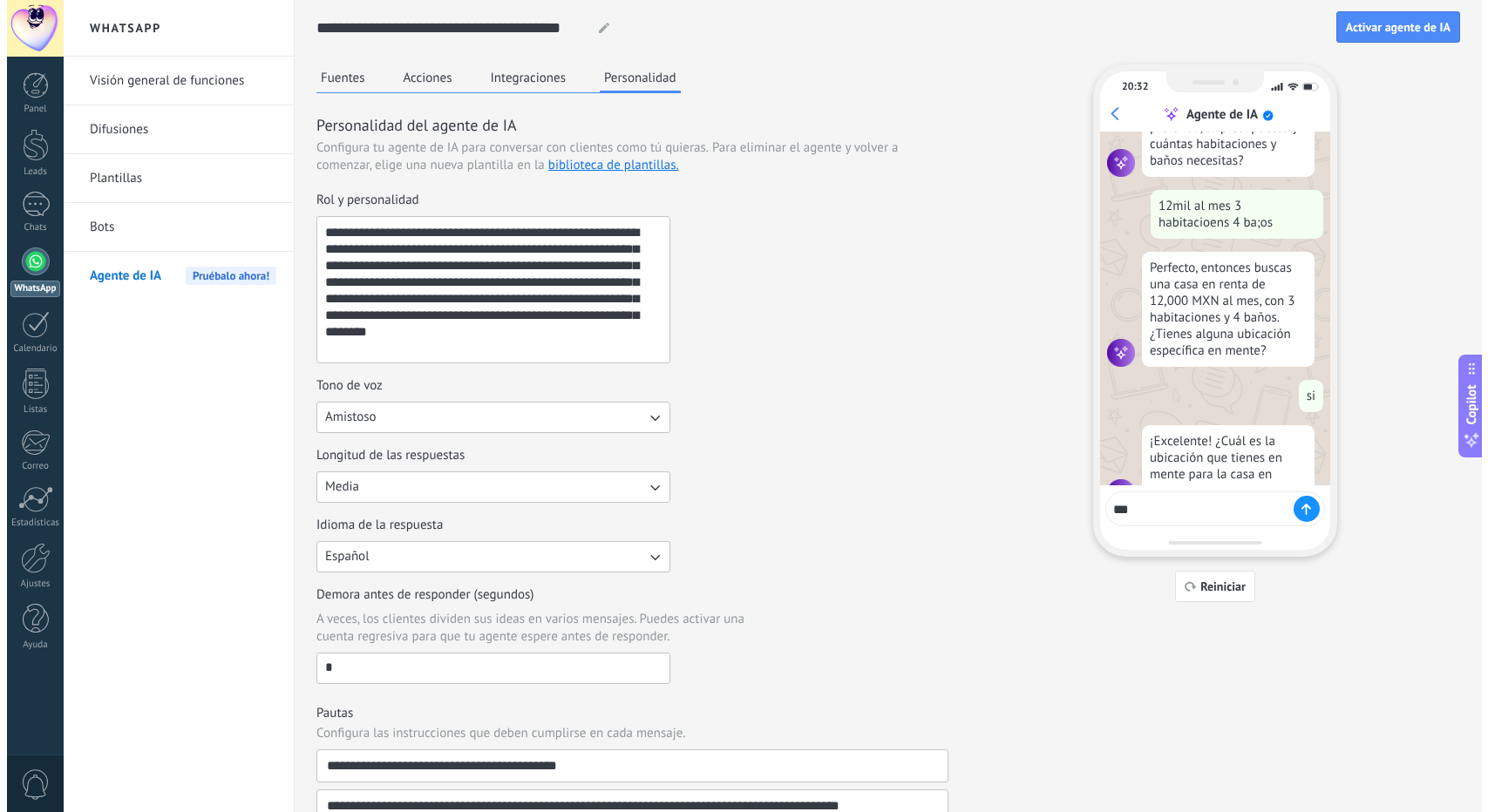
scroll to position [384, 0]
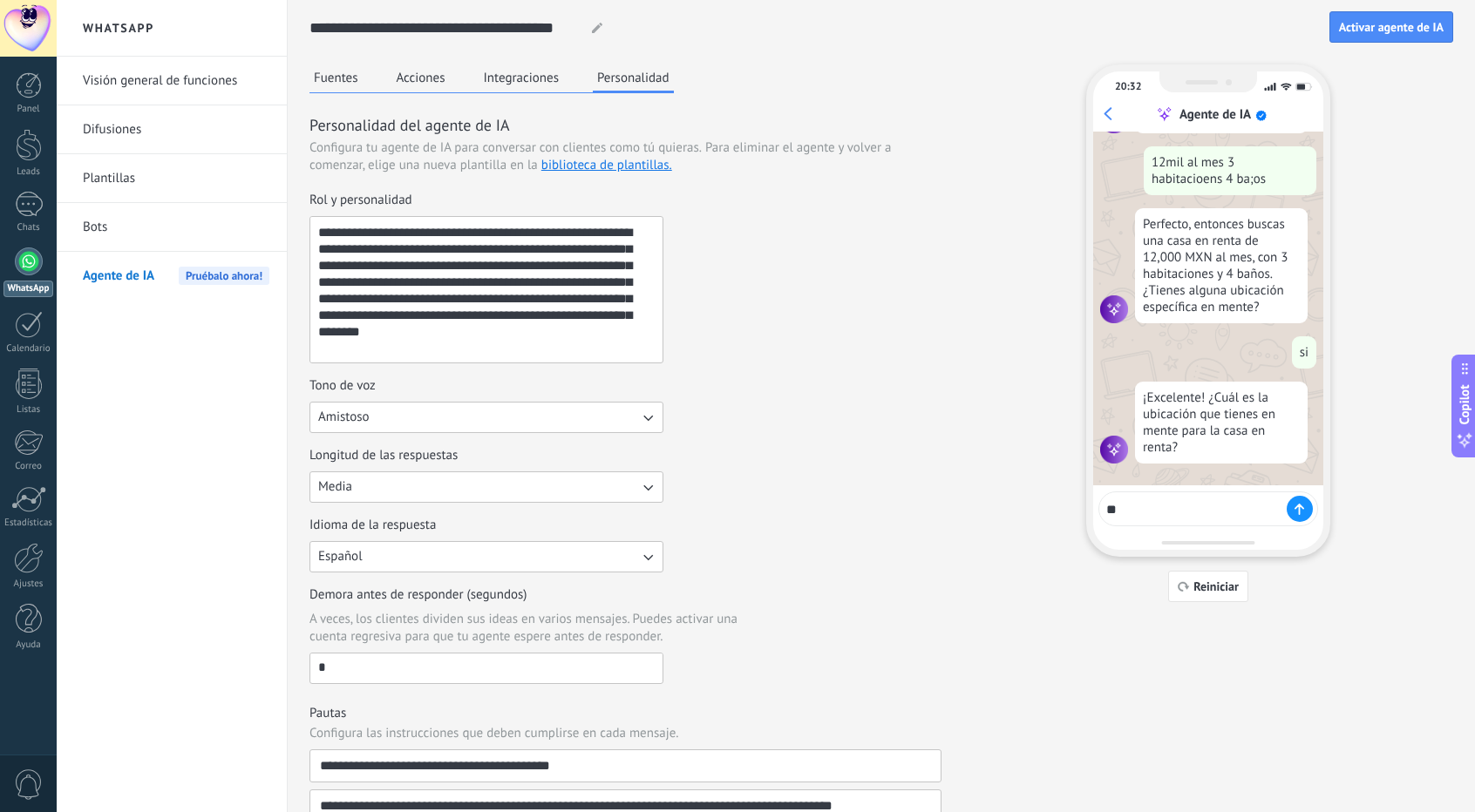
type textarea "*"
click at [28, 261] on div at bounding box center [29, 261] width 28 height 28
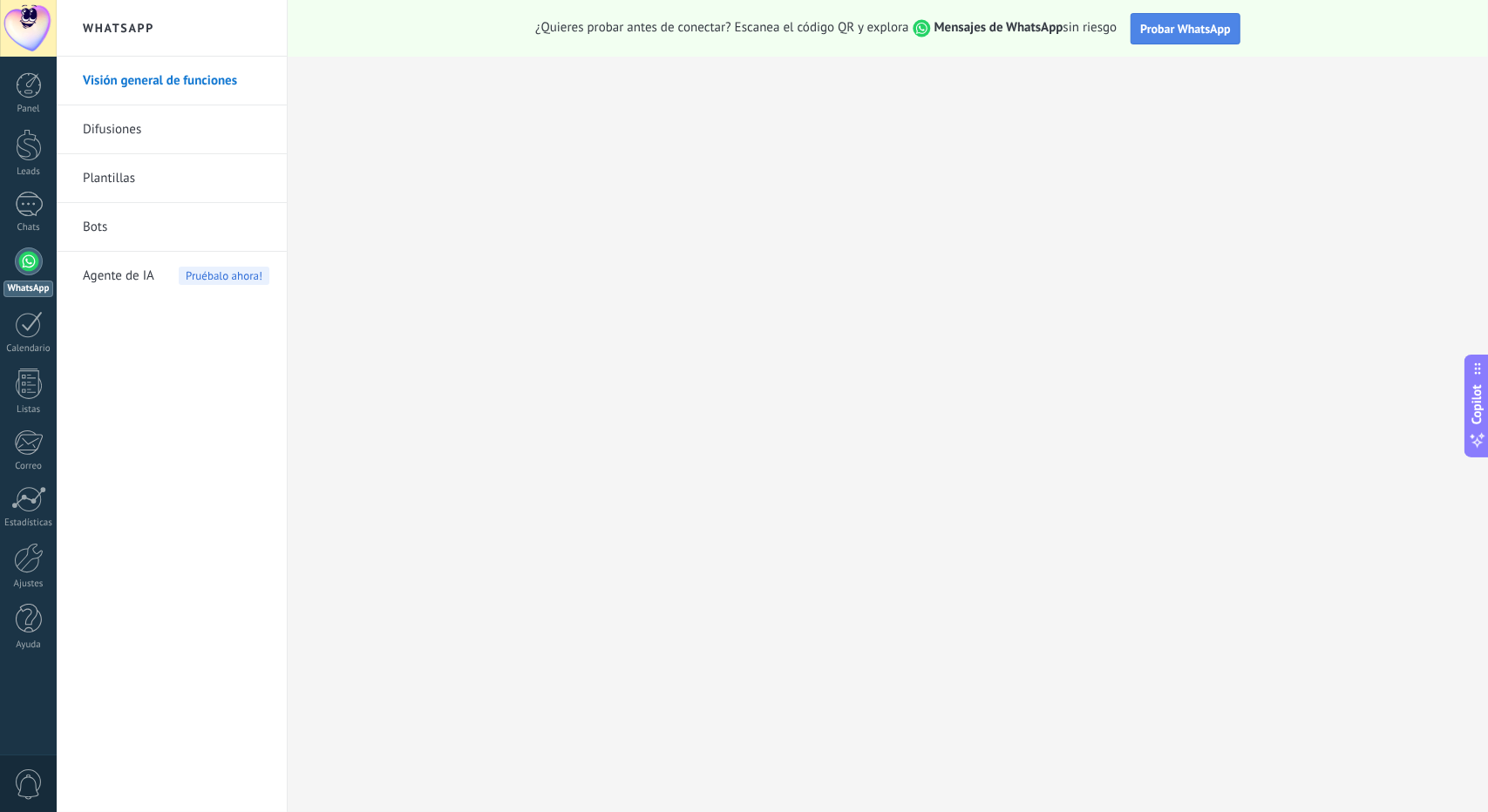
click at [1161, 34] on span "Probar WhatsApp" at bounding box center [1185, 29] width 90 height 15
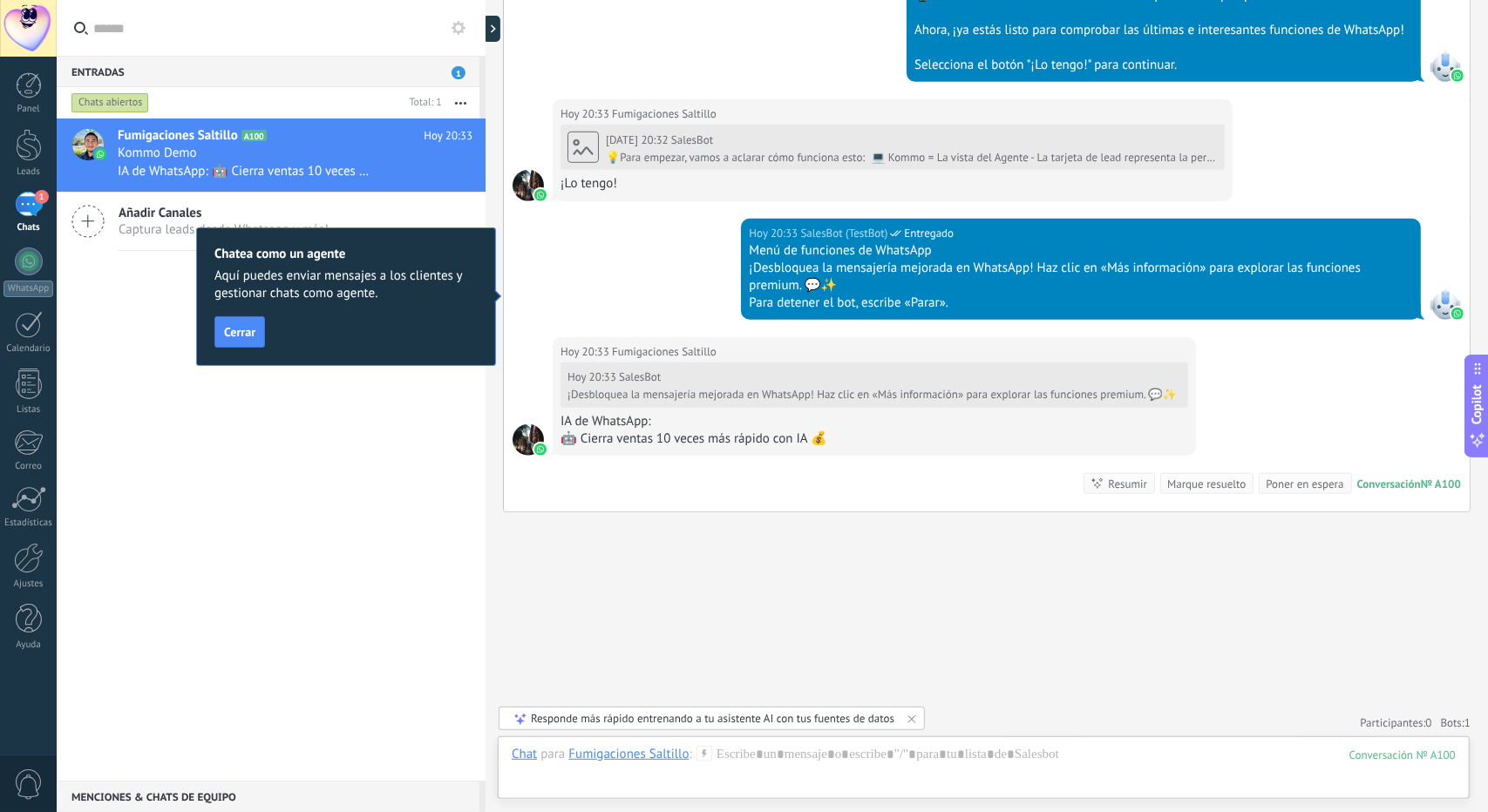
scroll to position [940, 0]
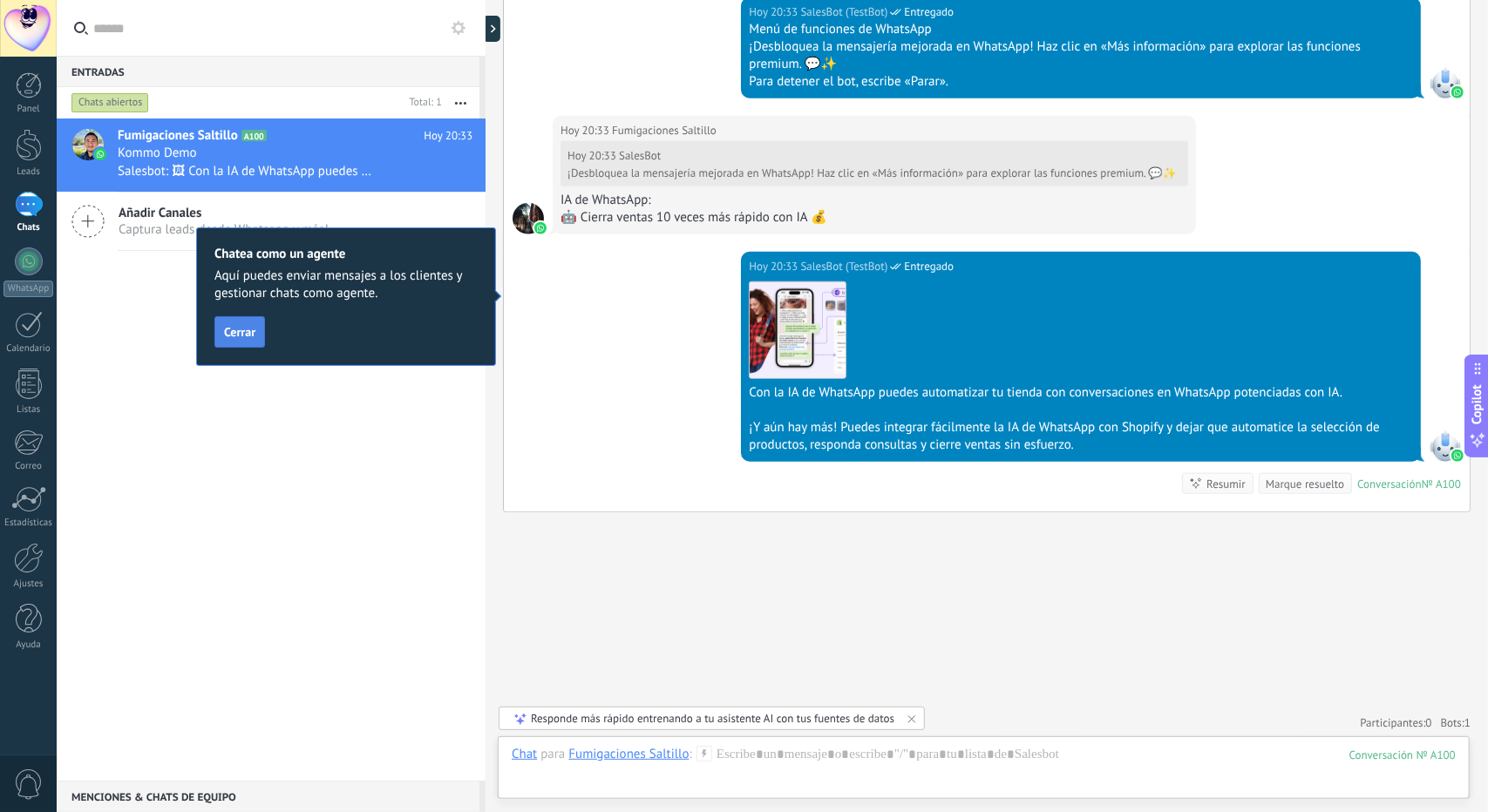
click at [249, 337] on span "Cerrar" at bounding box center [239, 331] width 31 height 12
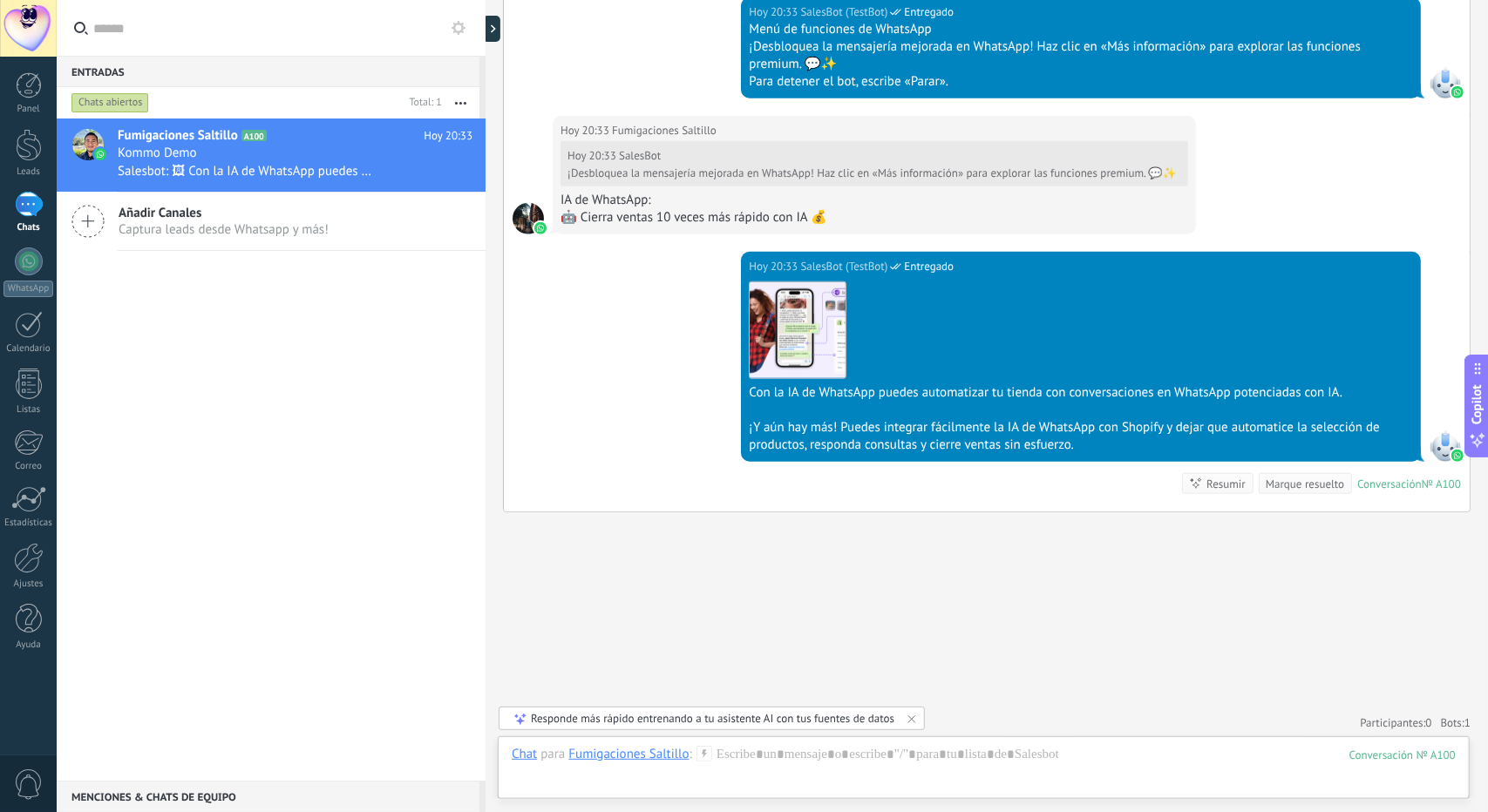
click at [219, 232] on span "Captura leads desde Whatsapp y más!" at bounding box center [224, 229] width 210 height 16
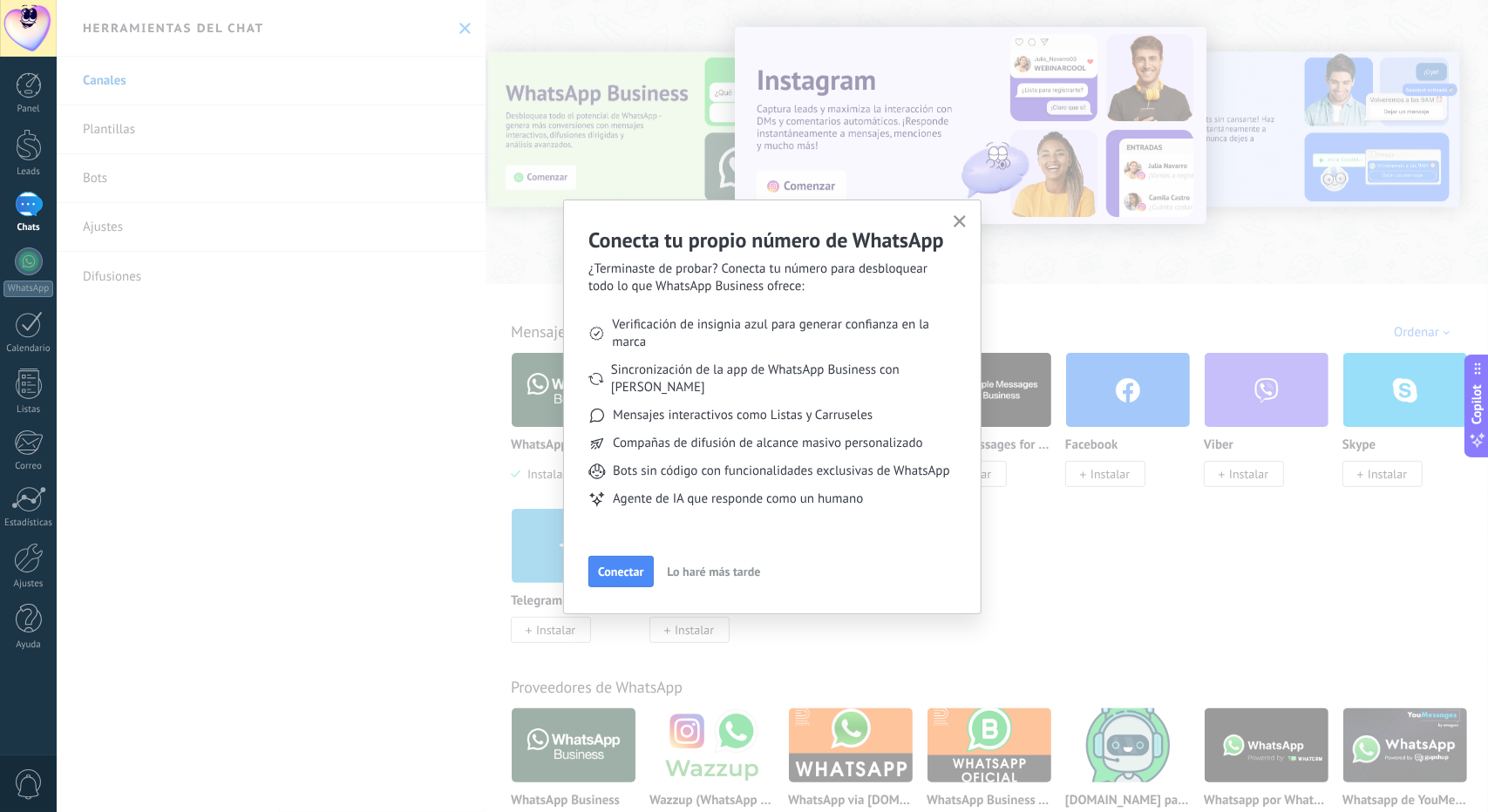
click at [687, 574] on span "Lo haré más tarde" at bounding box center [714, 571] width 93 height 12
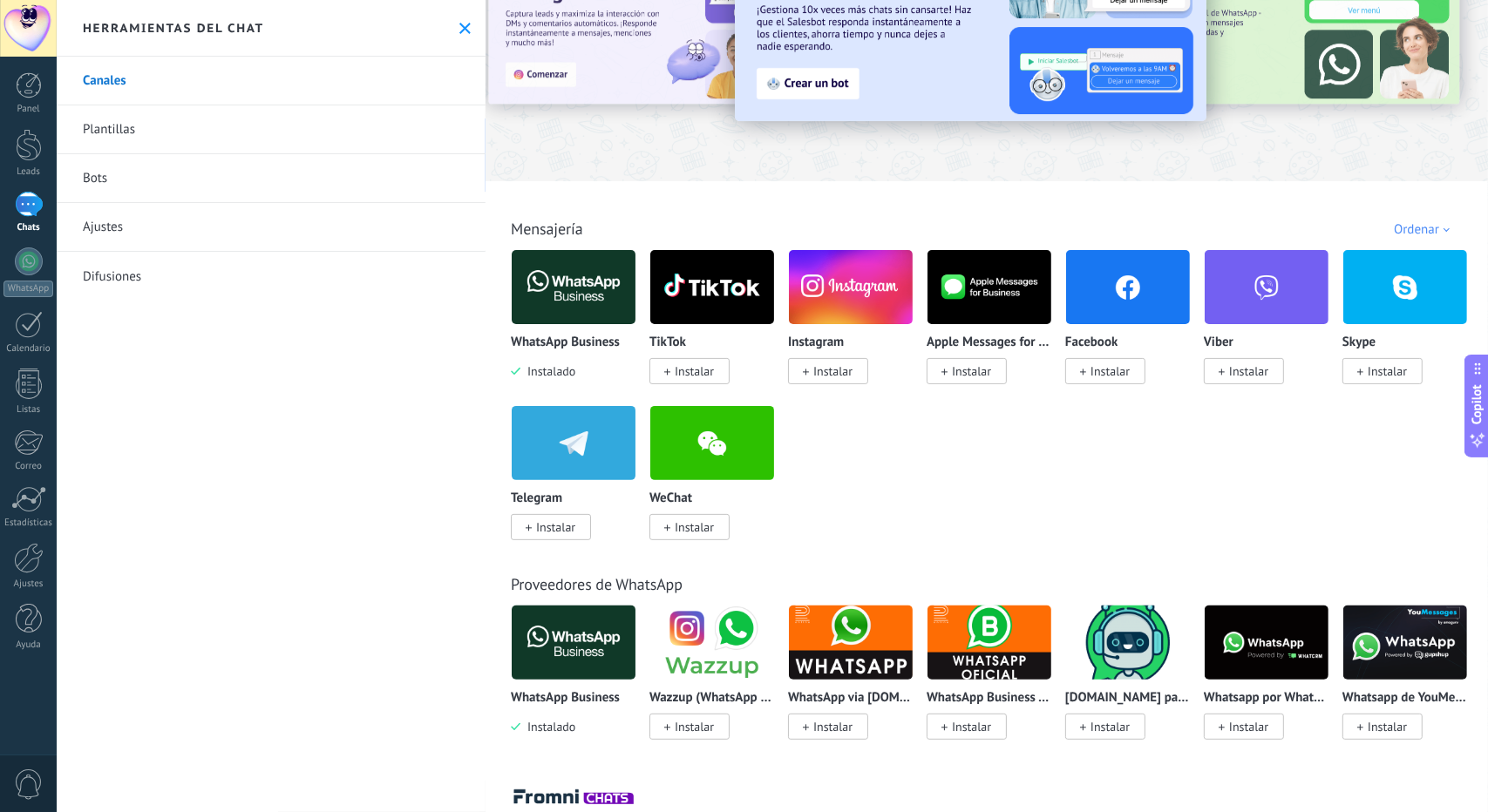
scroll to position [108, 0]
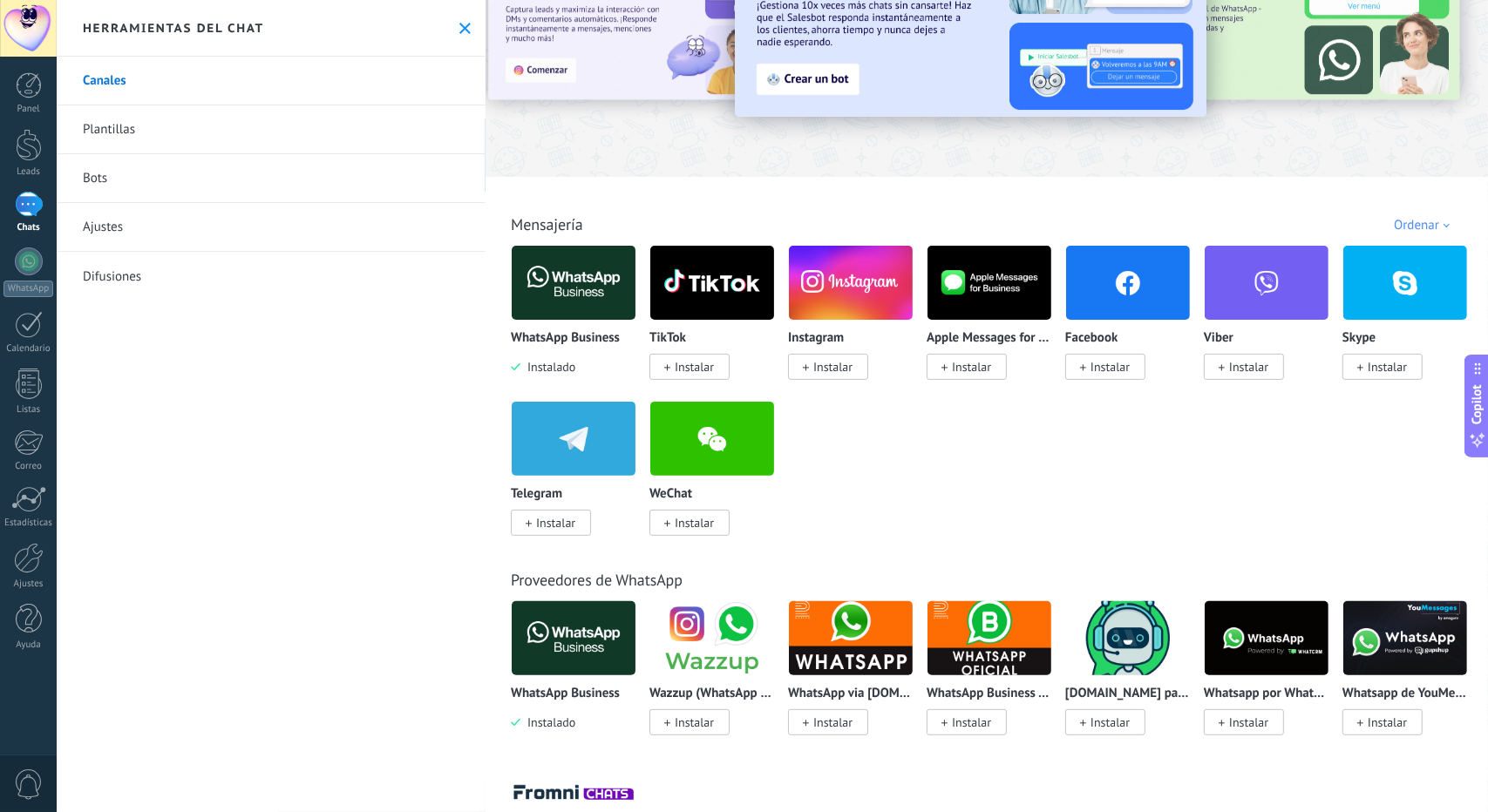
click at [1096, 374] on span "Instalar" at bounding box center [1110, 366] width 39 height 15
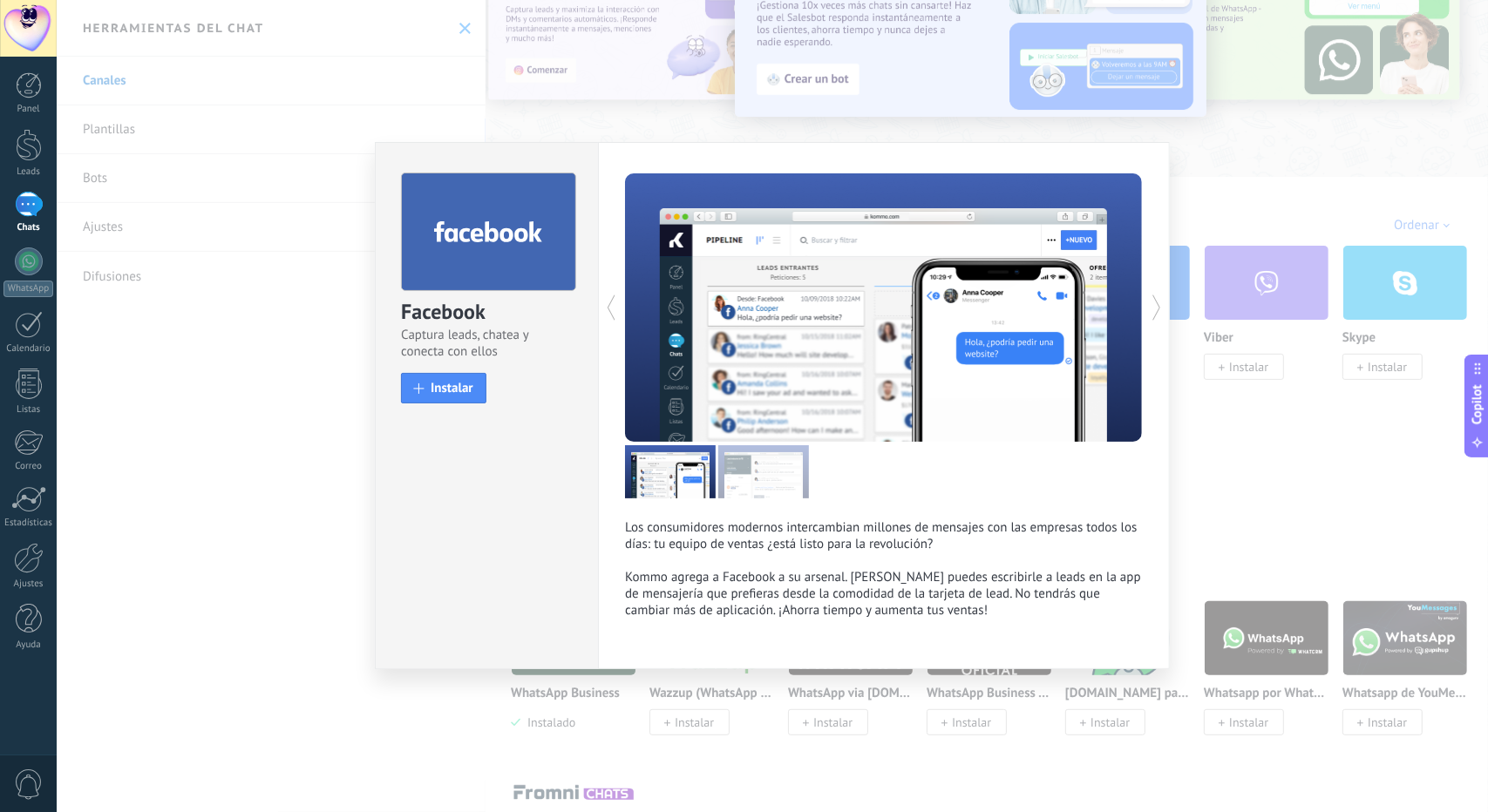
click at [471, 418] on div "Facebook Captura leads, chatea y conecta con ellos install Instalar" at bounding box center [486, 406] width 223 height 527
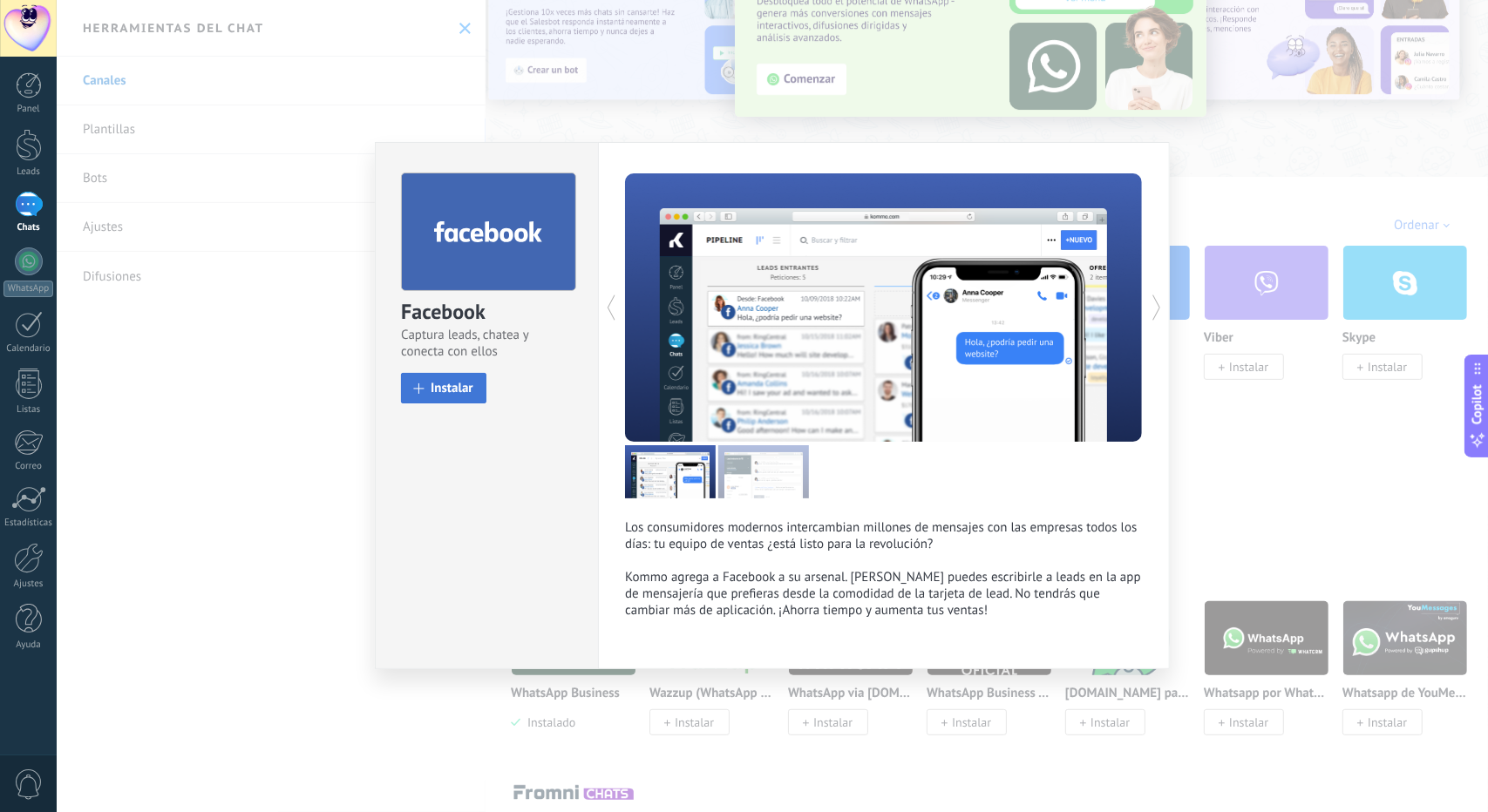
click at [453, 382] on span "Instalar" at bounding box center [451, 388] width 43 height 13
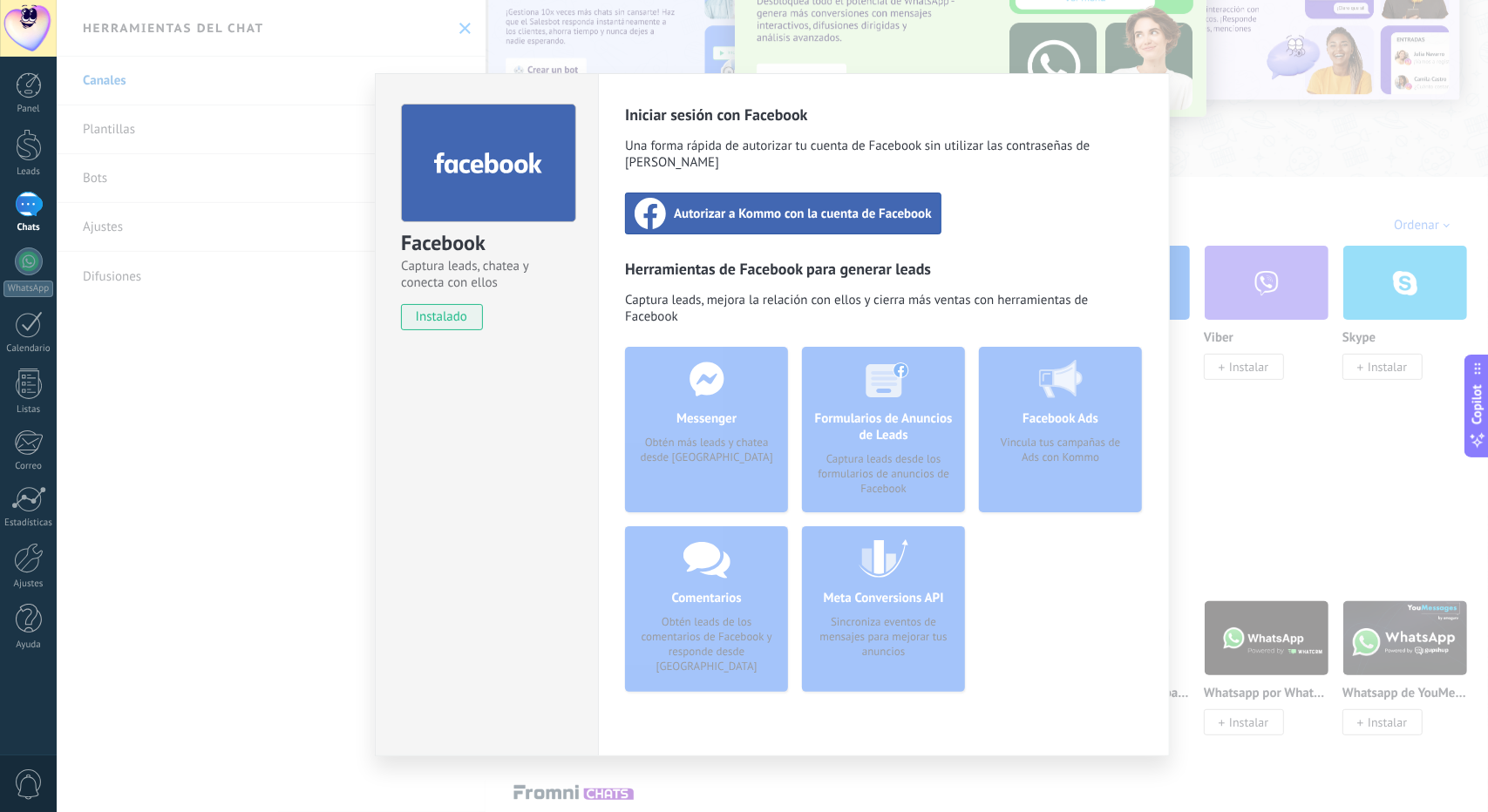
click at [1289, 484] on div "Facebook Captura leads, chatea y conecta con ellos instalado Desinstalar Inicia…" at bounding box center [773, 406] width 1432 height 812
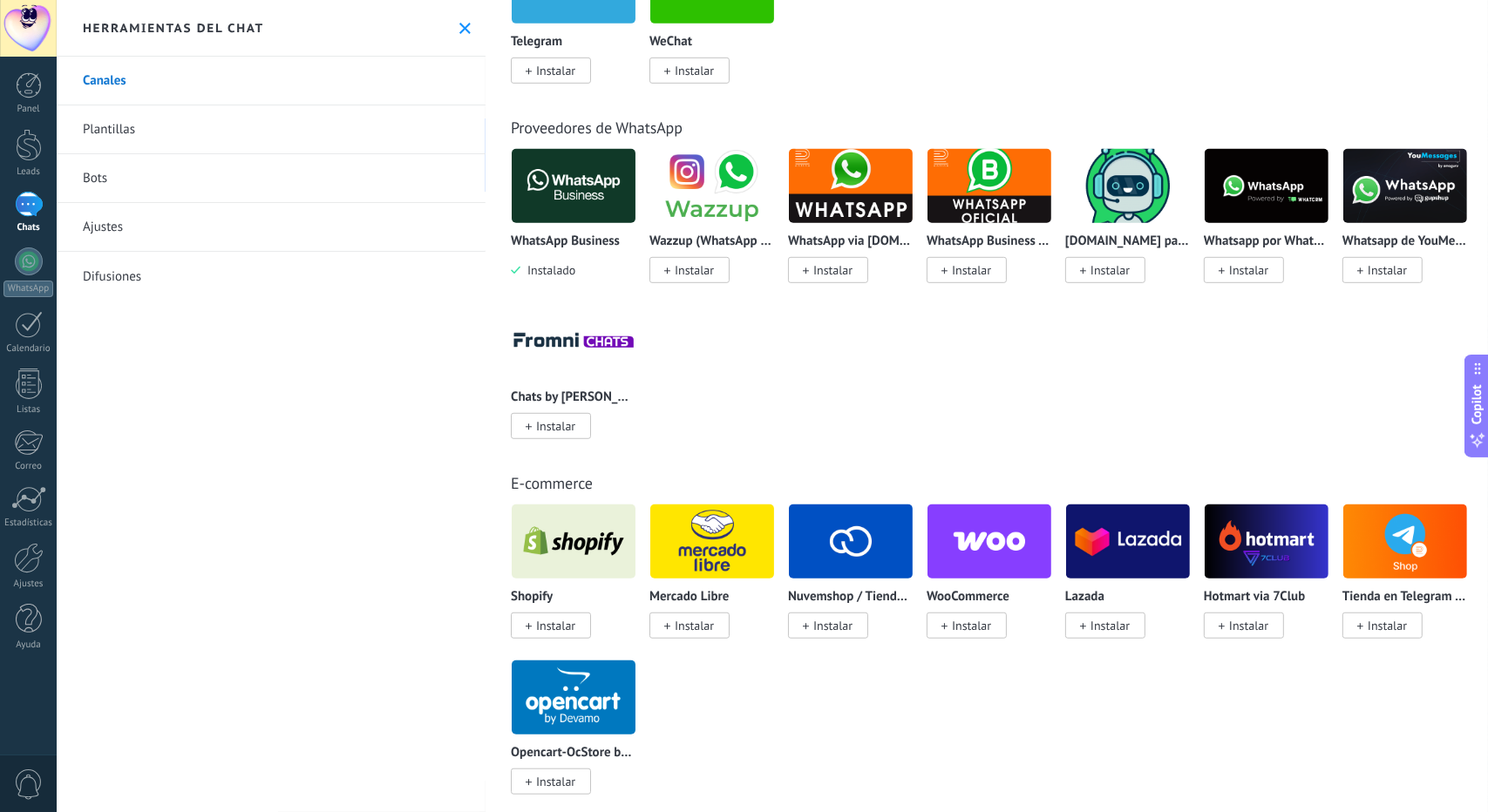
scroll to position [0, 0]
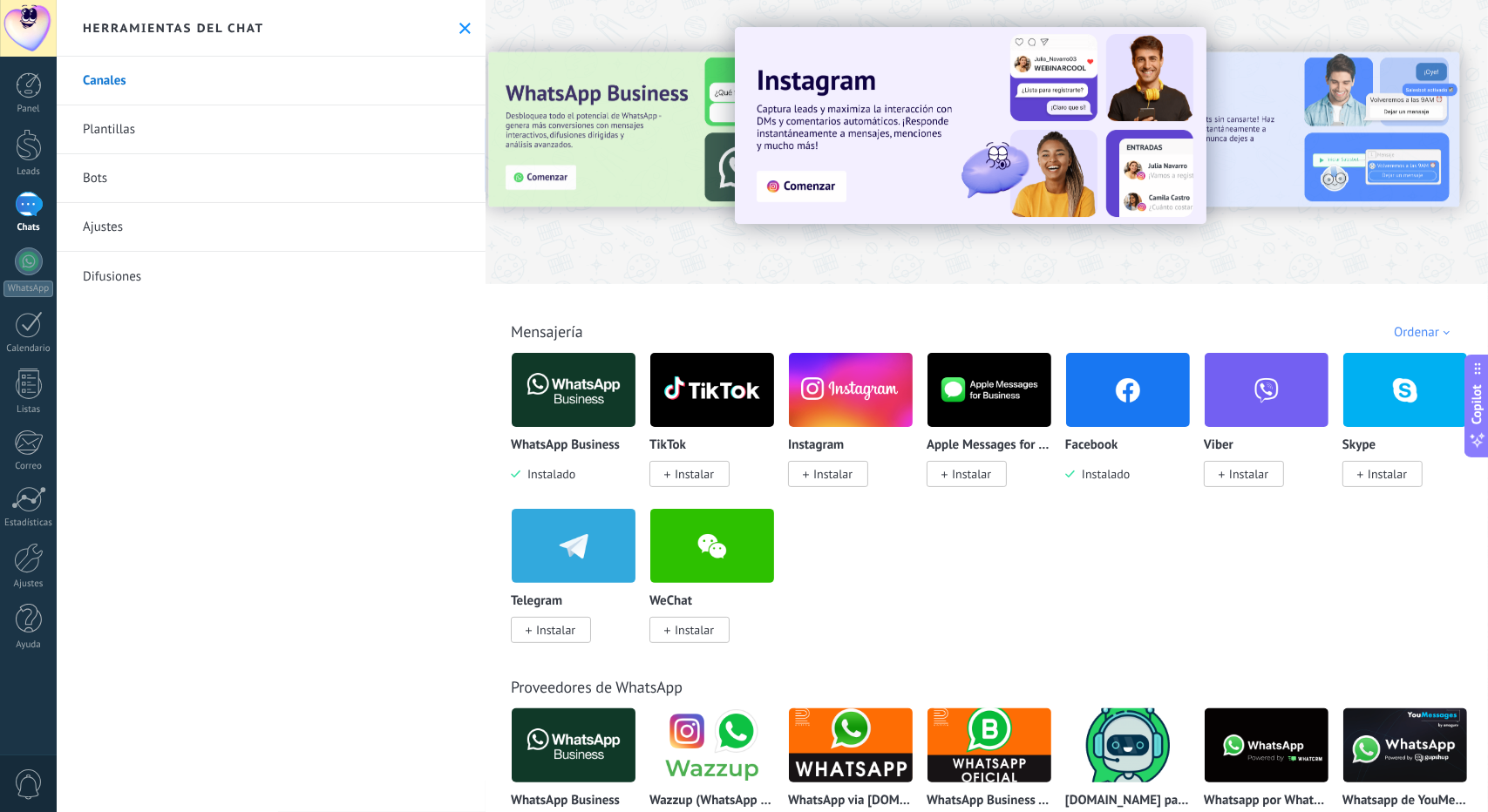
click at [1487, 412] on button "Copilot" at bounding box center [1477, 406] width 25 height 103
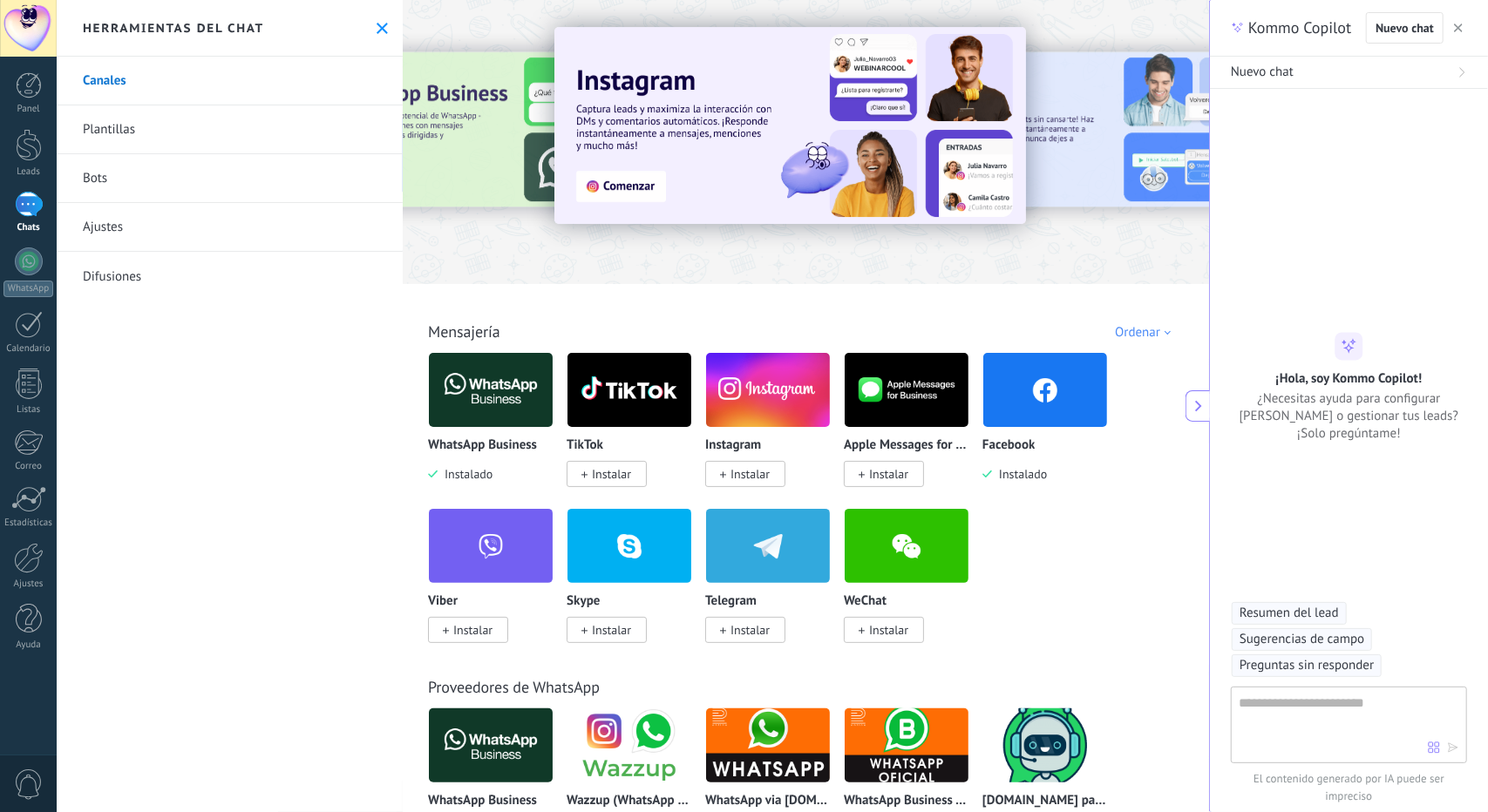
click at [1306, 726] on textarea at bounding box center [1333, 724] width 189 height 63
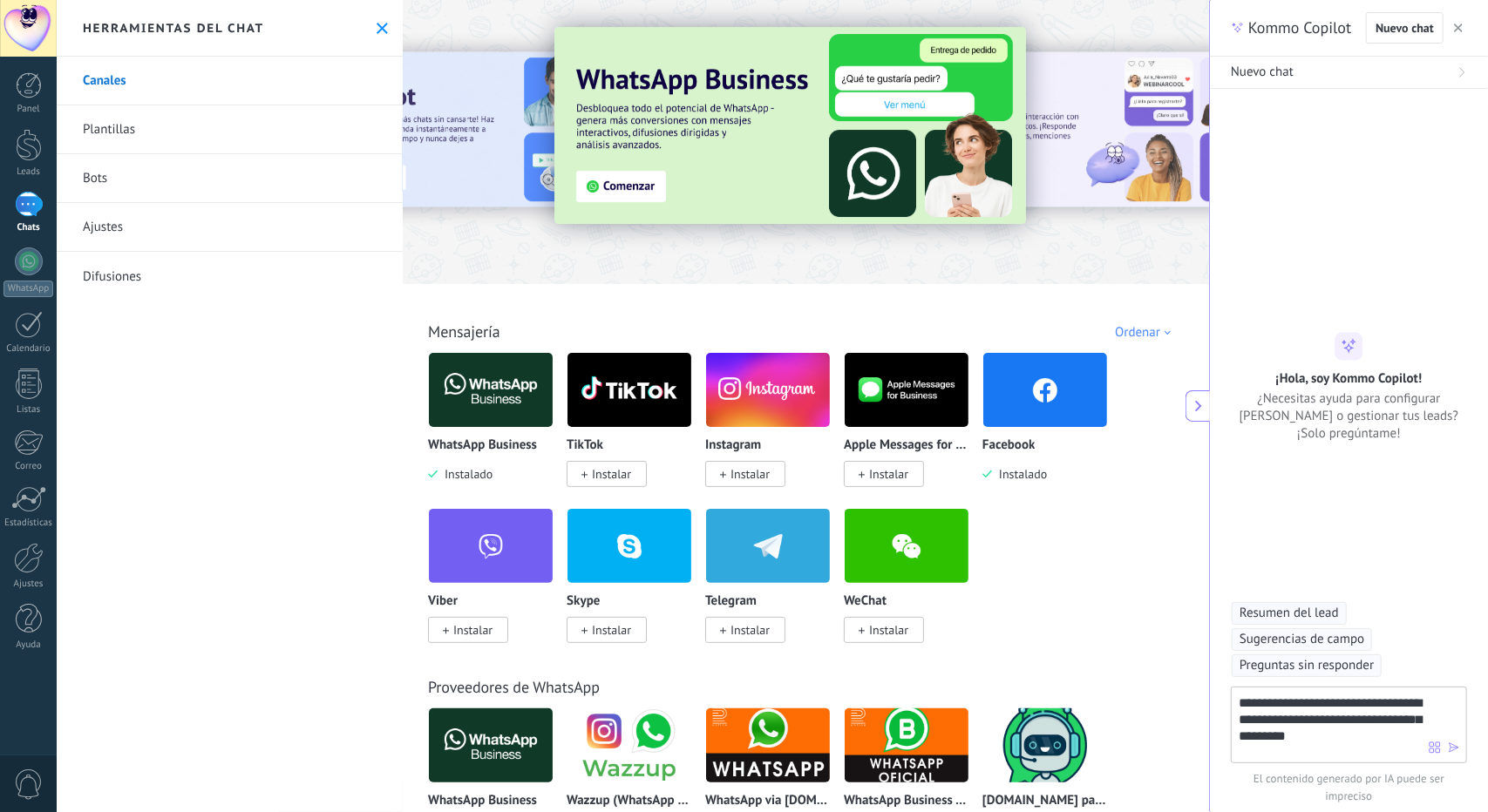
type textarea "**********"
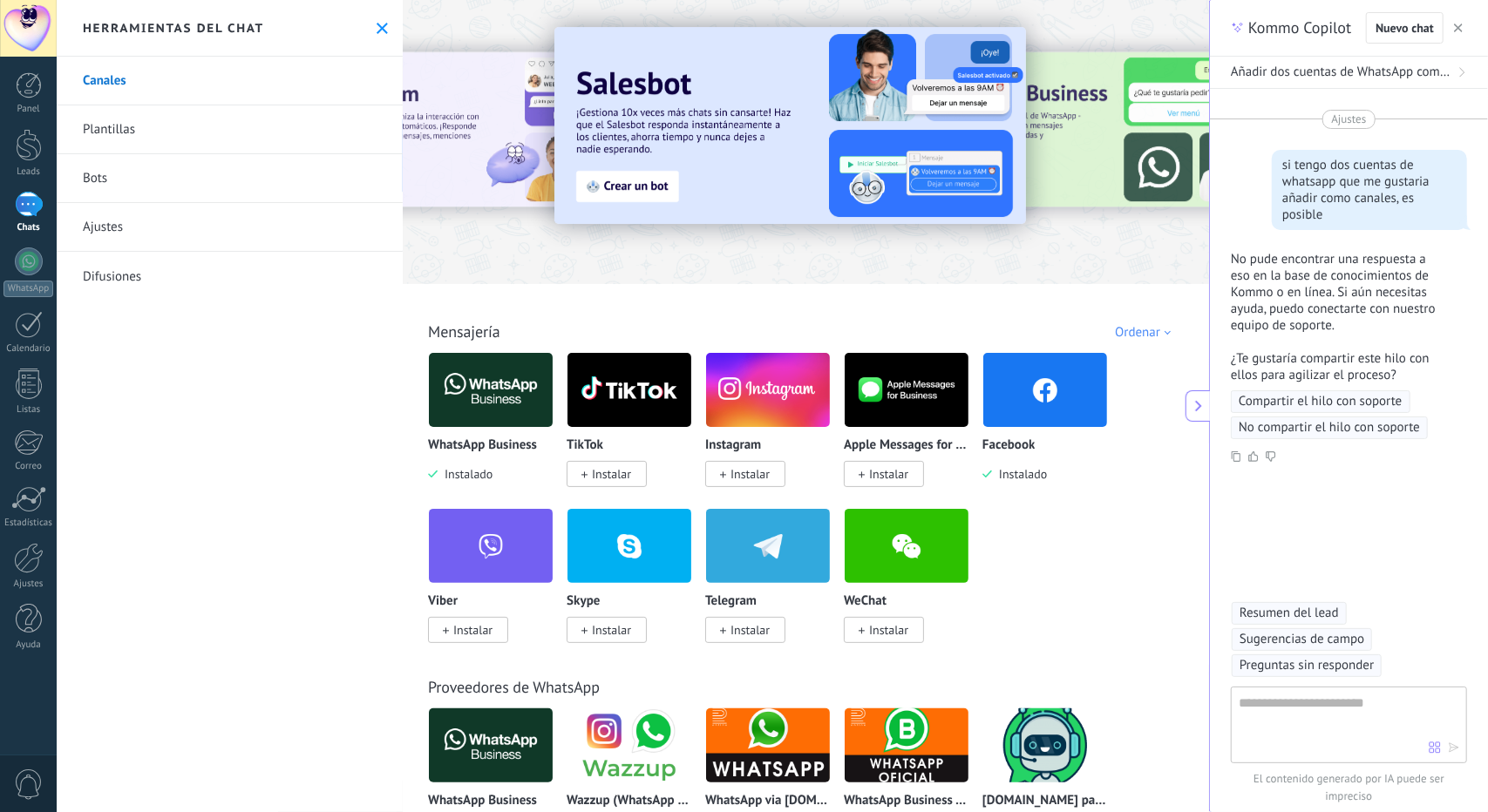
click at [1451, 31] on button "button" at bounding box center [1458, 28] width 17 height 21
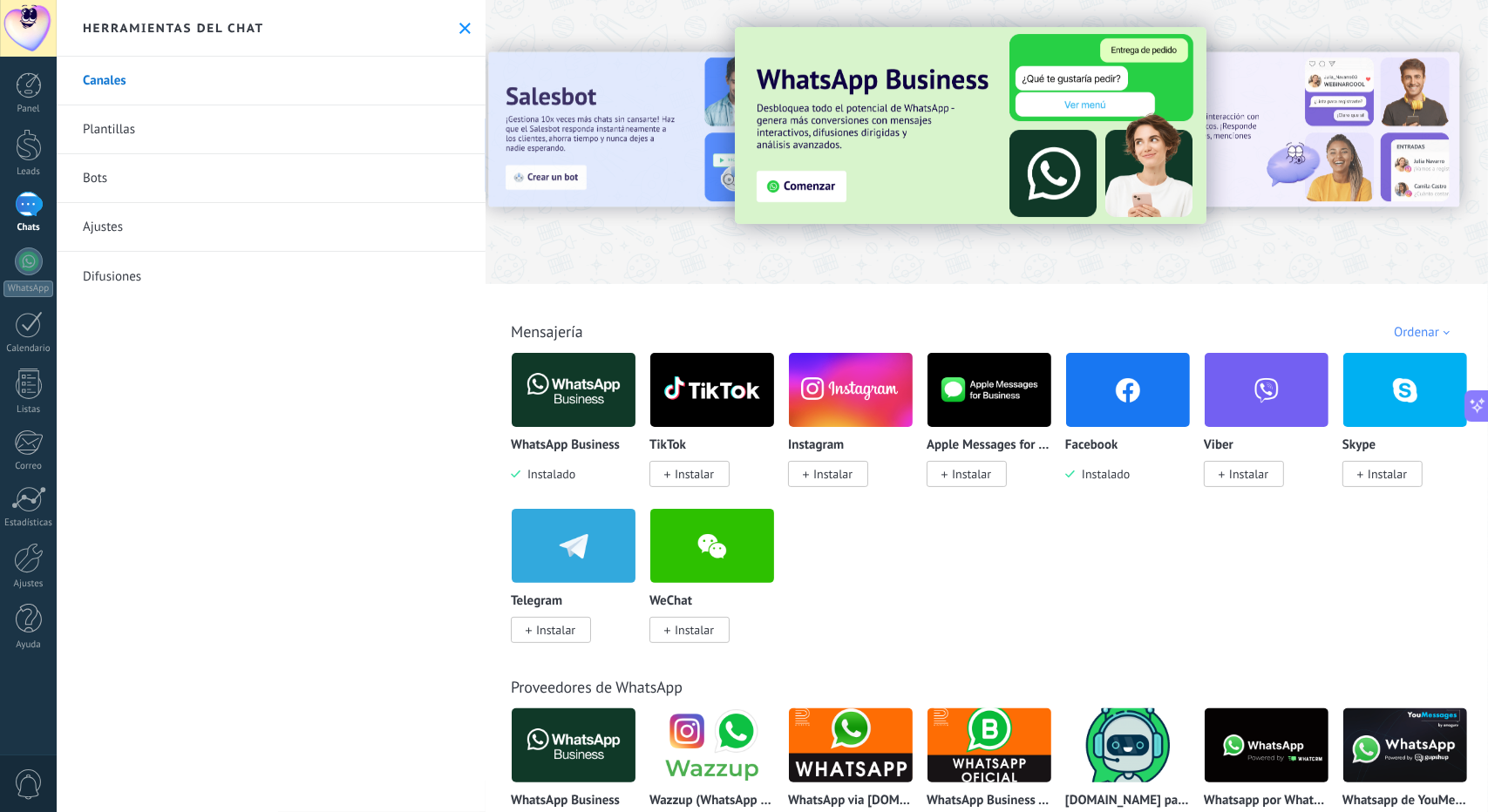
click at [547, 382] on img at bounding box center [574, 389] width 124 height 85
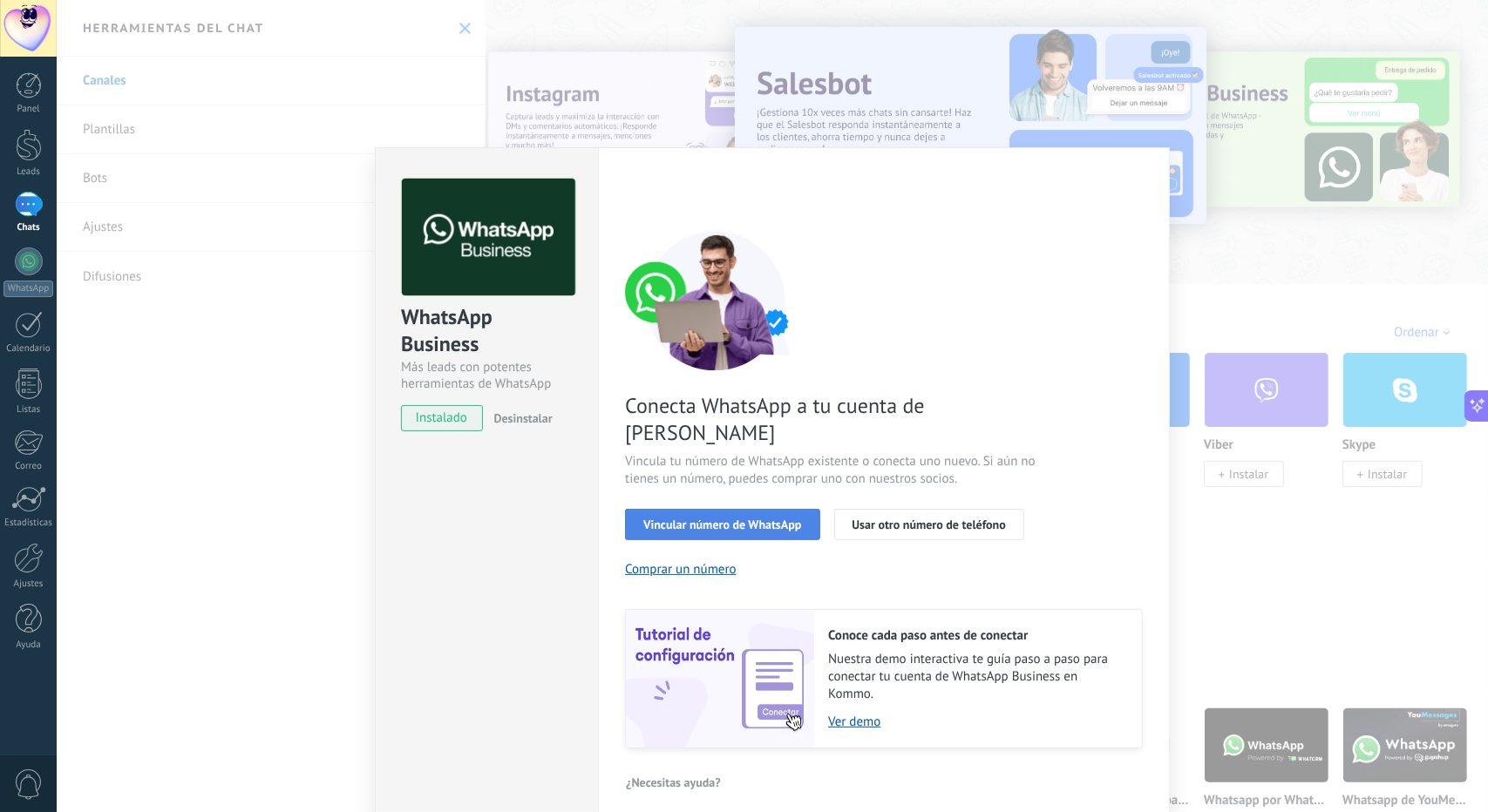
click at [776, 519] on span "Vincular número de WhatsApp" at bounding box center [723, 525] width 158 height 12
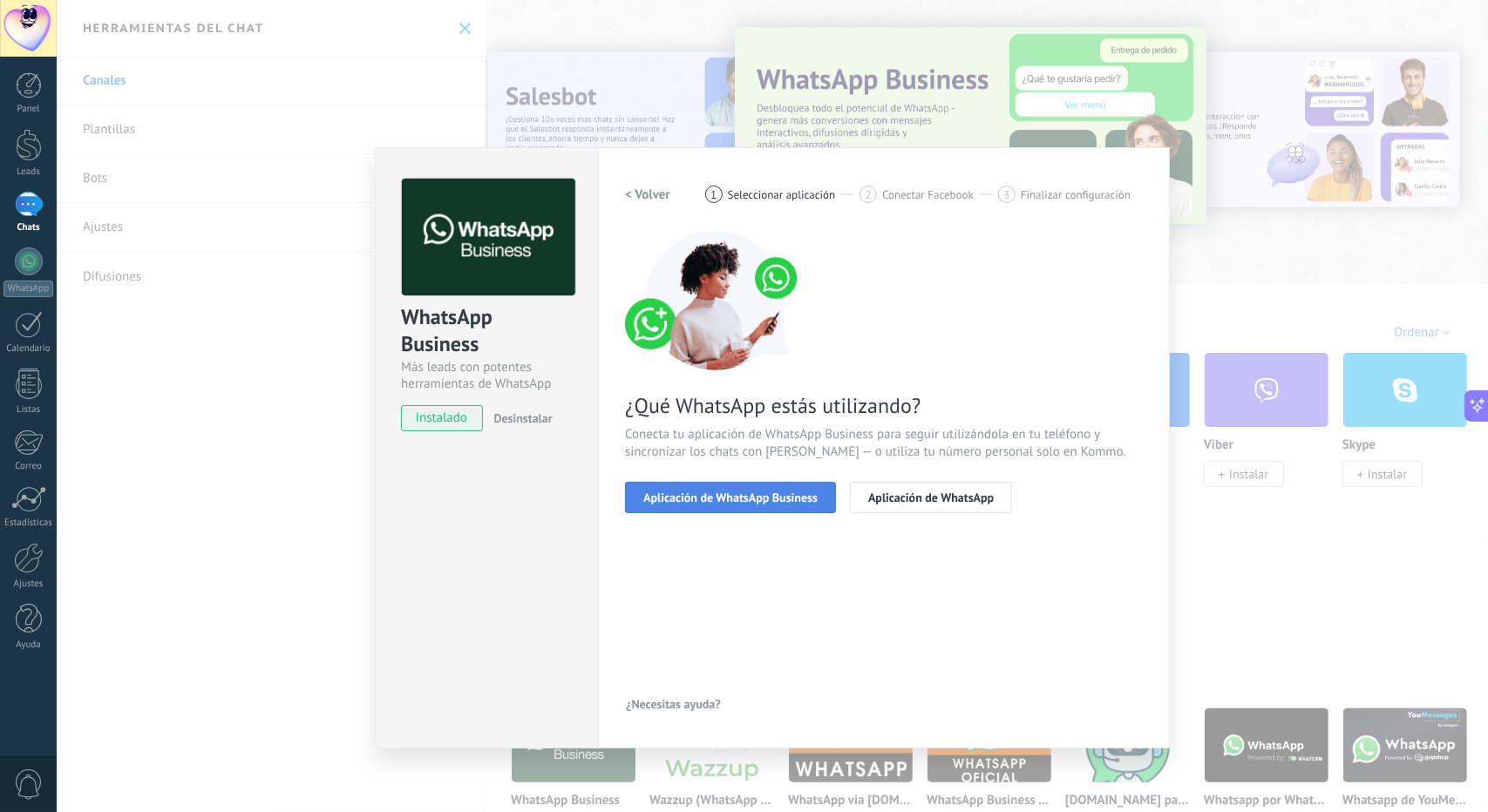
click at [784, 499] on span "Aplicación de WhatsApp Business" at bounding box center [730, 497] width 174 height 12
